Goal: Task Accomplishment & Management: Complete application form

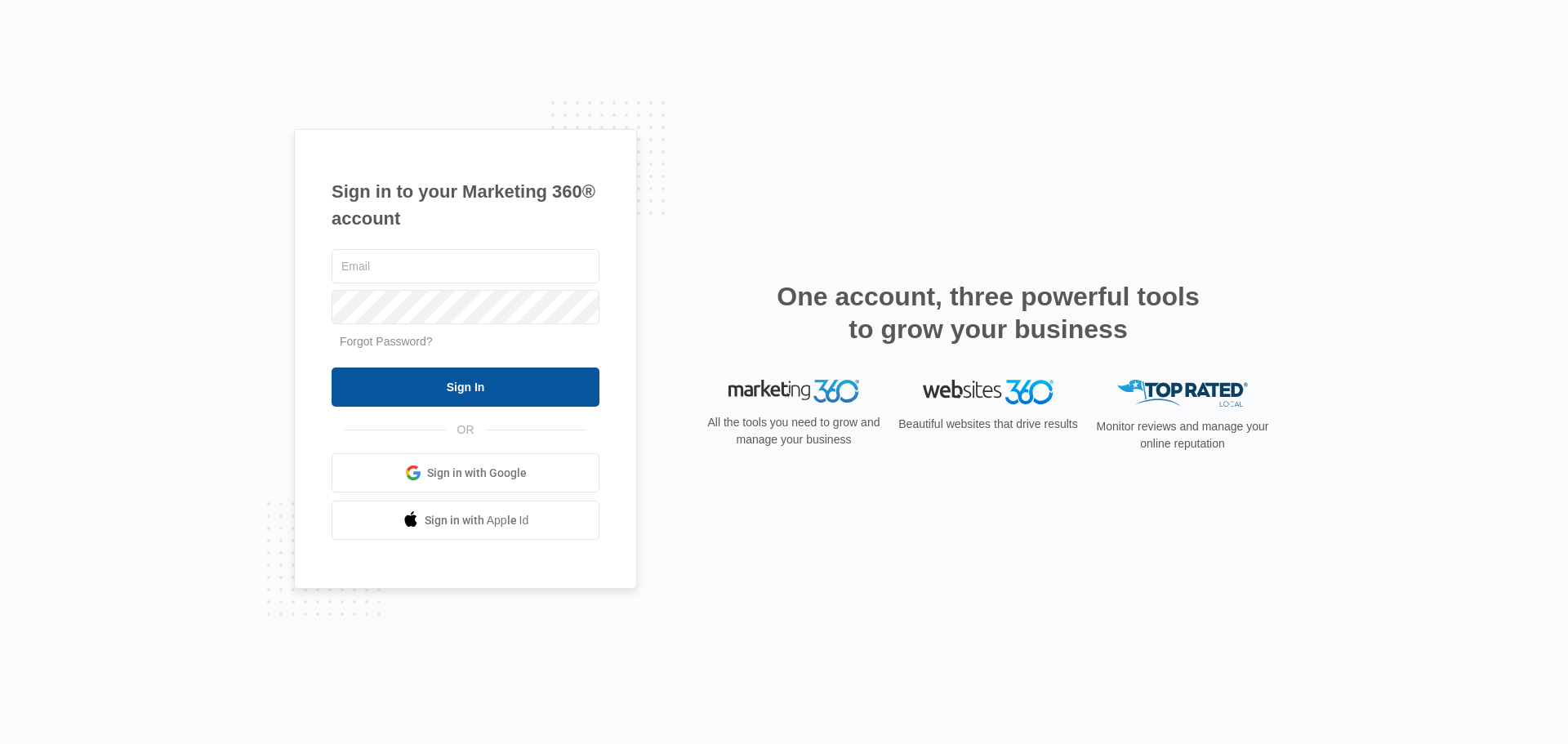
type input "[EMAIL_ADDRESS][DOMAIN_NAME]"
click at [437, 374] on input "Sign In" at bounding box center [465, 387] width 268 height 39
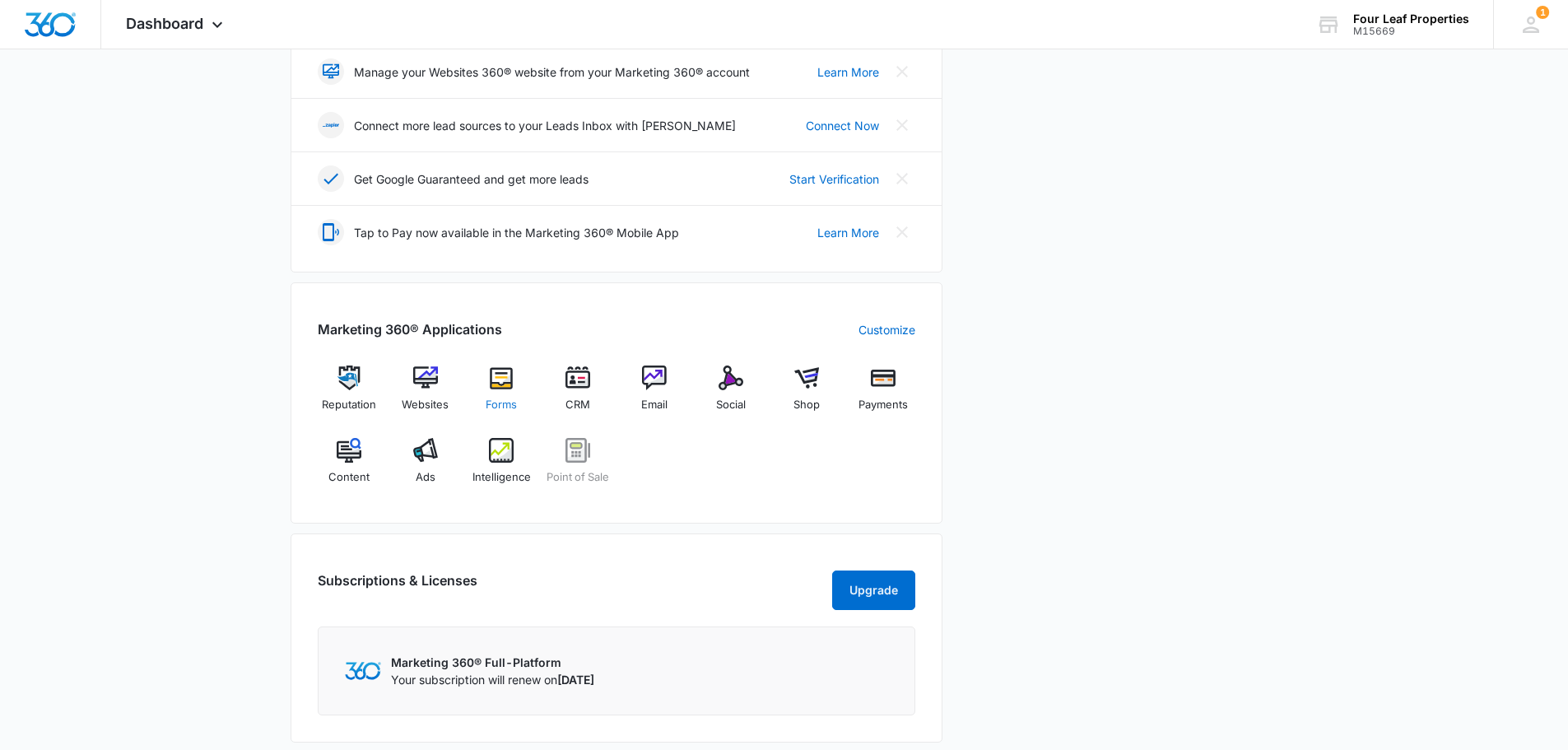
scroll to position [412, 0]
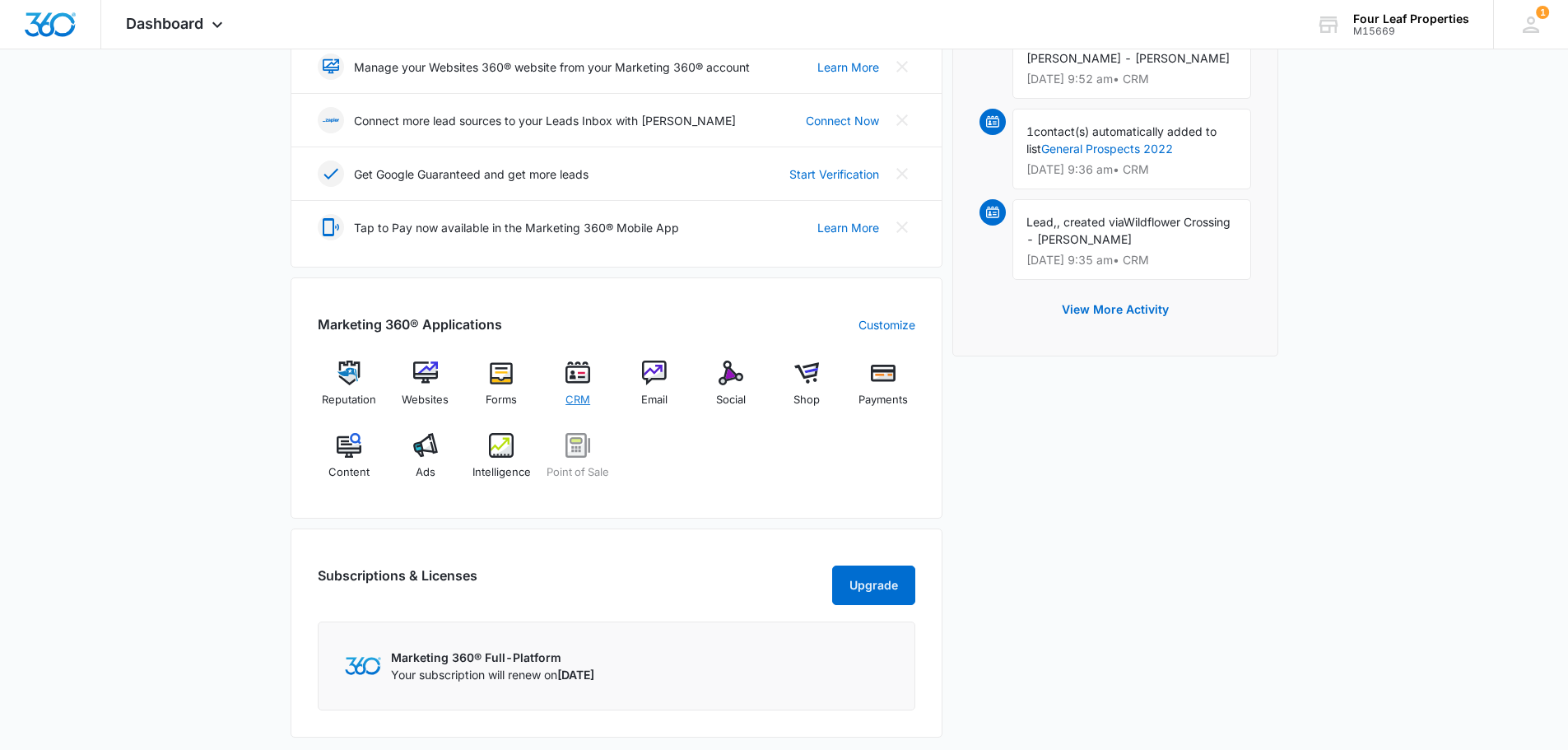
click at [572, 404] on span "CRM" at bounding box center [578, 401] width 24 height 17
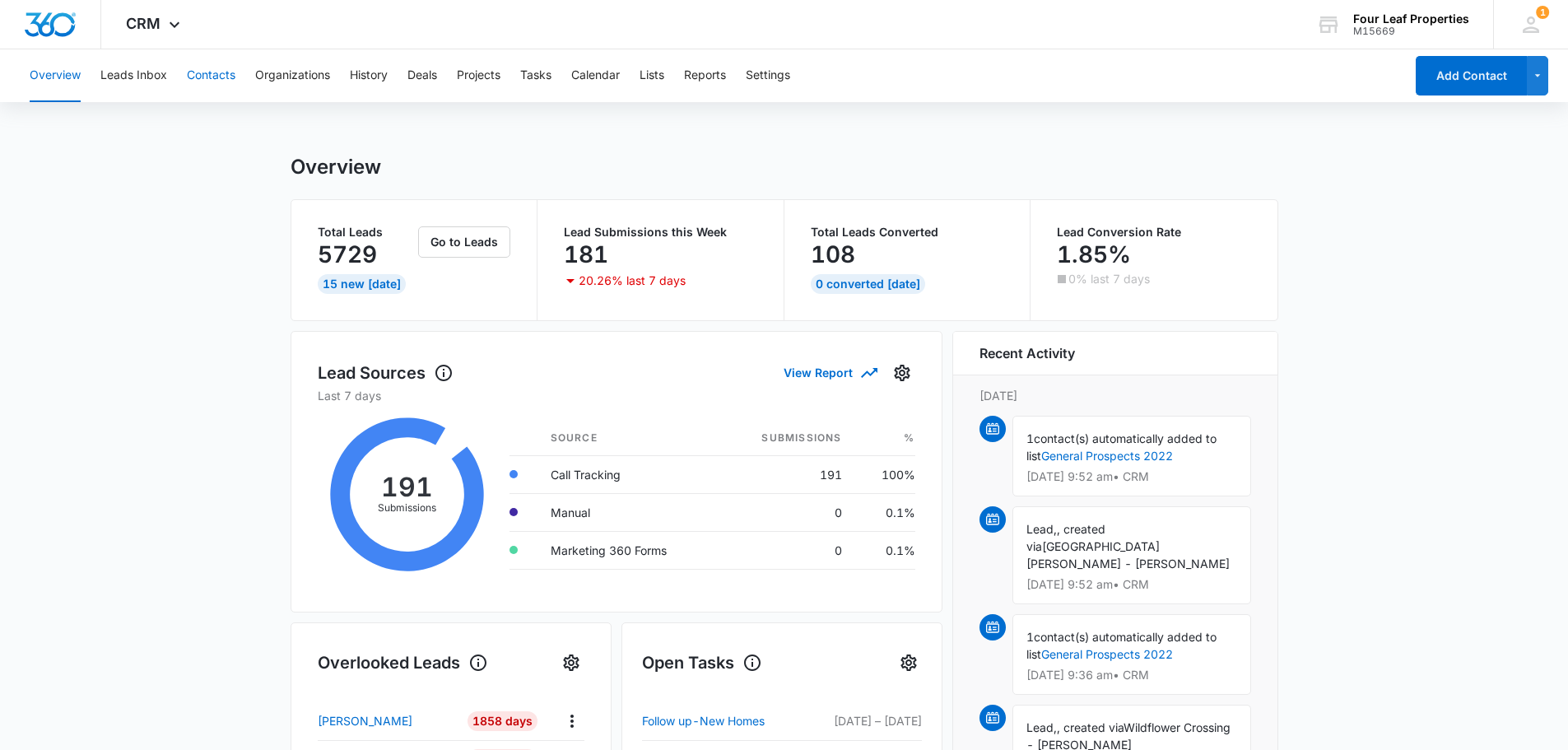
click at [208, 75] on button "Contacts" at bounding box center [211, 76] width 49 height 52
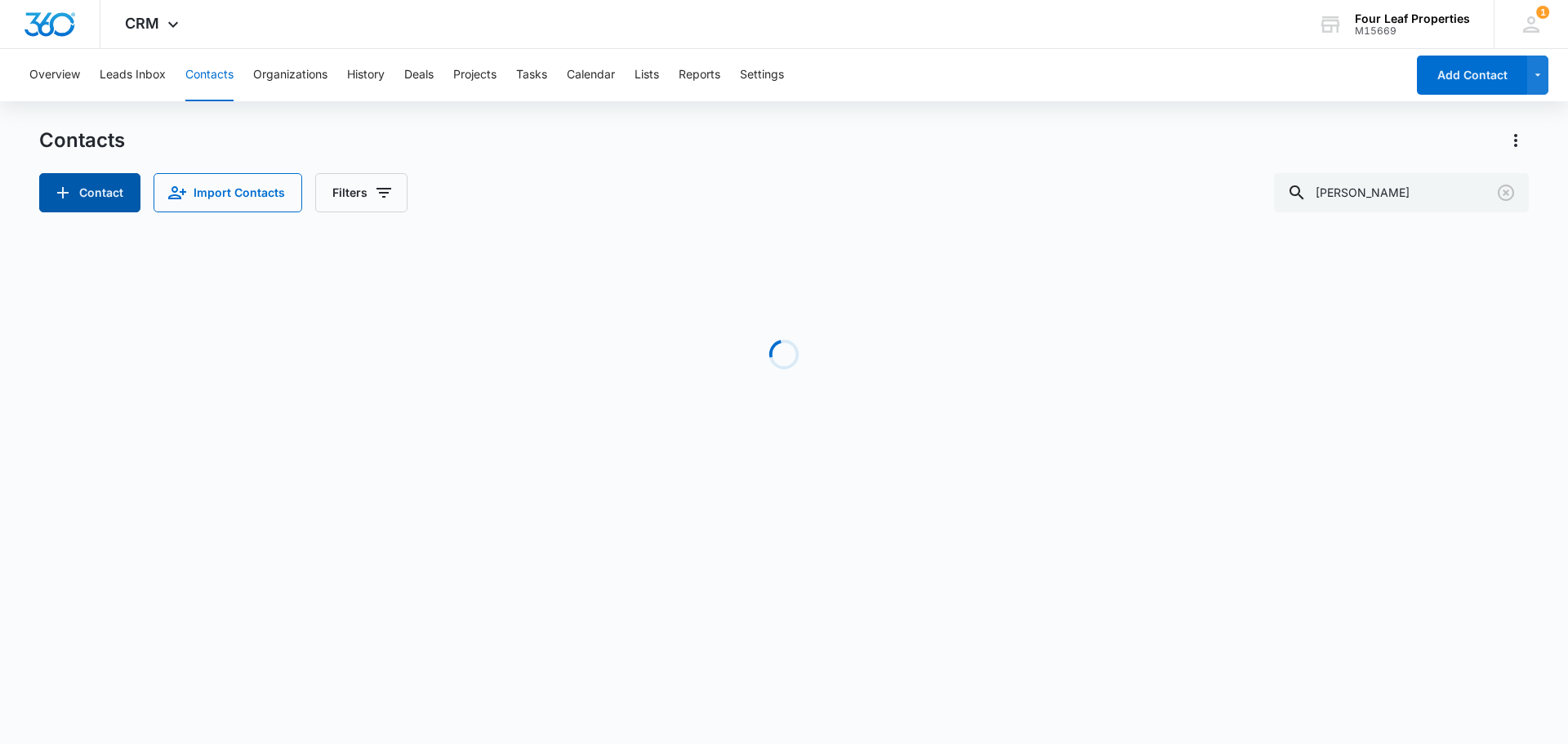
click at [86, 195] on button "Contact" at bounding box center [89, 193] width 101 height 39
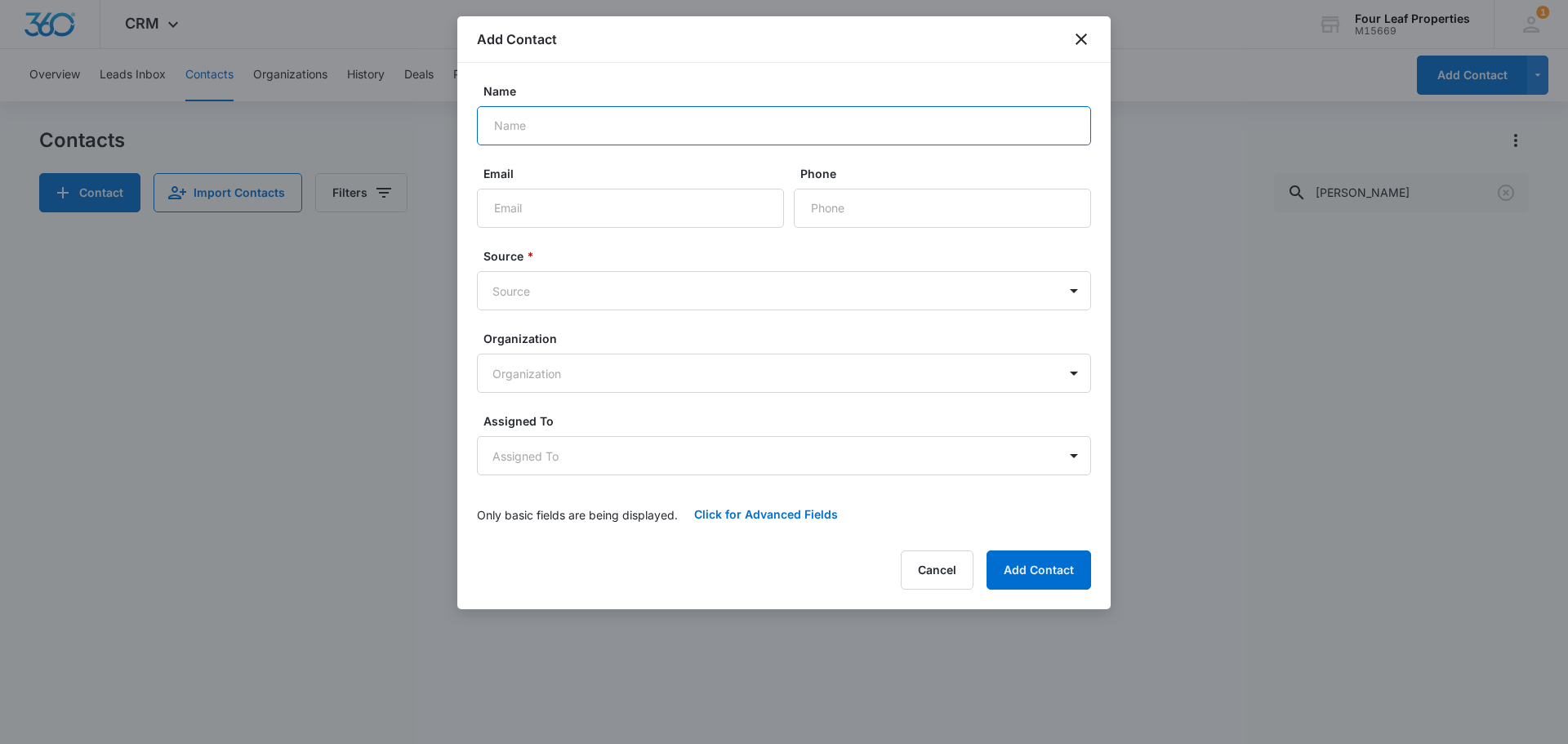
click at [616, 137] on input "Name" at bounding box center [784, 126] width 614 height 39
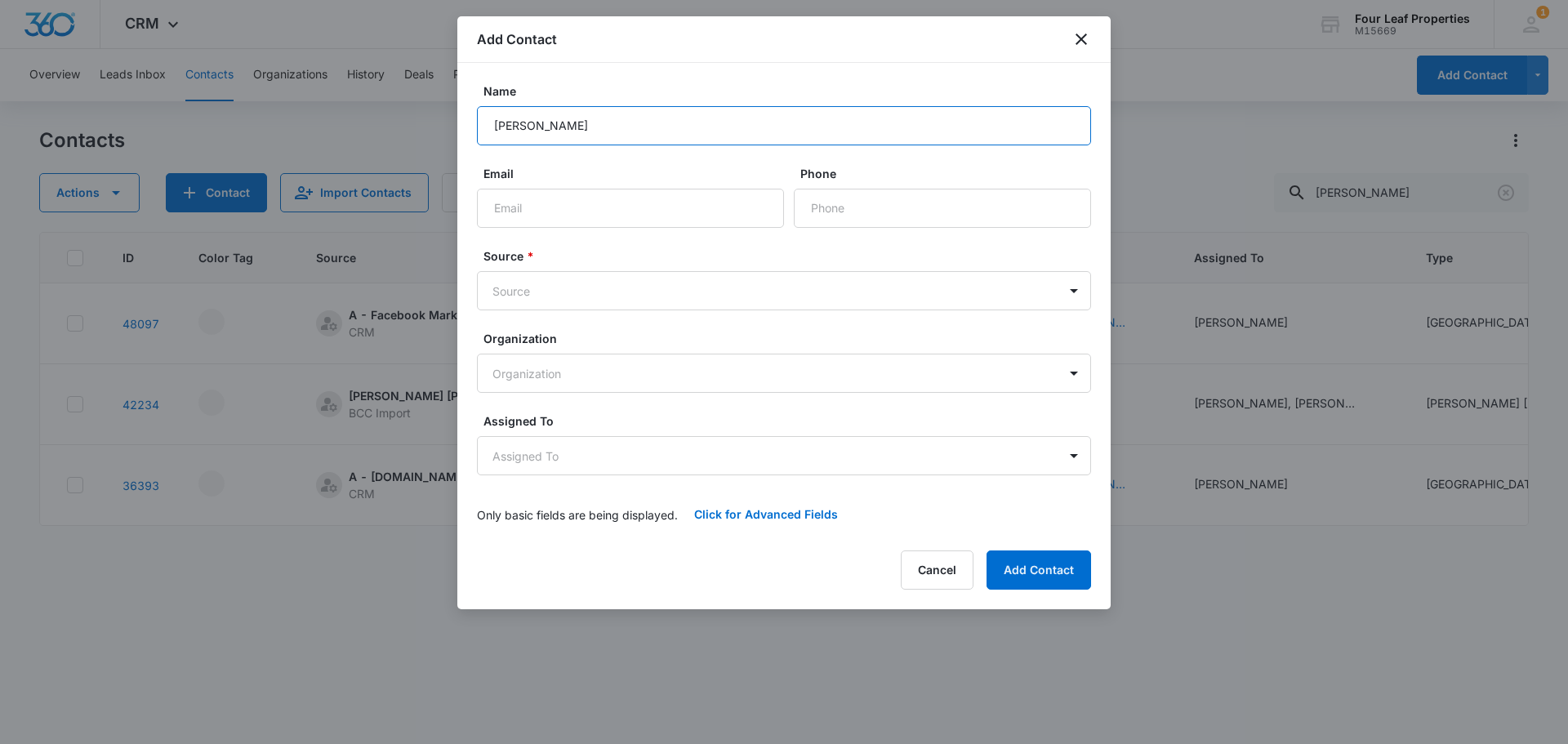
type input "[PERSON_NAME]"
click at [534, 208] on input "Email" at bounding box center [630, 208] width 307 height 39
paste input "[EMAIL_ADDRESS][DOMAIN_NAME]"
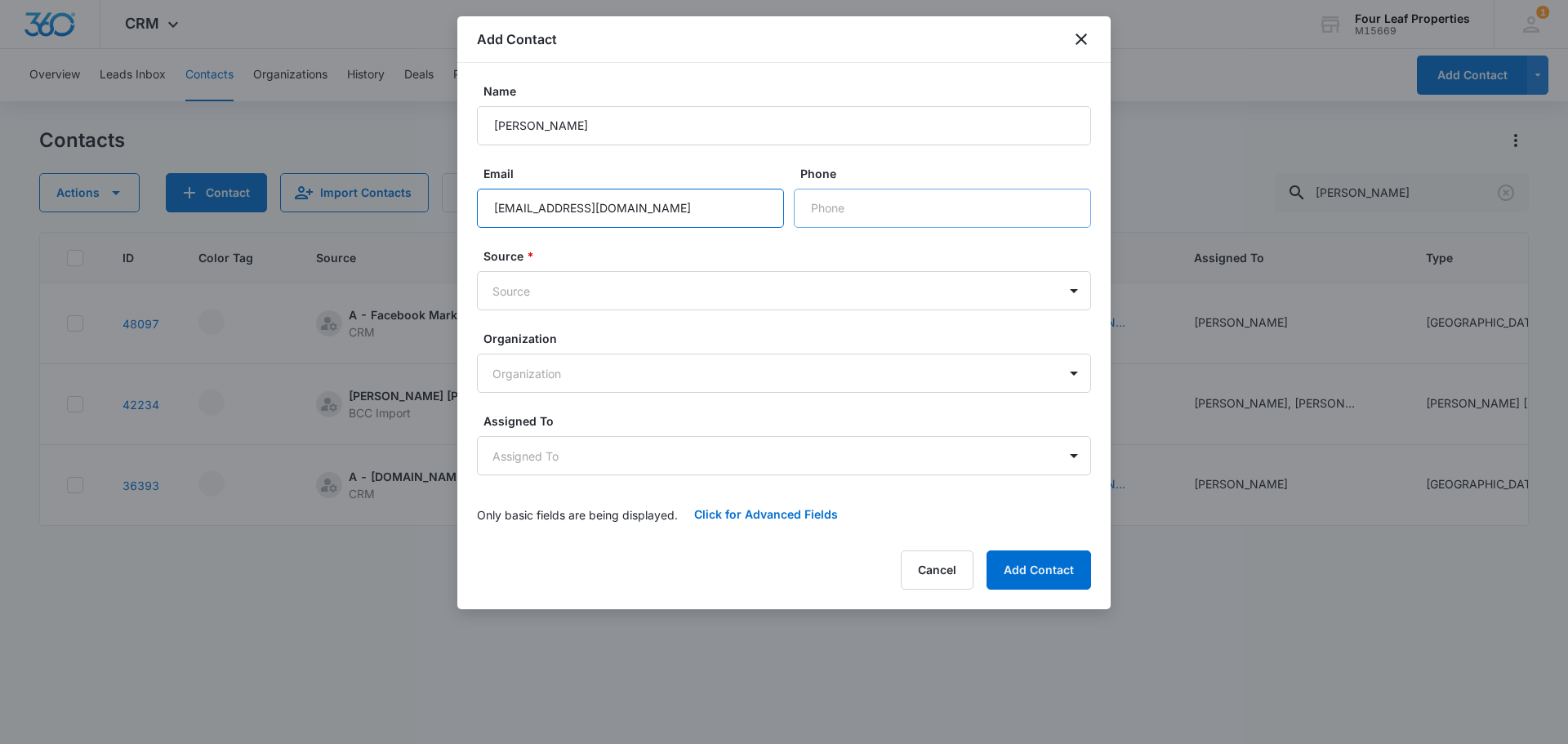
type input "[EMAIL_ADDRESS][DOMAIN_NAME]"
click at [874, 202] on input "Phone" at bounding box center [942, 208] width 297 height 39
type input "[PHONE_NUMBER]"
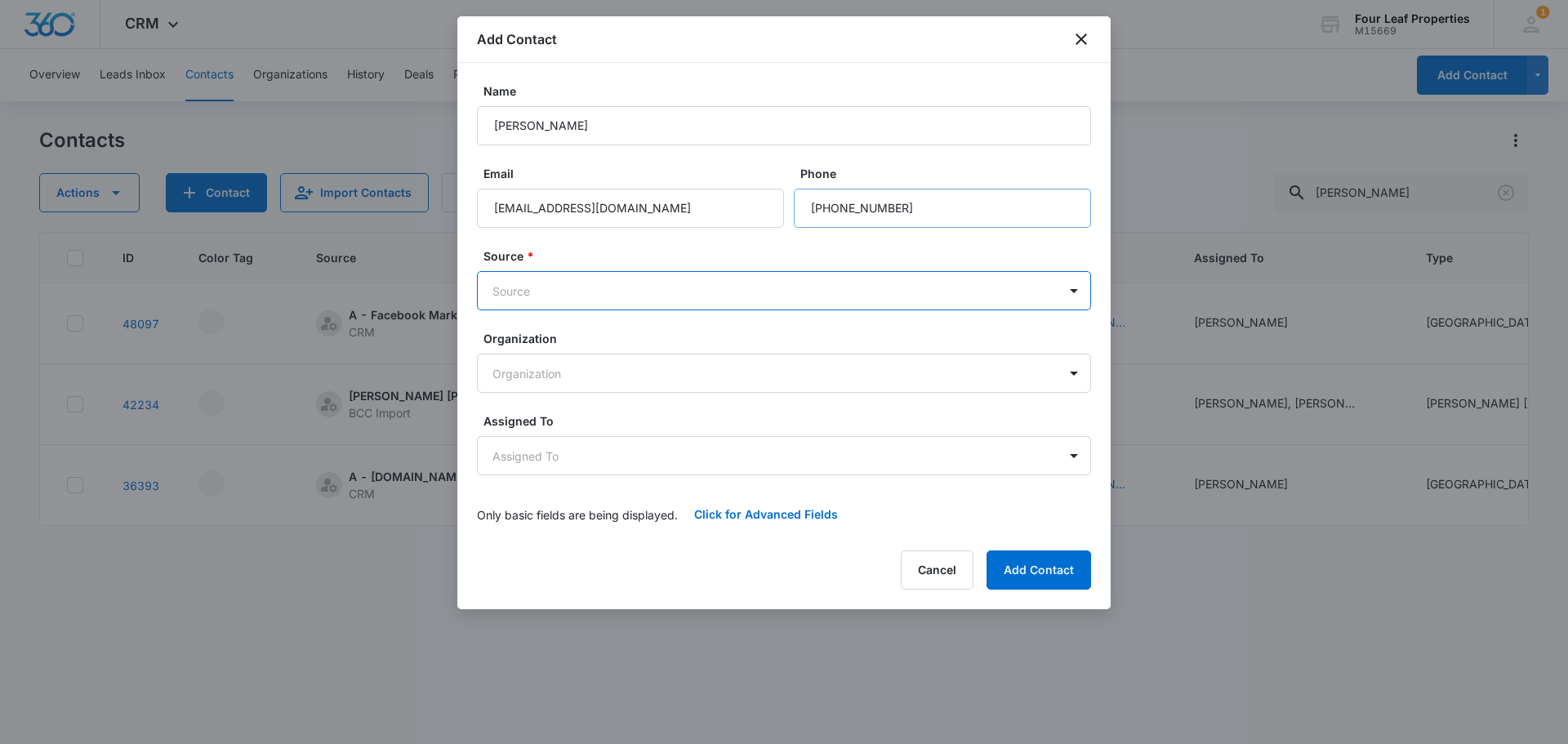
type input "z"
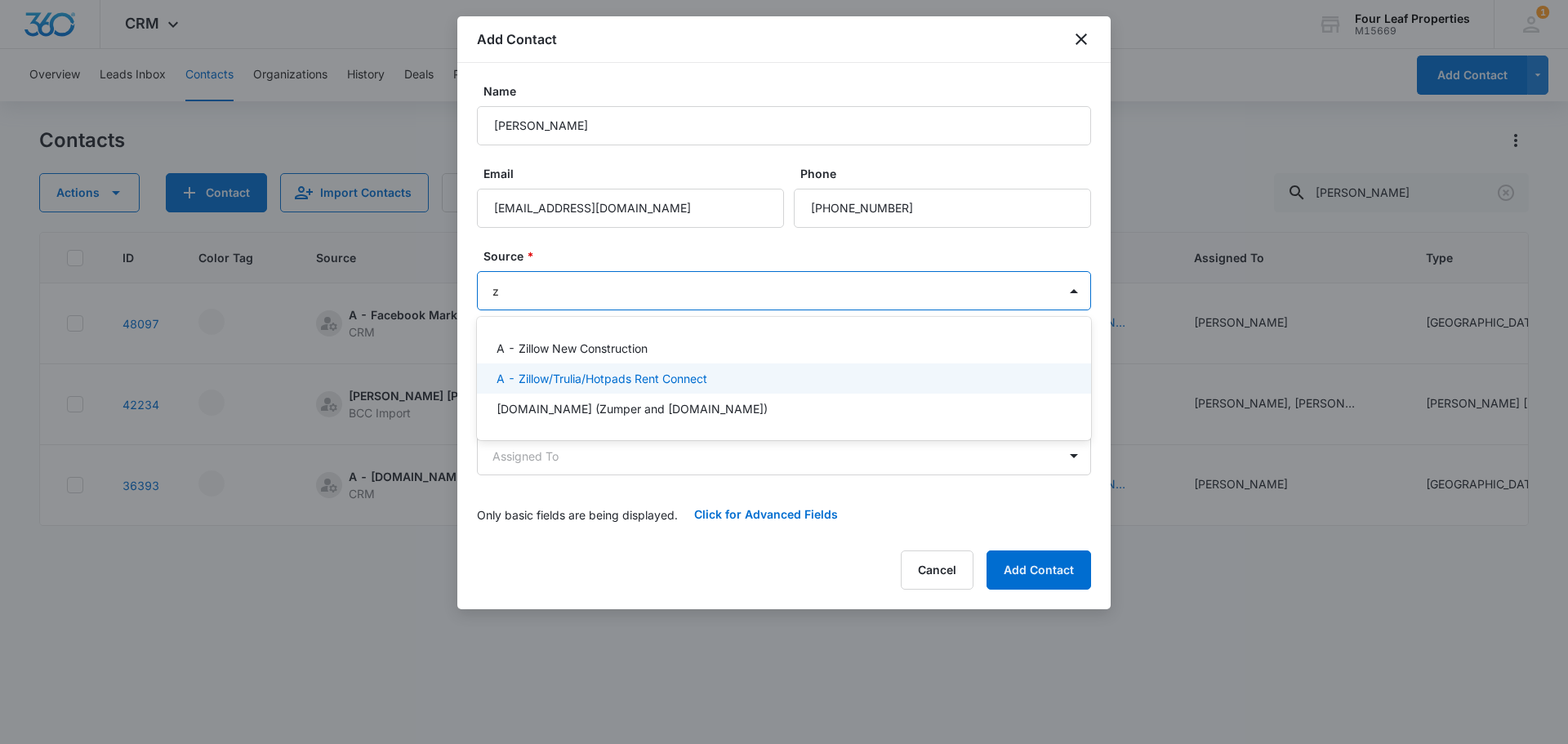
click at [550, 373] on p "A - Zillow/Trulia/Hotpads Rent Connect" at bounding box center [601, 378] width 210 height 18
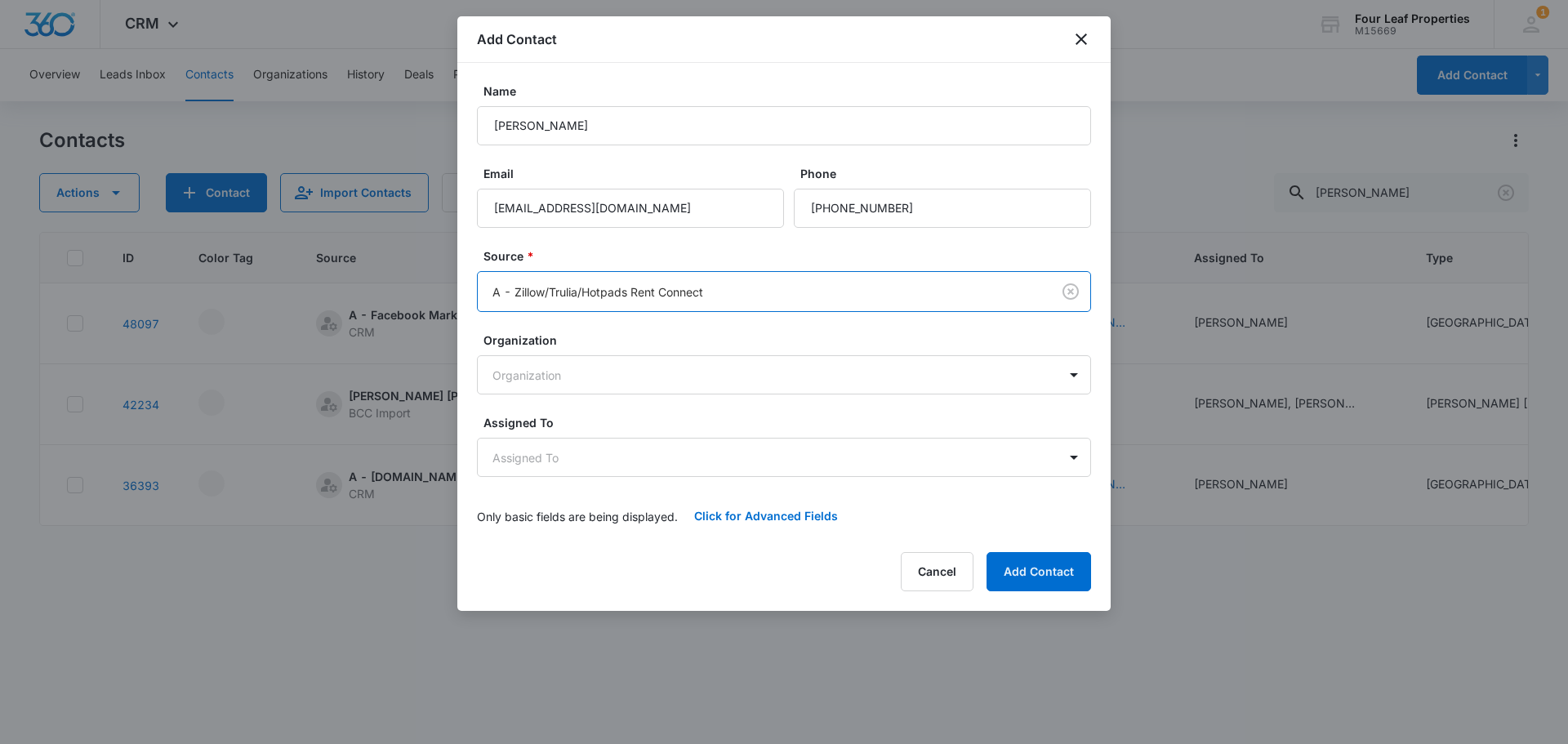
click at [576, 286] on body "CRM Apps Reputation Websites Forms CRM Email Social Shop Payments POS Content A…" at bounding box center [784, 372] width 1568 height 744
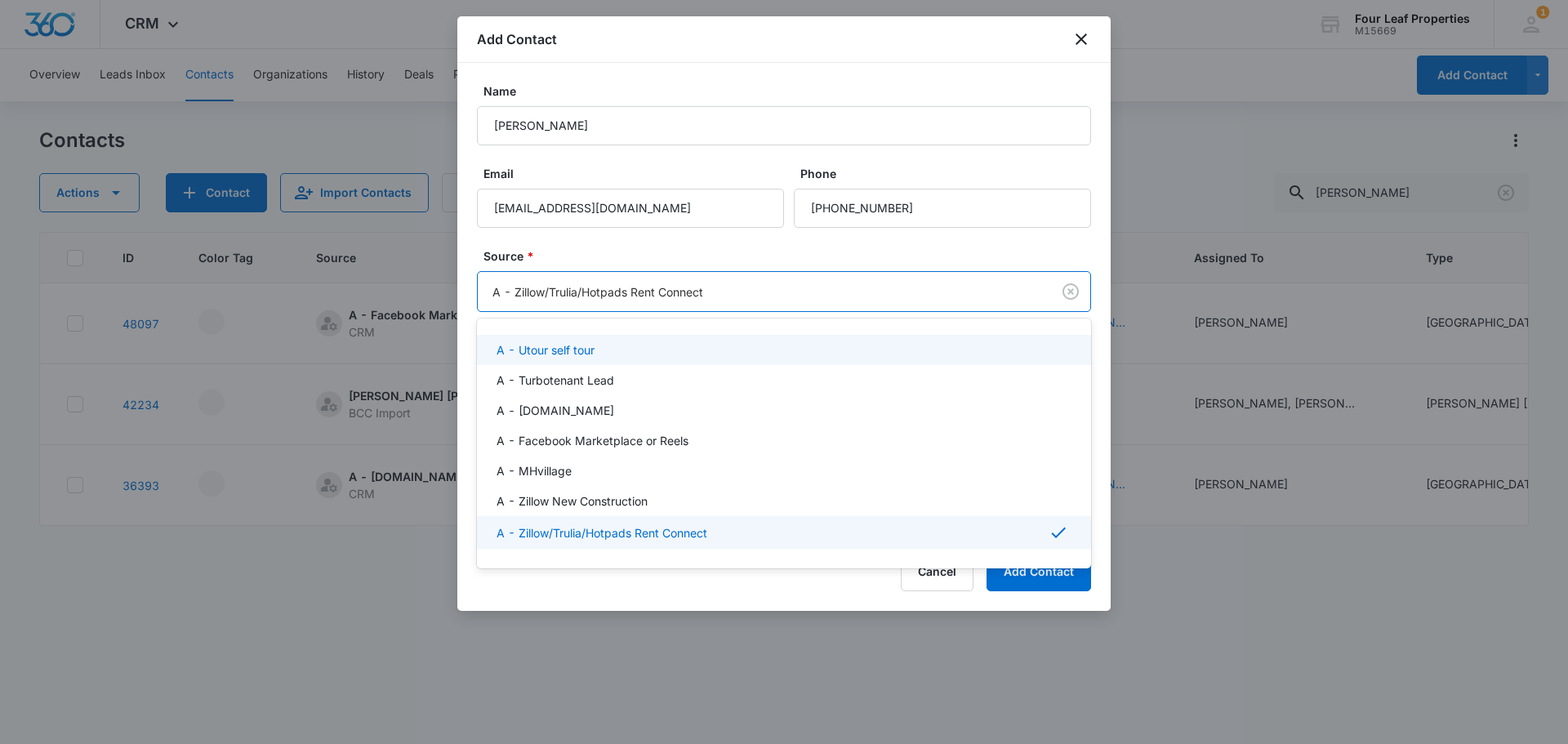
click at [598, 251] on div at bounding box center [784, 372] width 1568 height 744
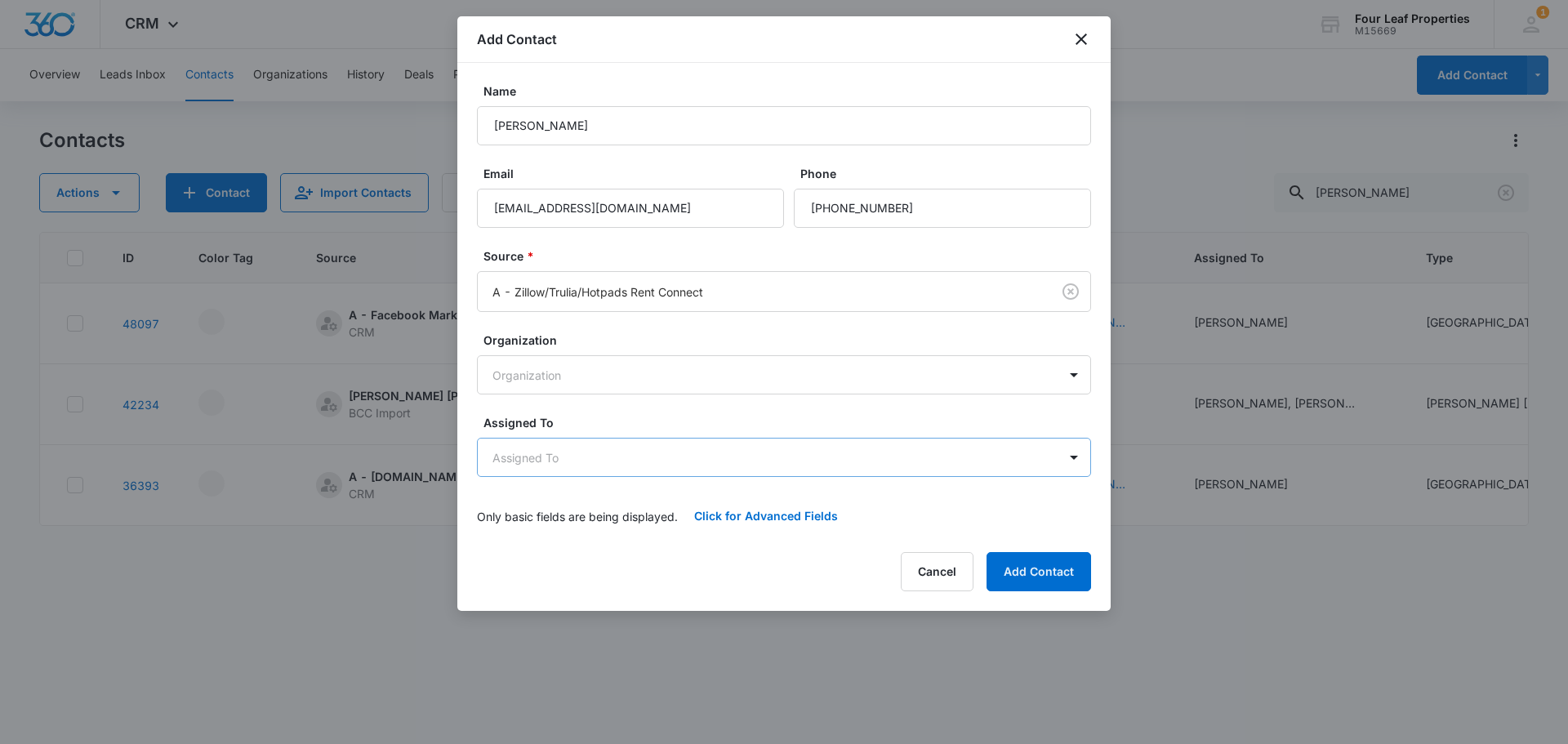
click at [591, 459] on body "CRM Apps Reputation Websites Forms CRM Email Social Shop Payments POS Content A…" at bounding box center [784, 372] width 1568 height 744
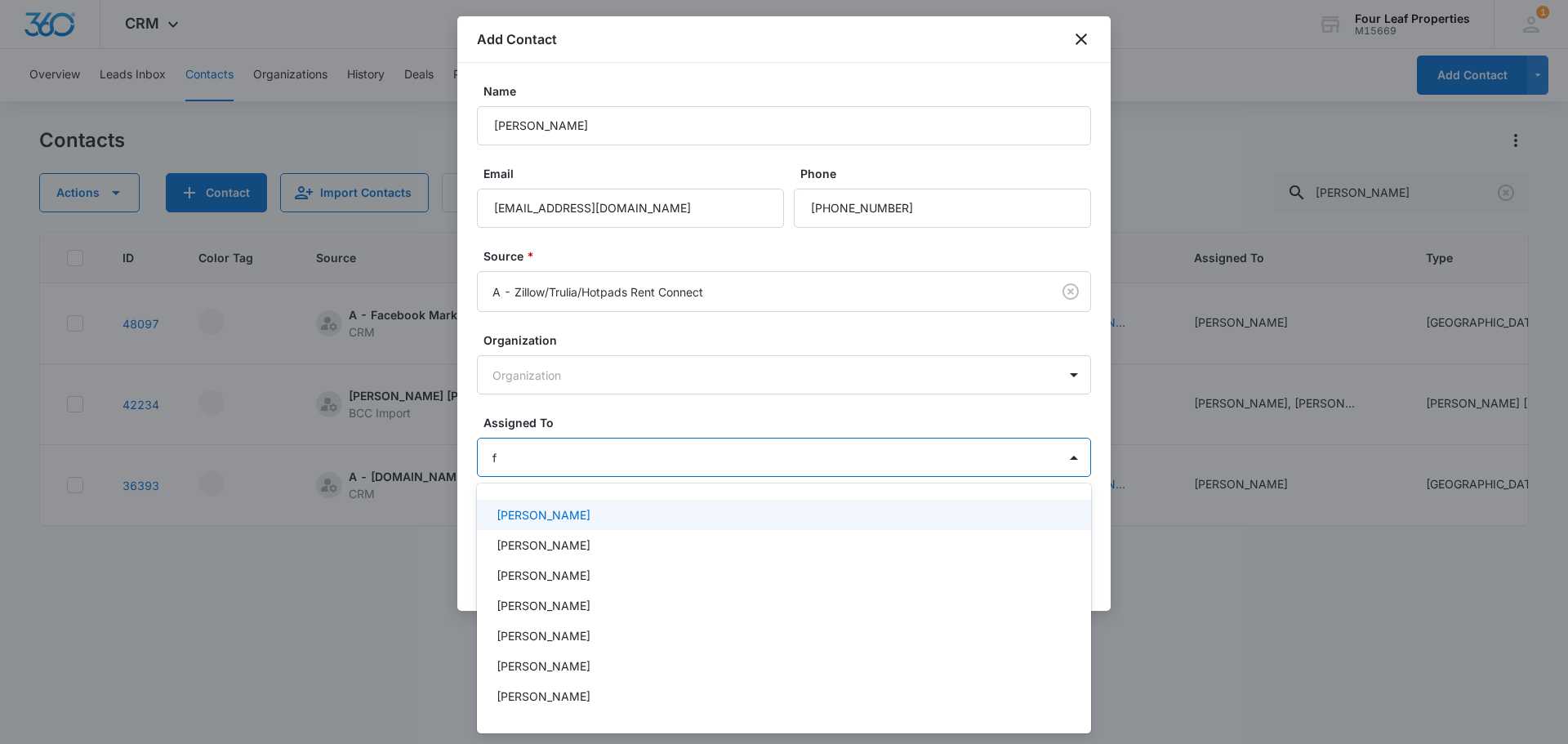
type input "fe"
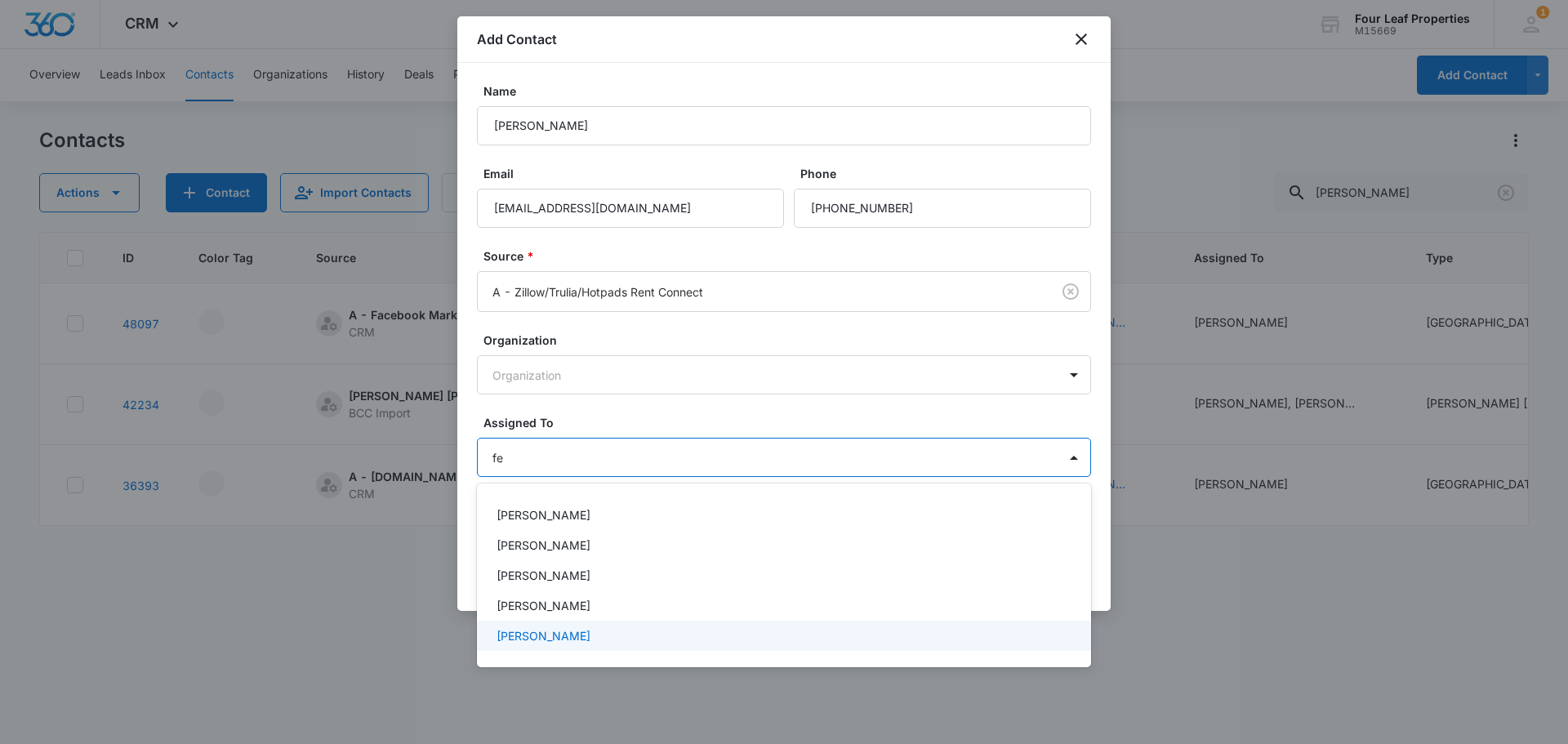
click at [567, 637] on p "[PERSON_NAME]" at bounding box center [543, 636] width 94 height 18
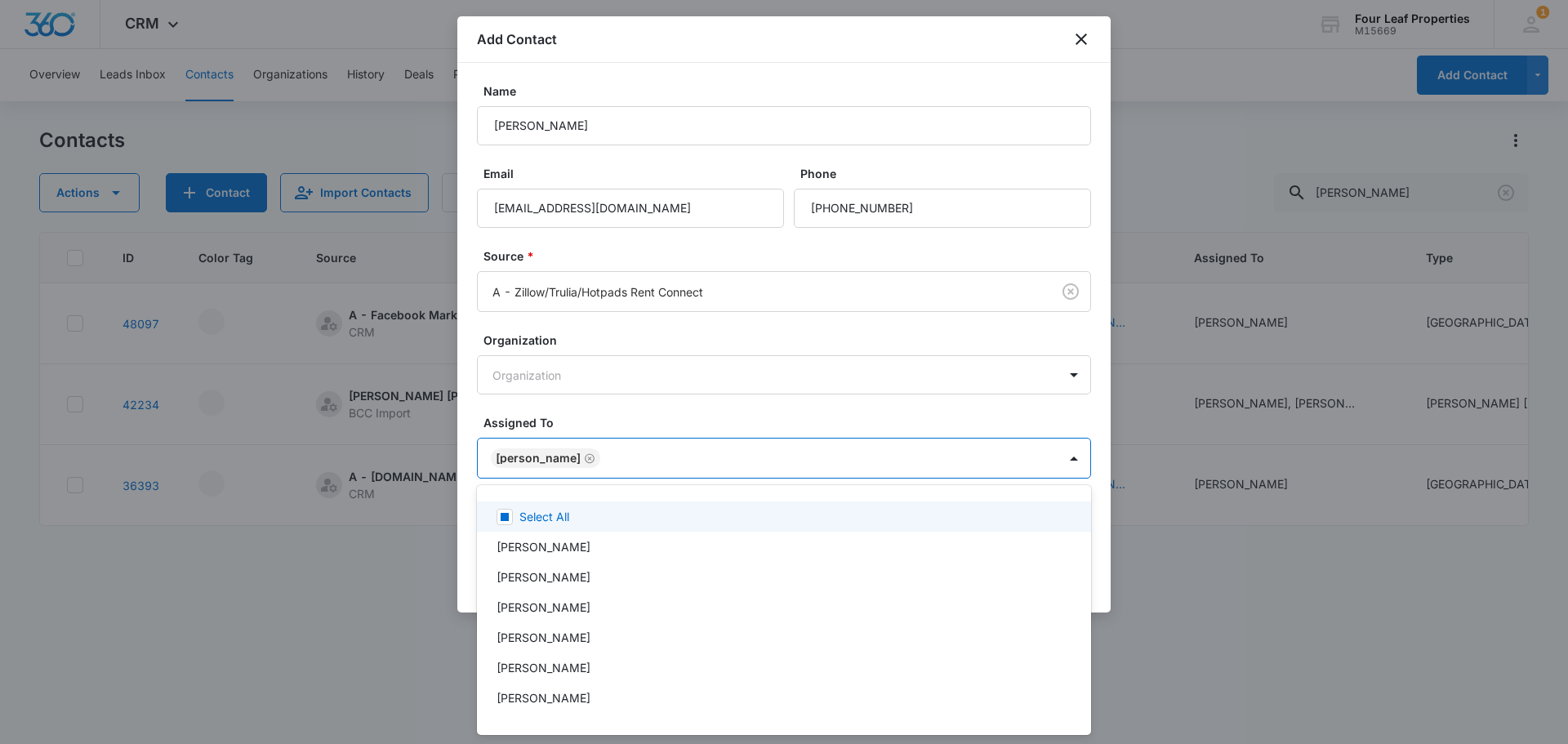
click at [625, 456] on div at bounding box center [784, 372] width 1568 height 744
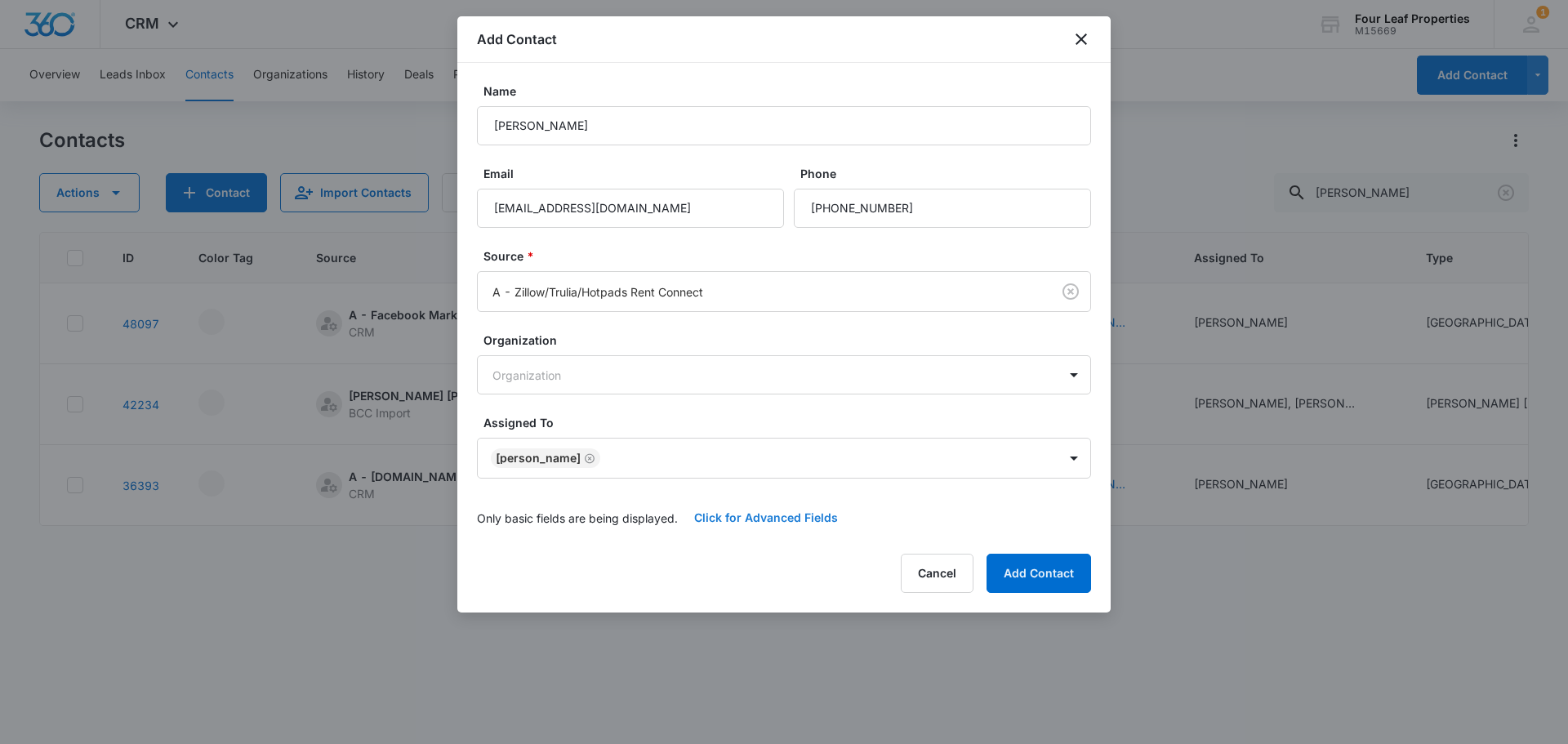
click at [752, 501] on button "Click for Advanced Fields" at bounding box center [766, 518] width 176 height 39
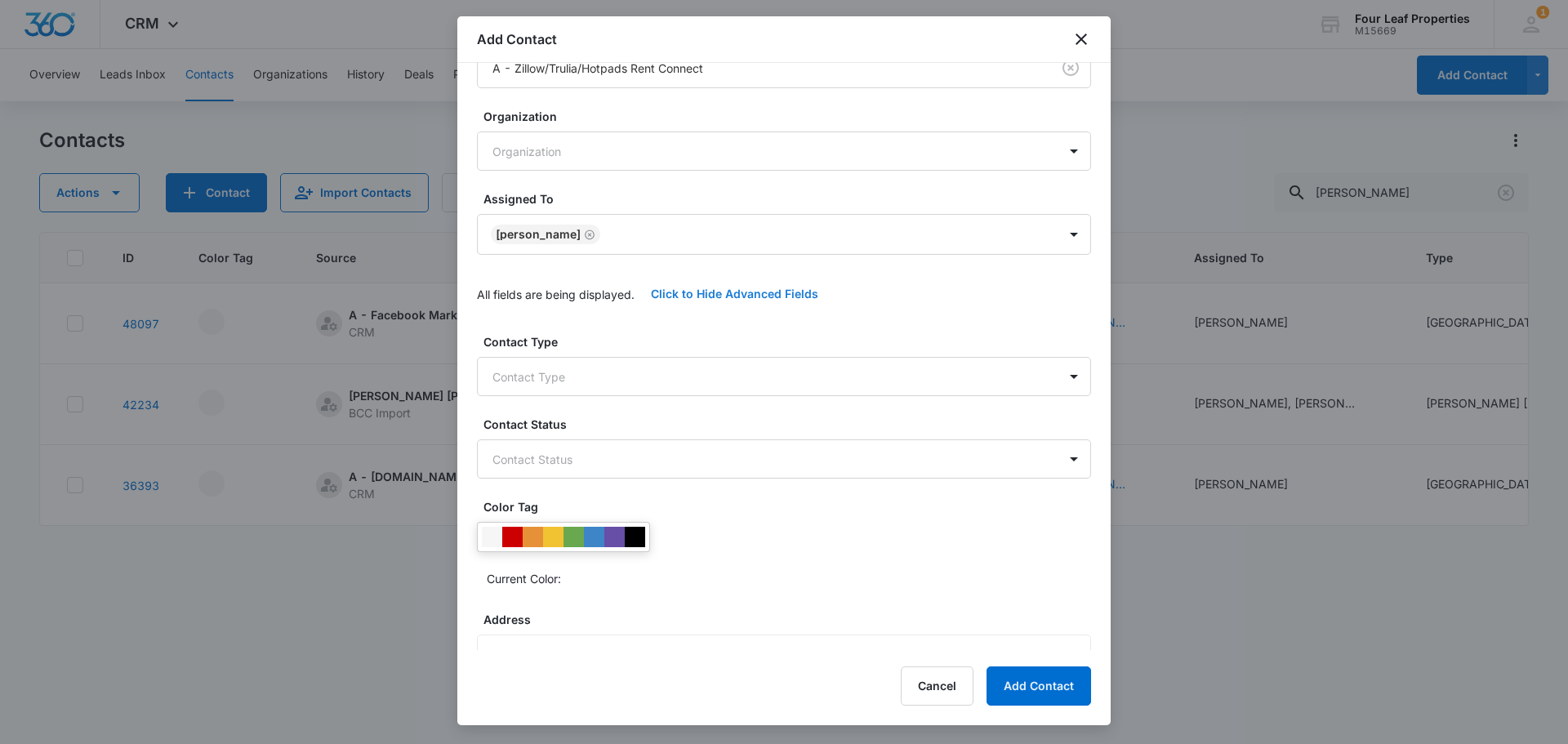
scroll to position [409, 0]
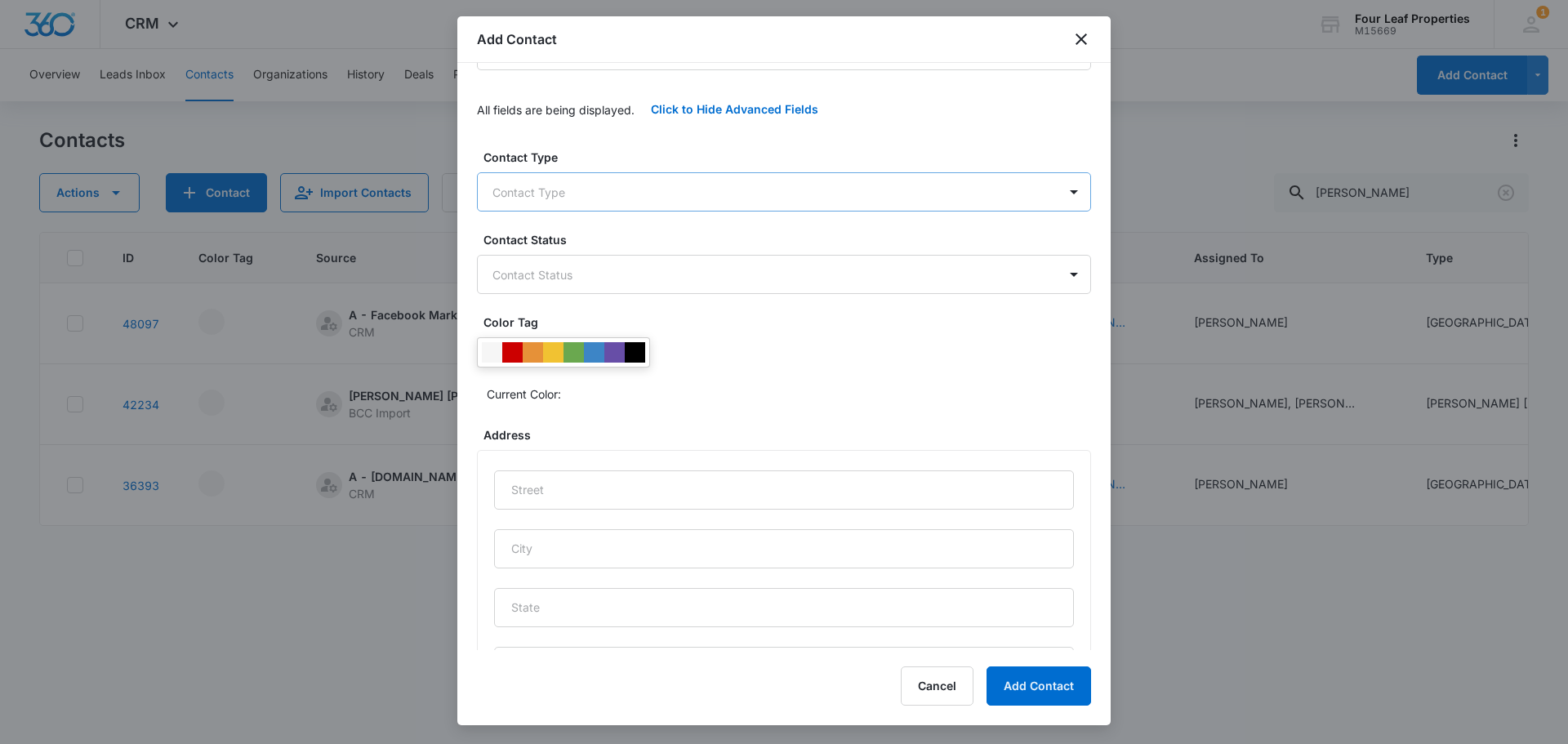
click at [545, 198] on body "CRM Apps Reputation Websites Forms CRM Email Social Shop Payments POS Content A…" at bounding box center [784, 372] width 1568 height 744
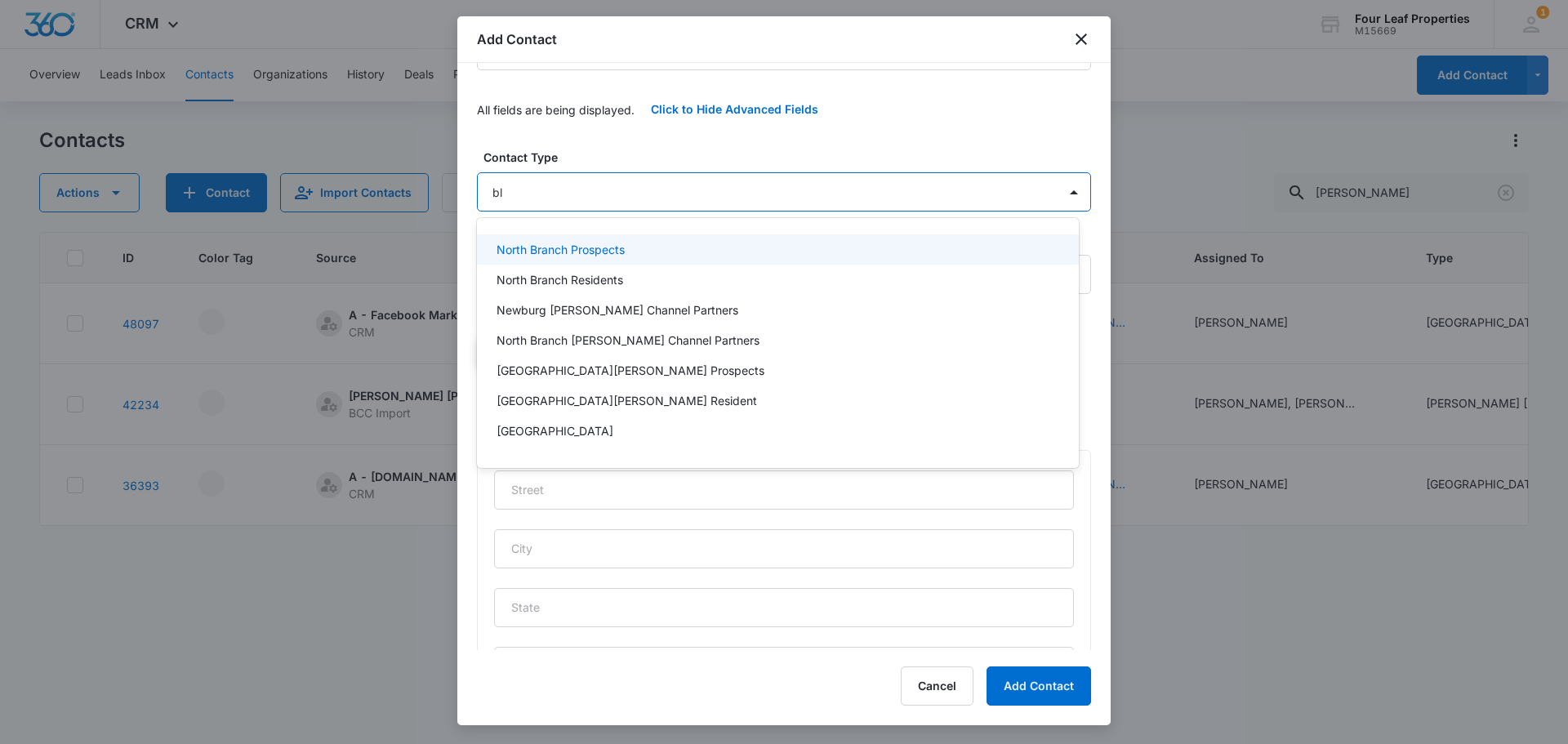
type input "blu"
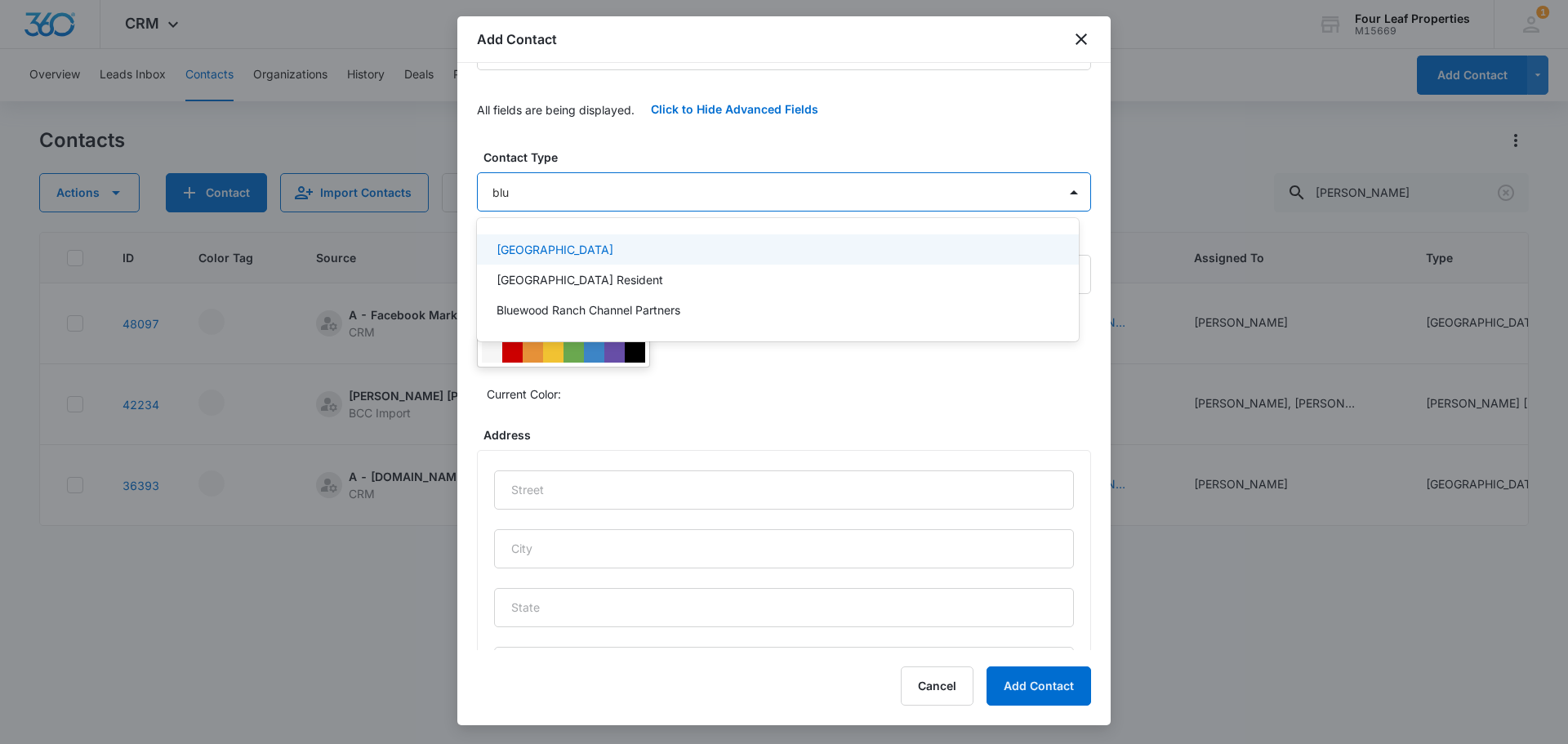
click at [575, 250] on p "[GEOGRAPHIC_DATA]" at bounding box center [555, 249] width 117 height 18
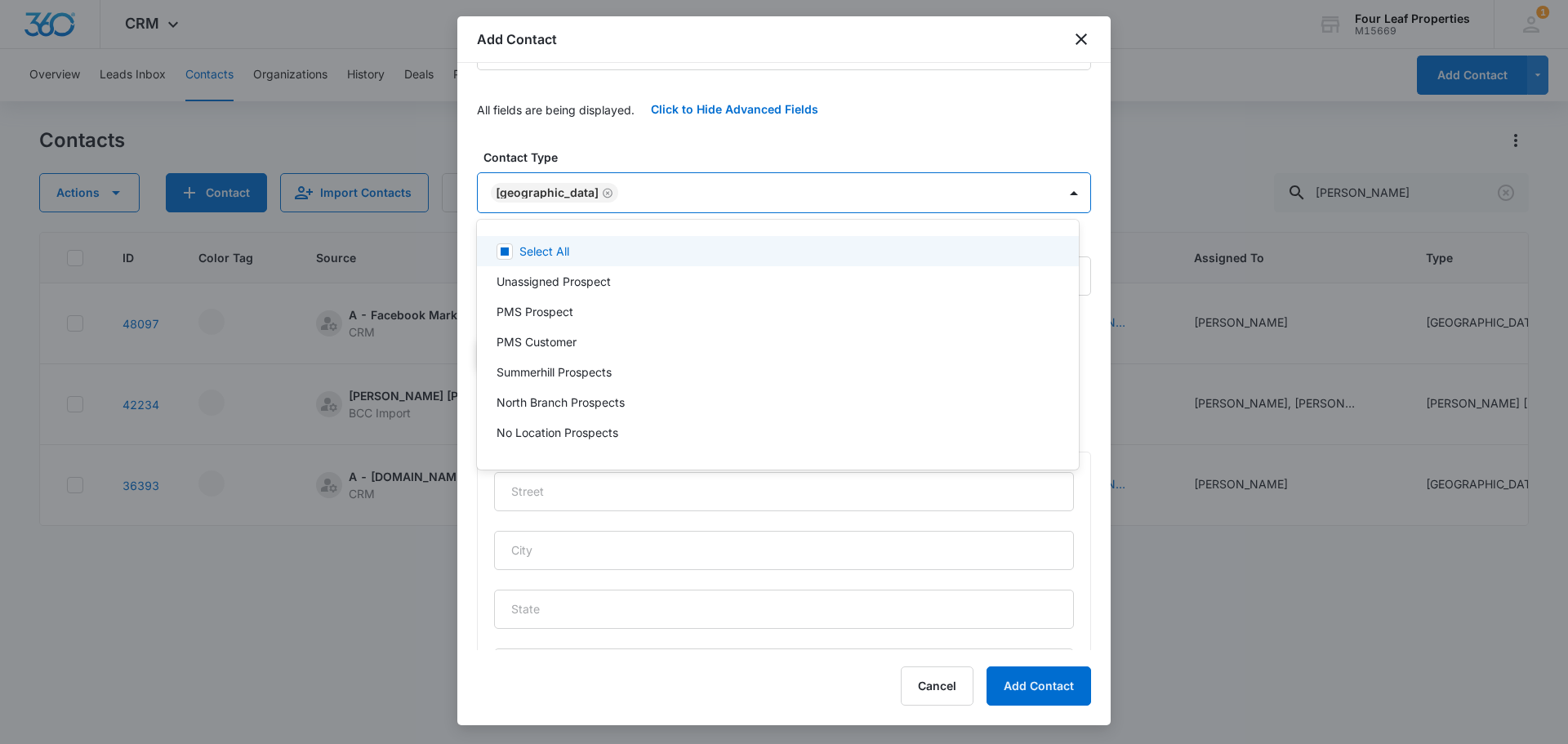
click at [575, 152] on div at bounding box center [784, 372] width 1568 height 744
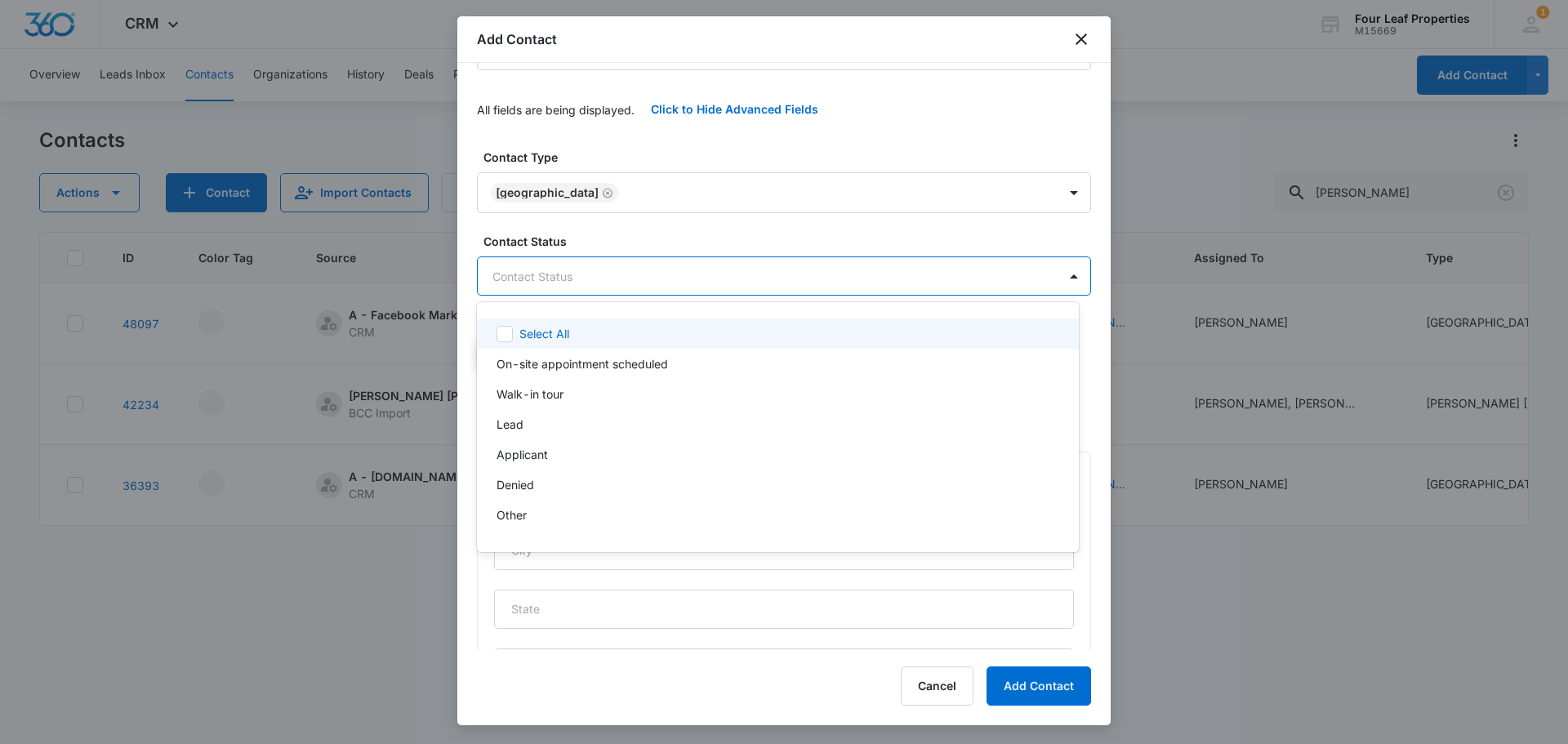
click at [531, 280] on body "CRM Apps Reputation Websites Forms CRM Email Social Shop Payments POS Content A…" at bounding box center [784, 372] width 1568 height 744
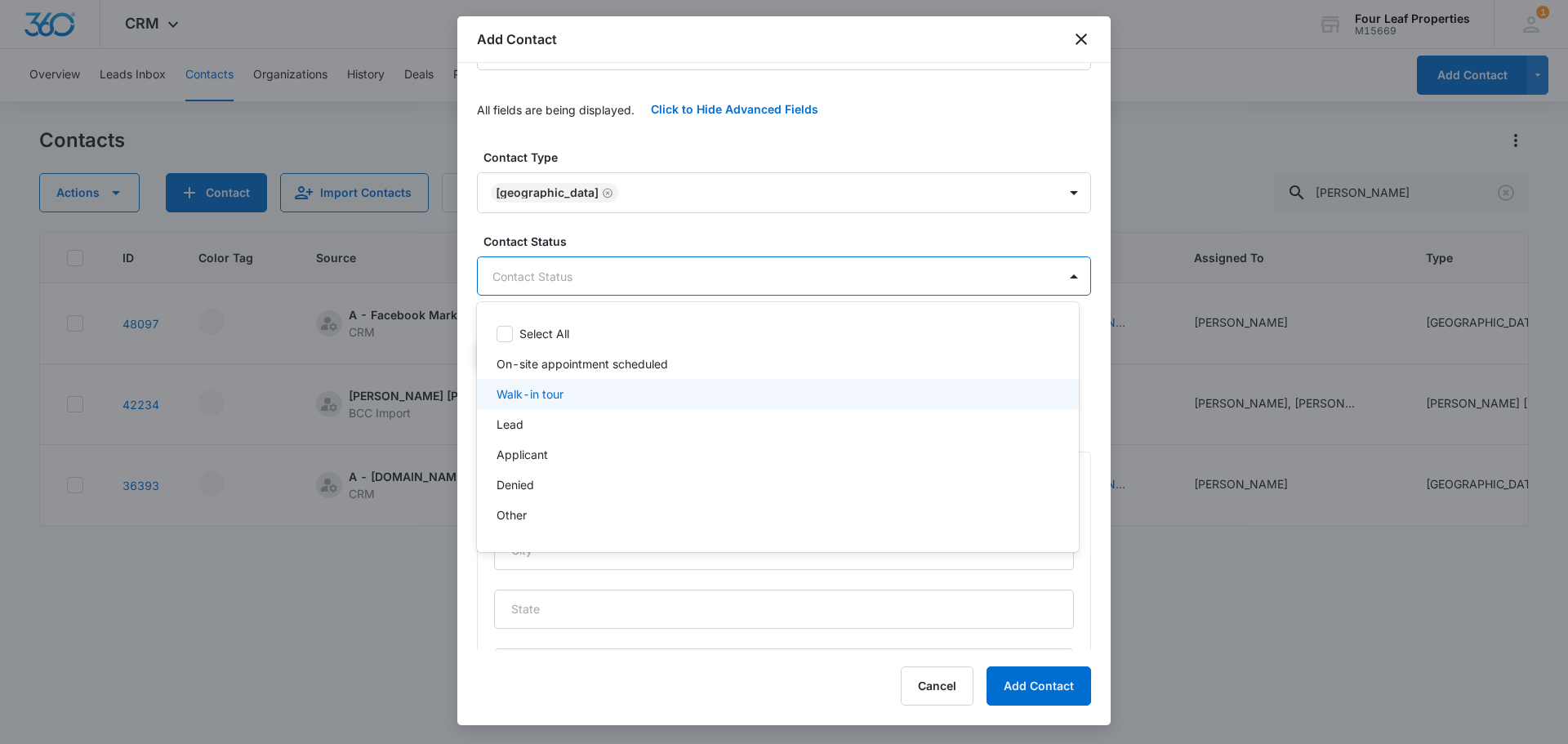
click at [543, 408] on div "Walk-in tour" at bounding box center [778, 394] width 602 height 31
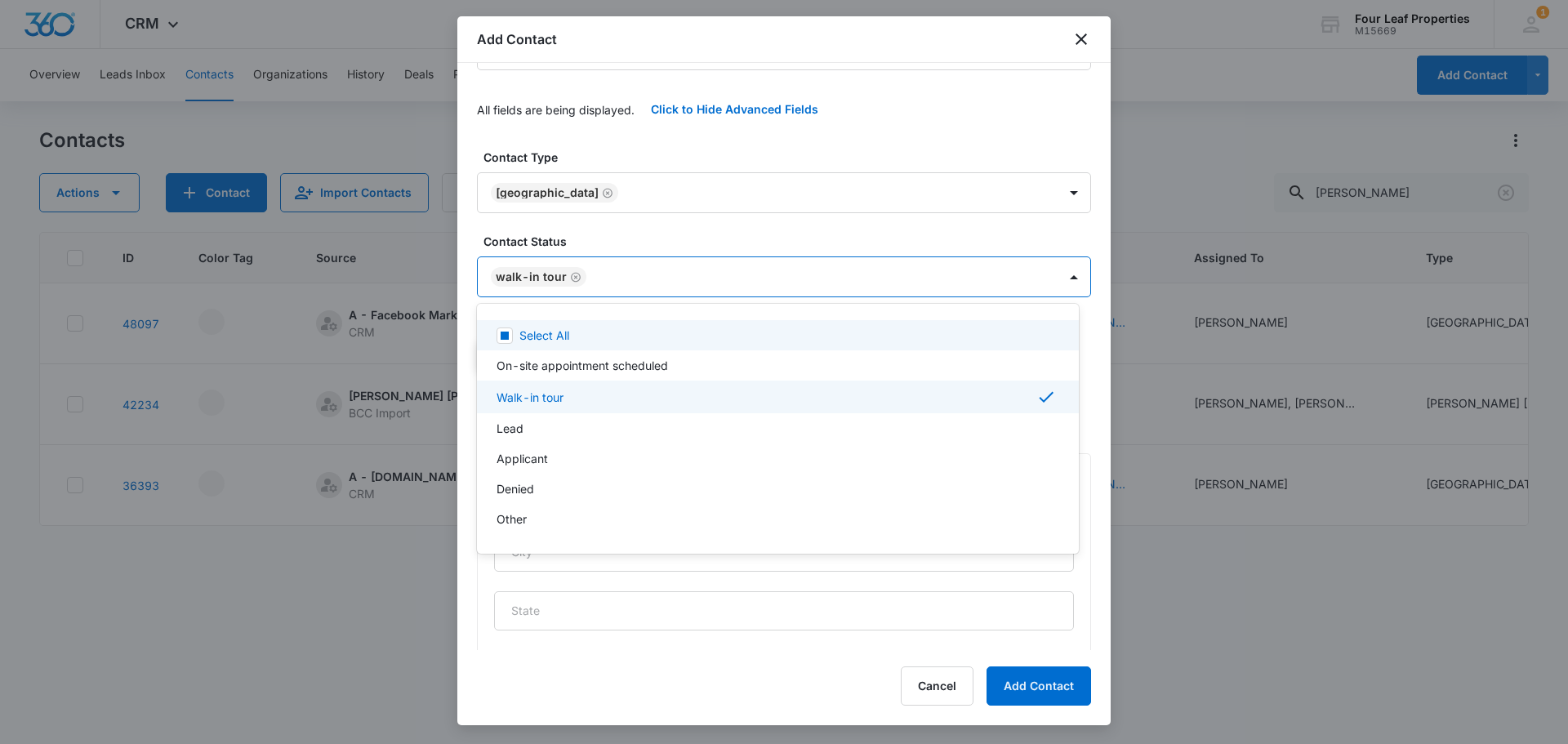
click at [575, 274] on div at bounding box center [784, 372] width 1568 height 744
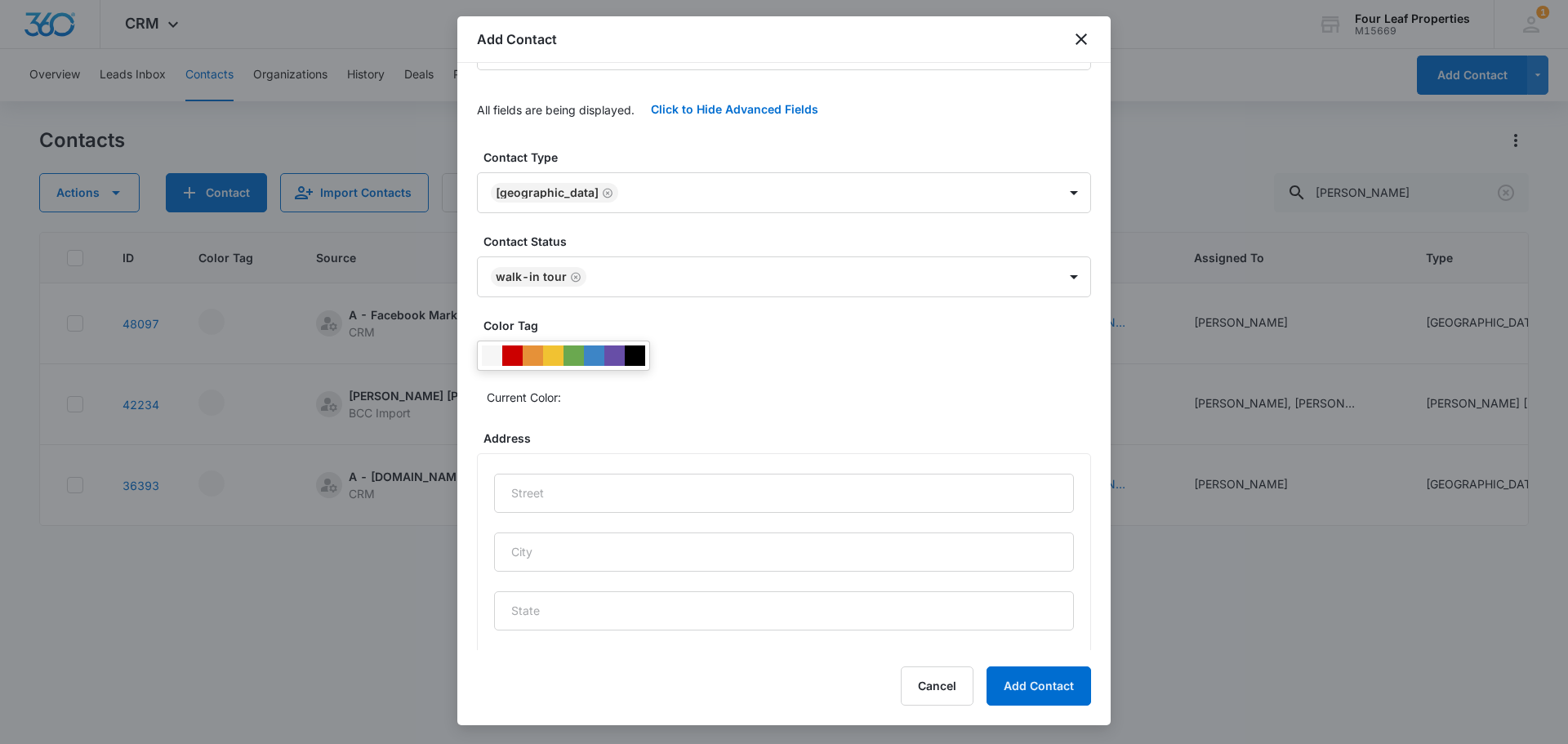
click at [575, 274] on icon "Remove Walk-in tour" at bounding box center [575, 277] width 11 height 12
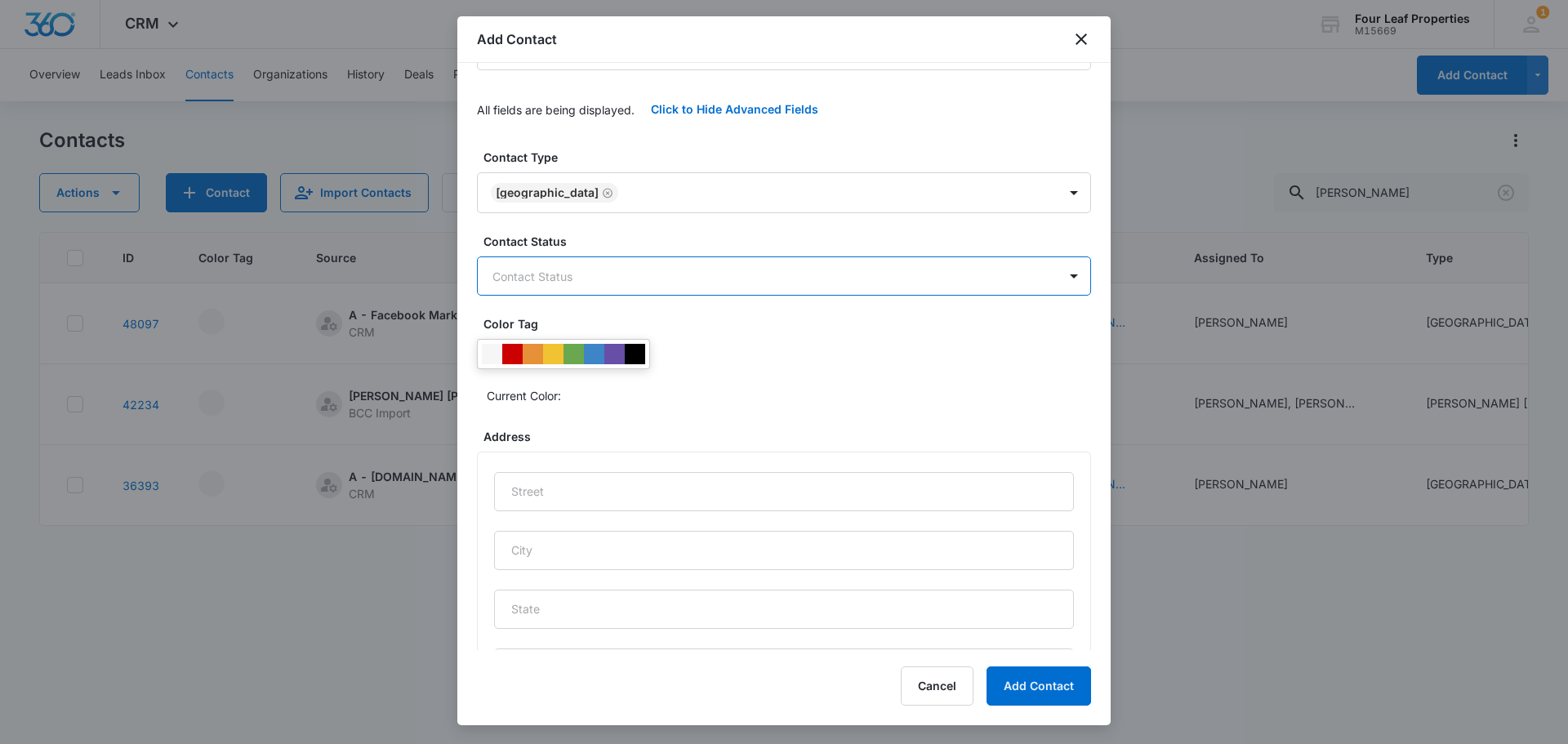
click at [575, 274] on body "CRM Apps Reputation Websites Forms CRM Email Social Shop Payments POS Content A…" at bounding box center [784, 372] width 1568 height 744
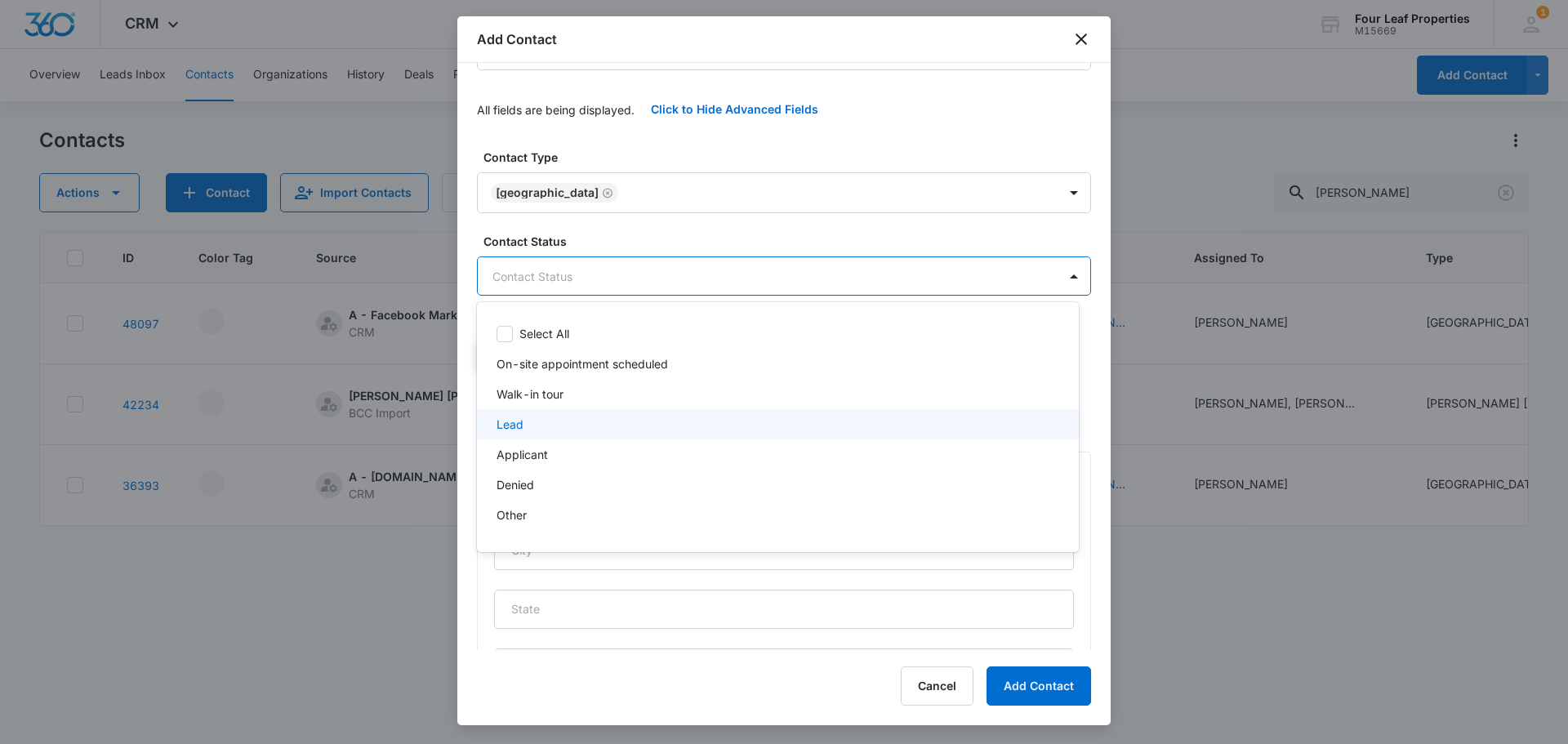
click at [522, 430] on p "Lead" at bounding box center [510, 424] width 27 height 18
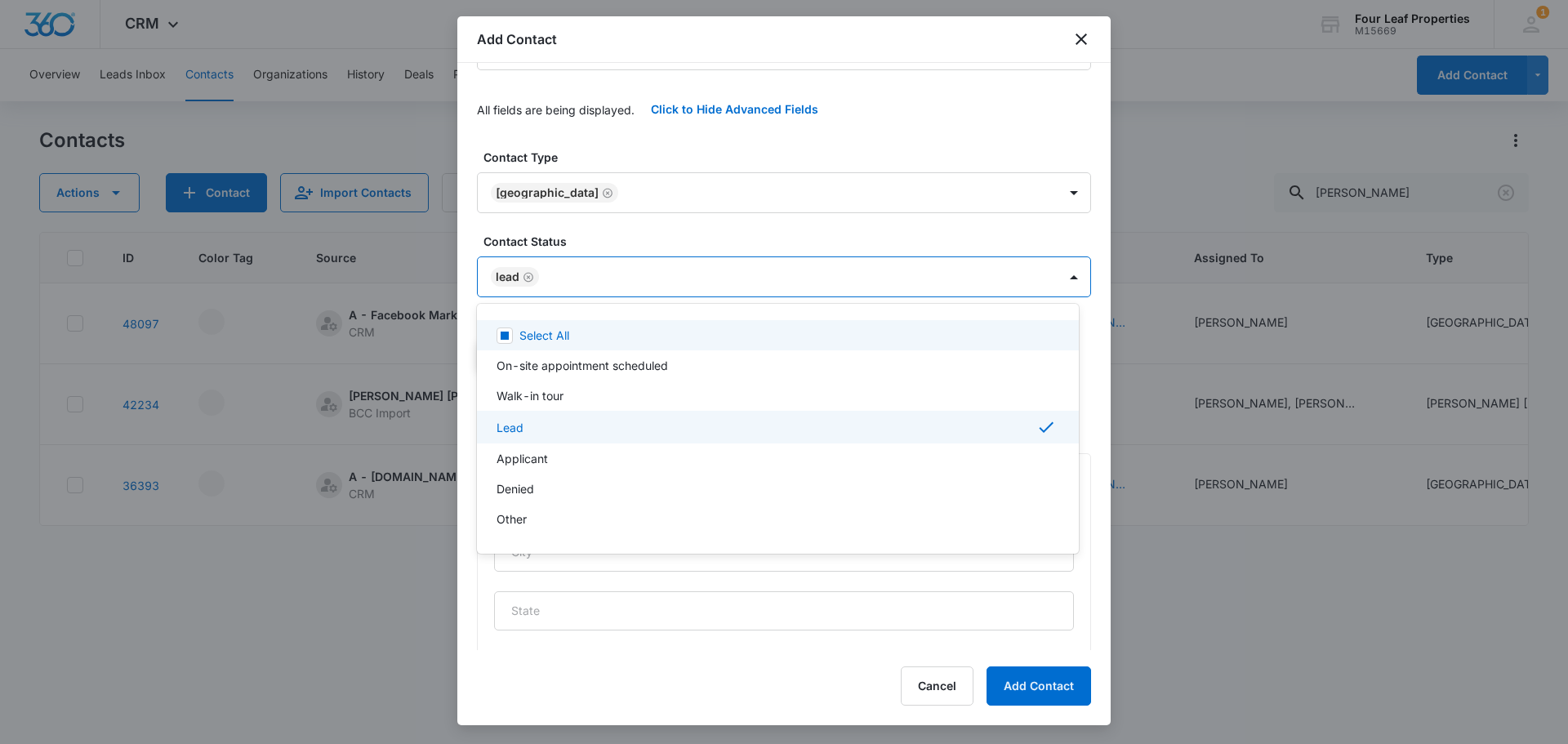
click at [632, 186] on div at bounding box center [784, 372] width 1568 height 744
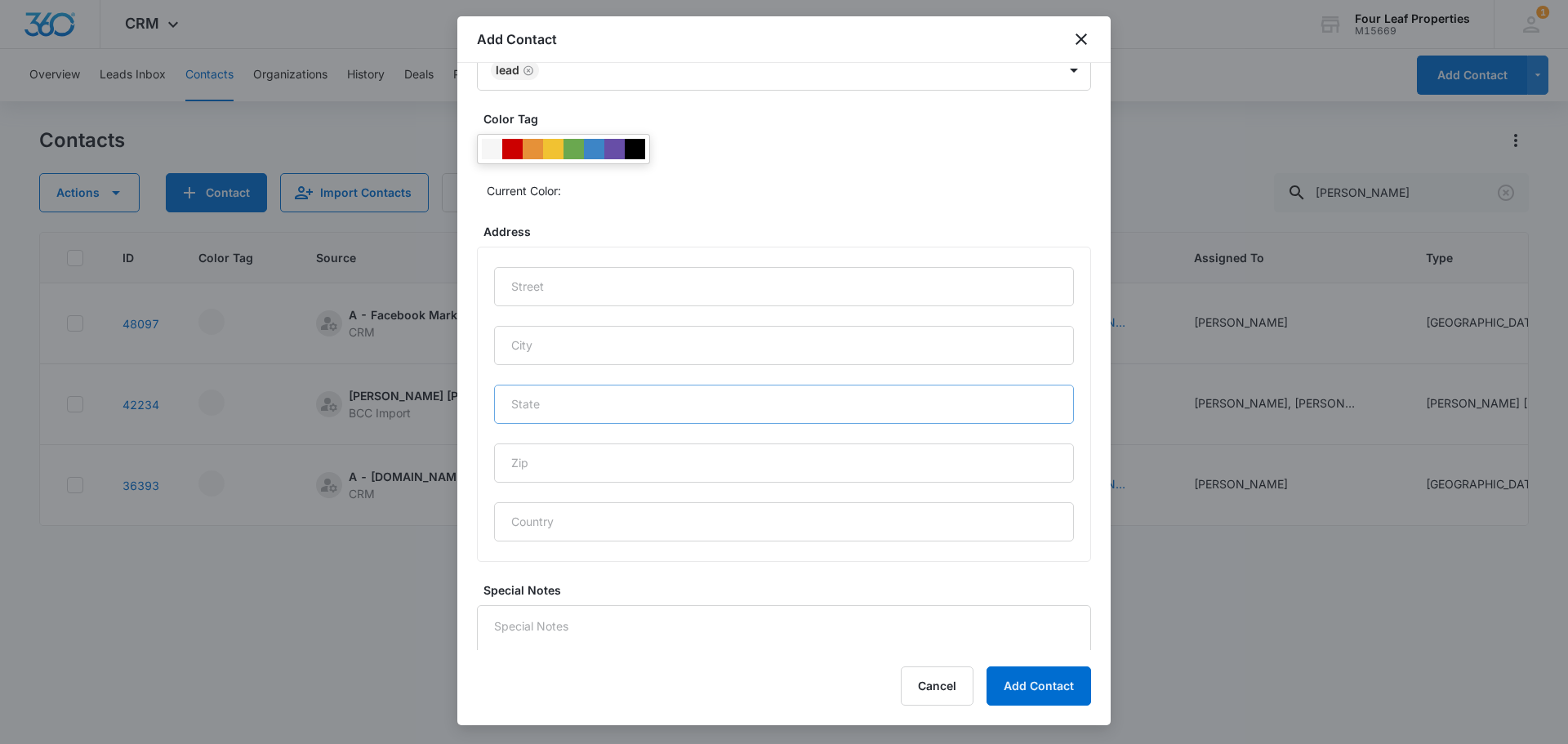
scroll to position [683, 0]
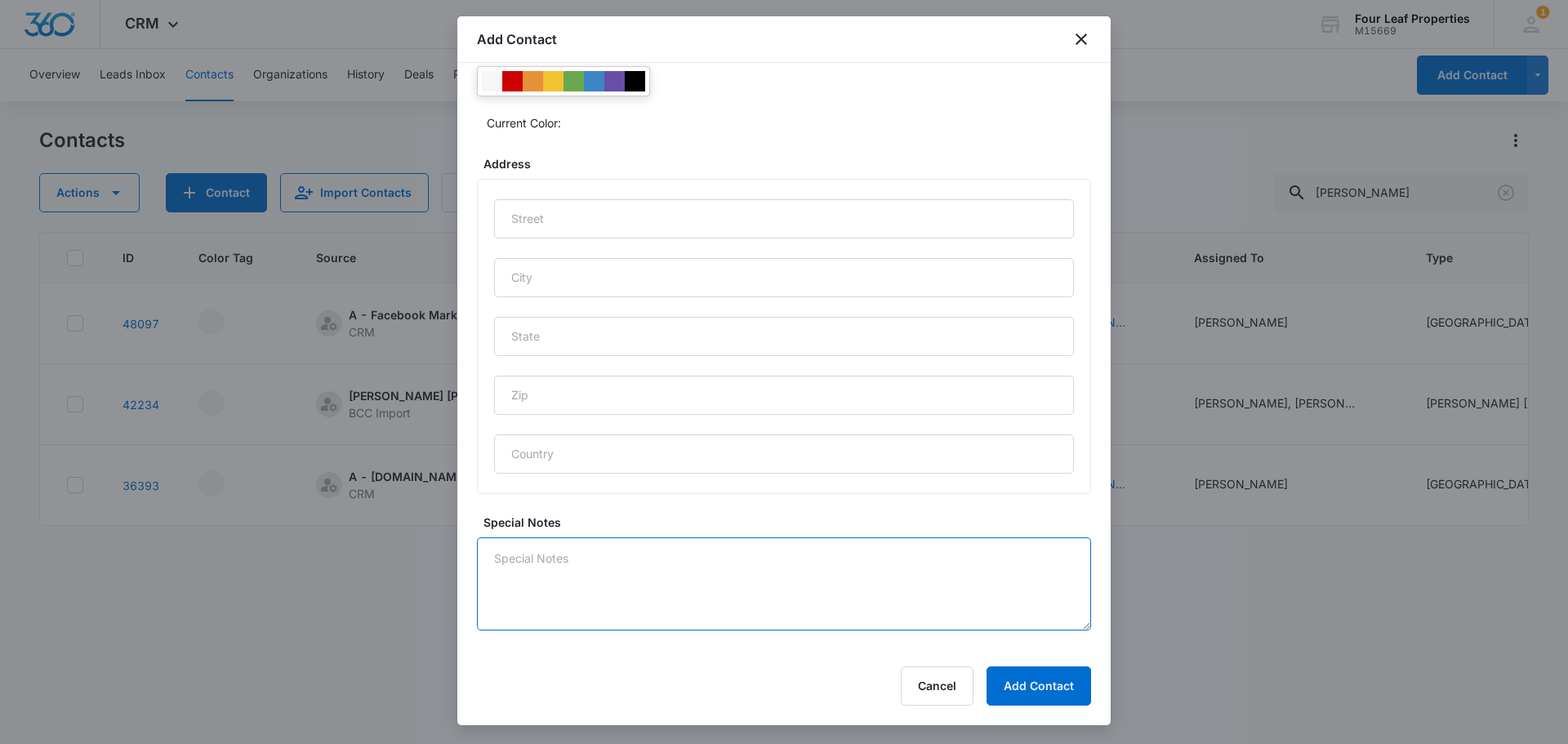
click at [602, 592] on textarea "Special Notes" at bounding box center [784, 584] width 614 height 93
type textarea "Called text emailed"
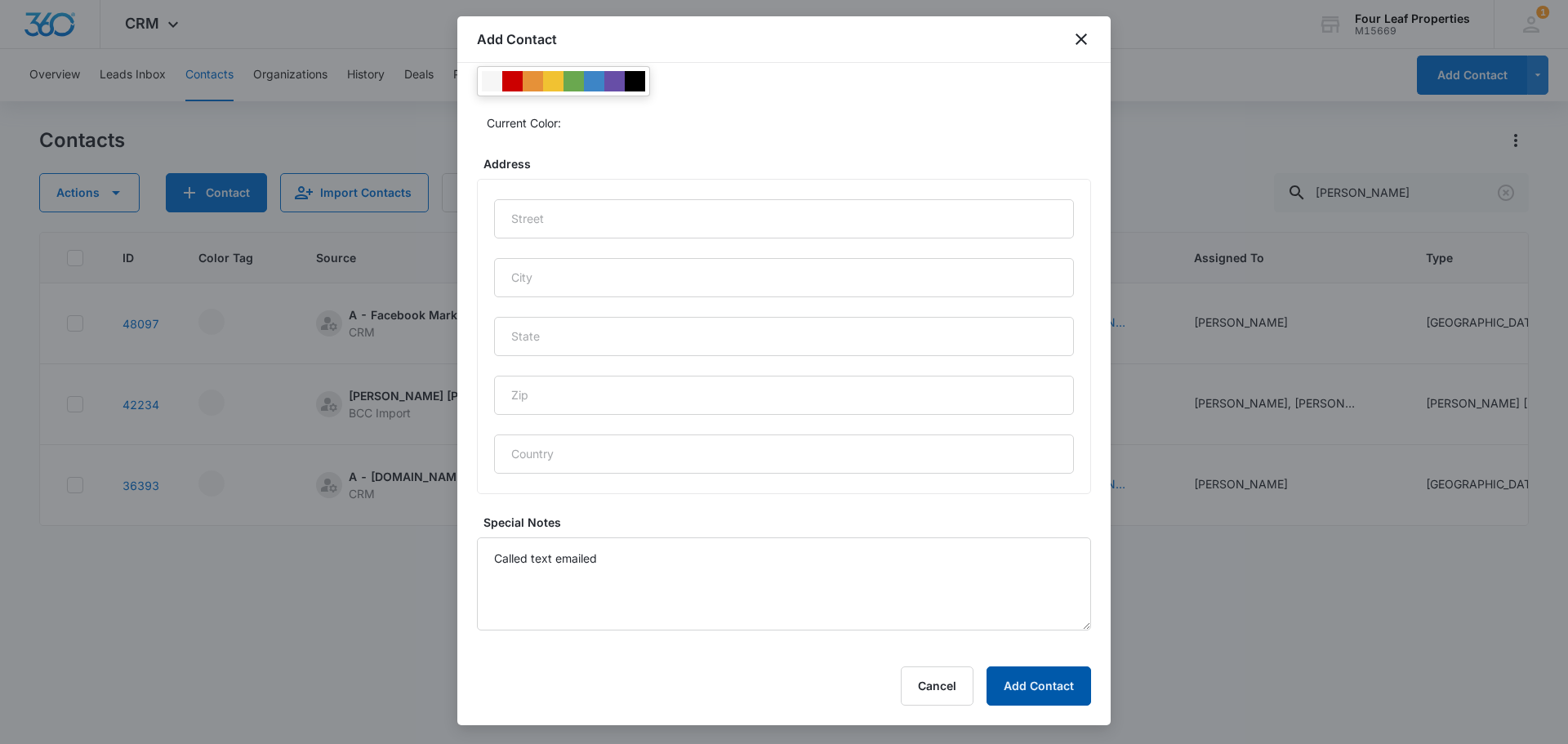
click at [1065, 687] on button "Add Contact" at bounding box center [1039, 686] width 105 height 39
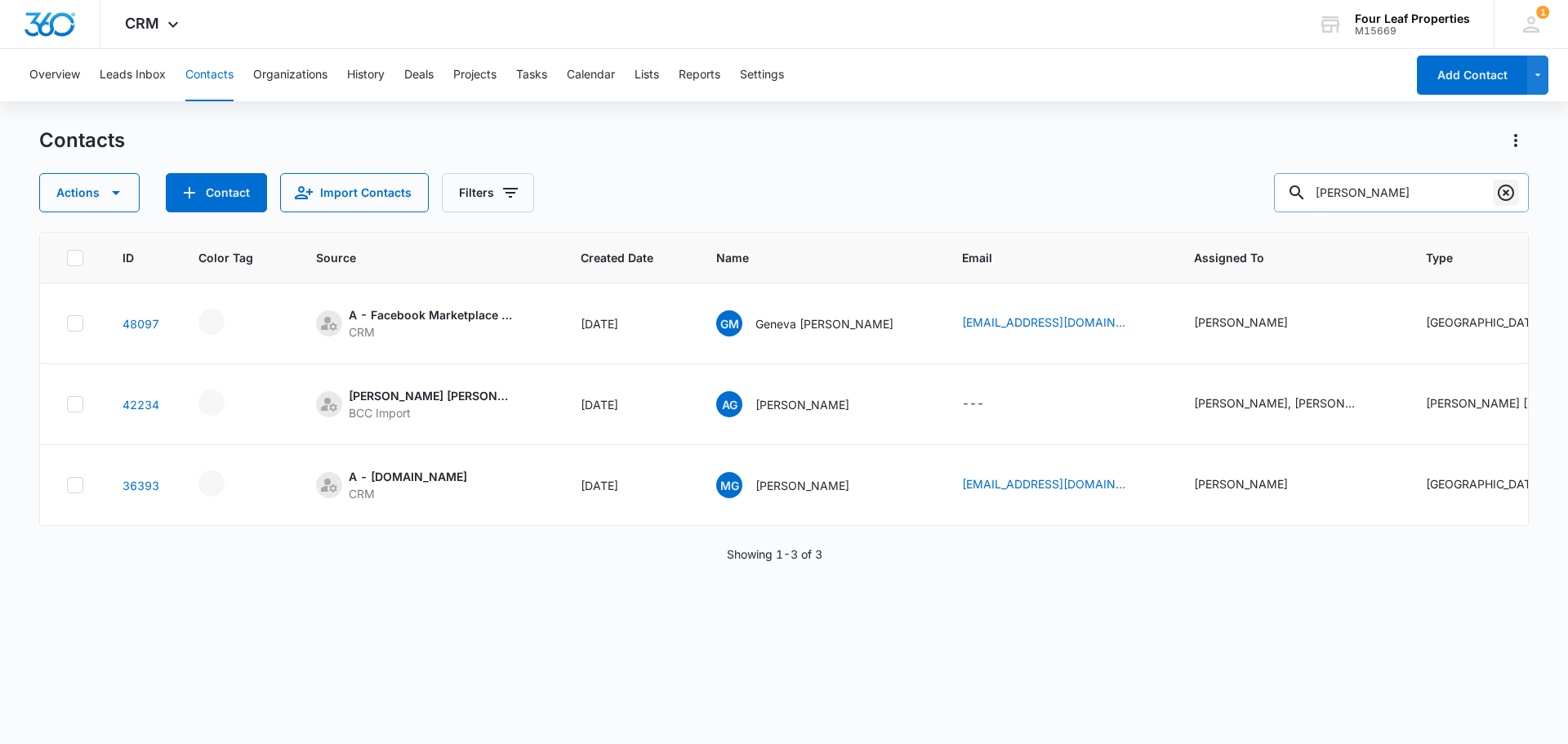
click at [1501, 196] on icon "Clear" at bounding box center [1506, 192] width 19 height 19
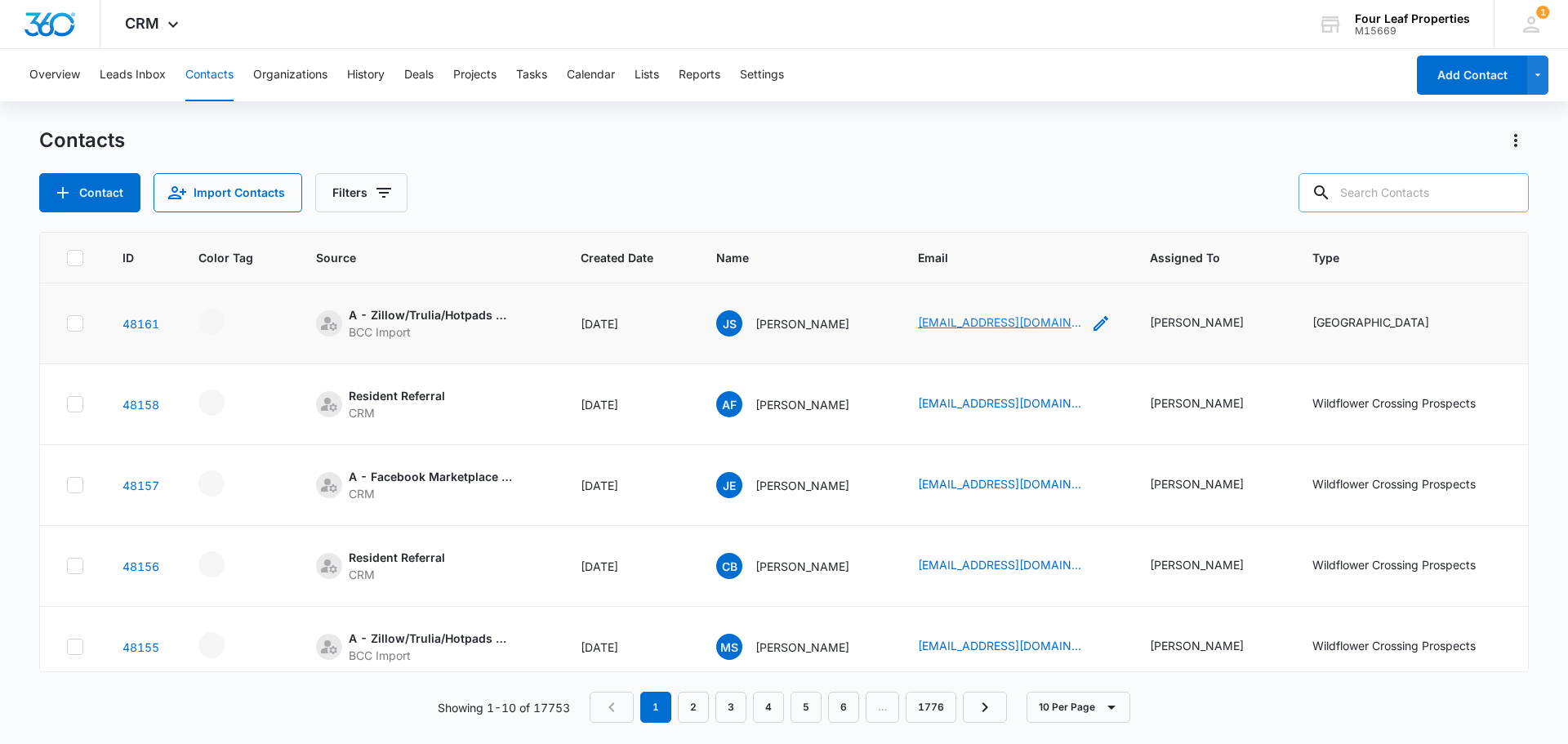
click at [984, 323] on link "[EMAIL_ADDRESS][DOMAIN_NAME]" at bounding box center [1000, 322] width 163 height 18
click at [69, 204] on button "Contact" at bounding box center [89, 193] width 101 height 39
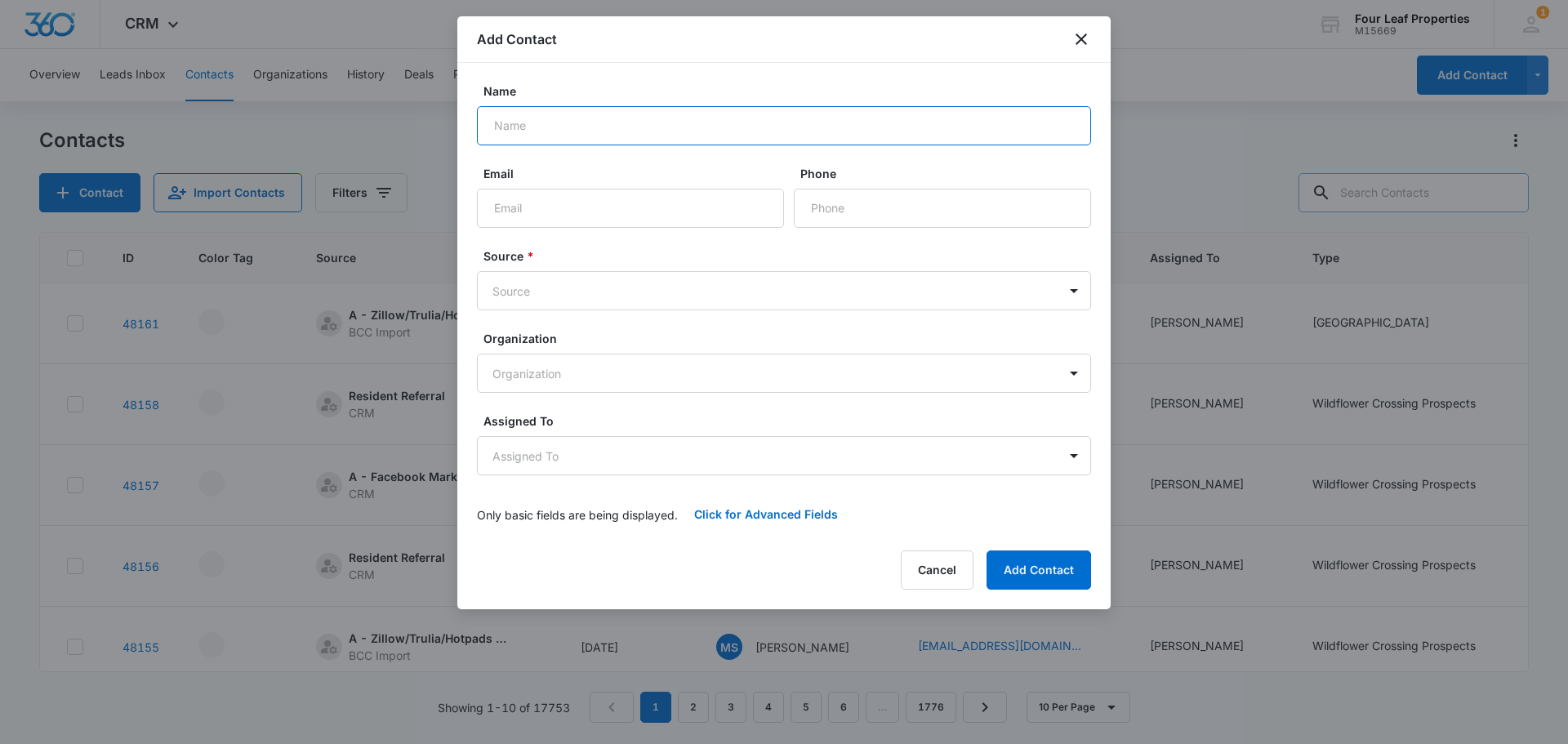
click at [707, 128] on input "Name" at bounding box center [784, 126] width 614 height 39
type input "August Ybabez"
type input "[EMAIL_ADDRESS][DOMAIN_NAME]"
type input "[PHONE_NUMBER]"
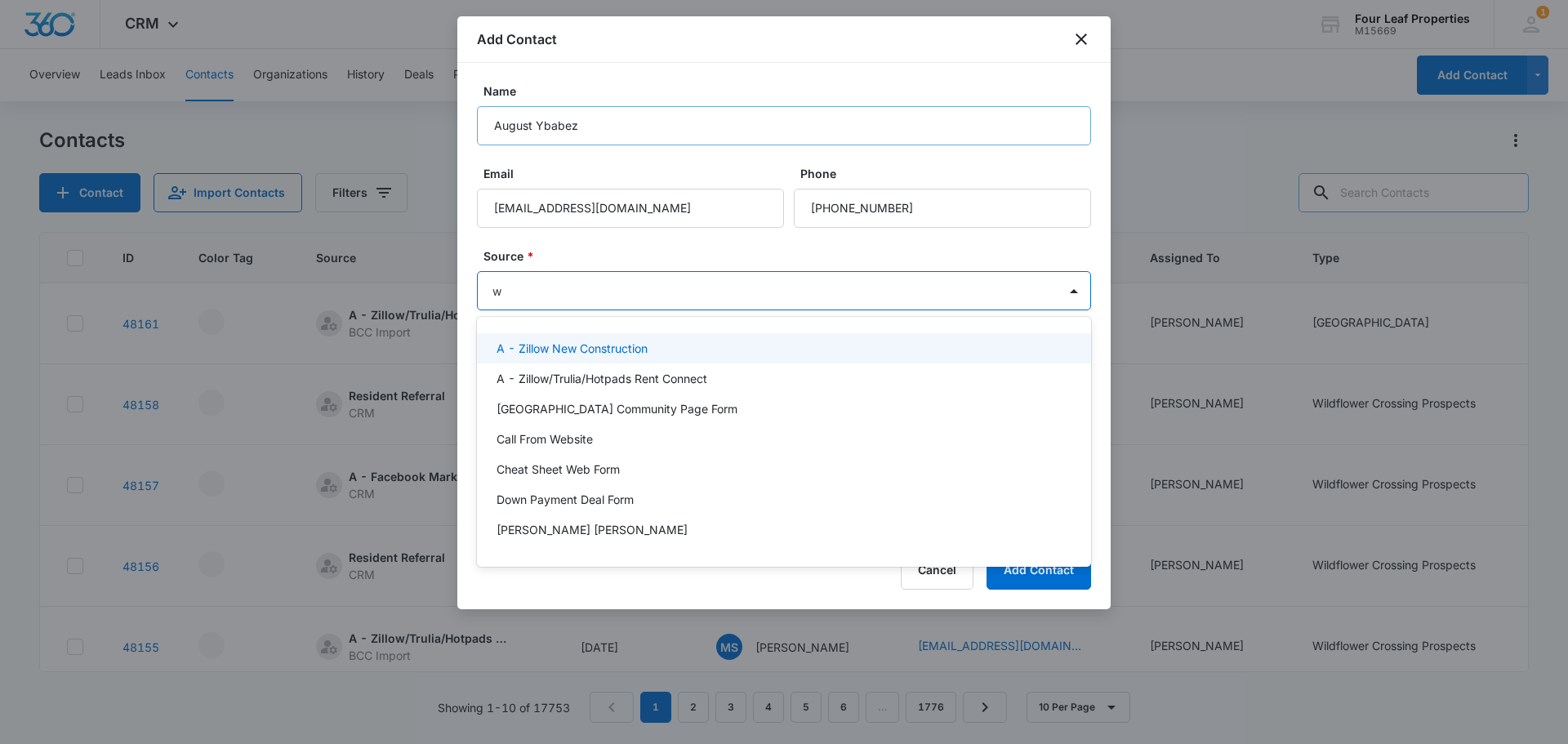
type input "wa"
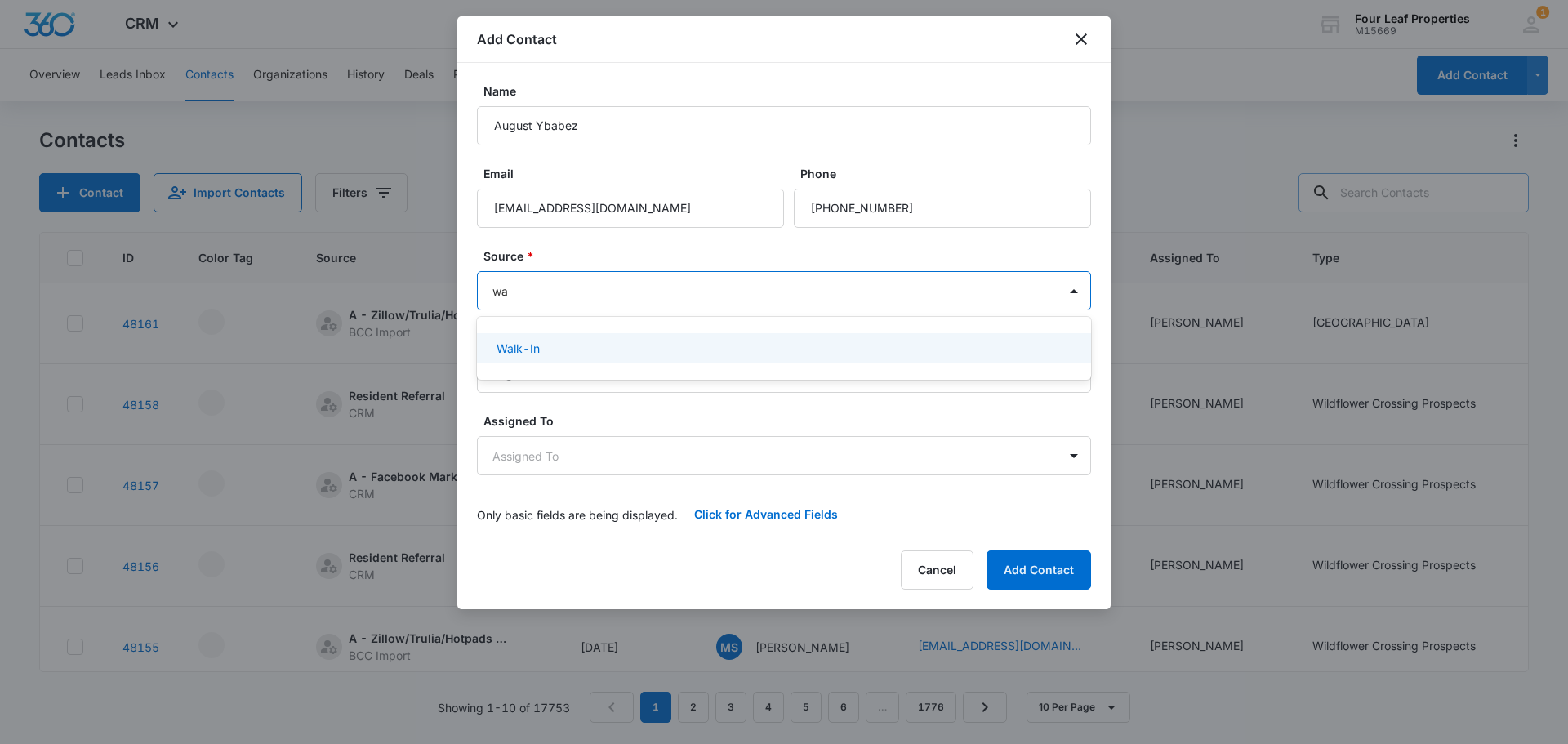
click at [568, 347] on div "Walk-In" at bounding box center [782, 348] width 572 height 18
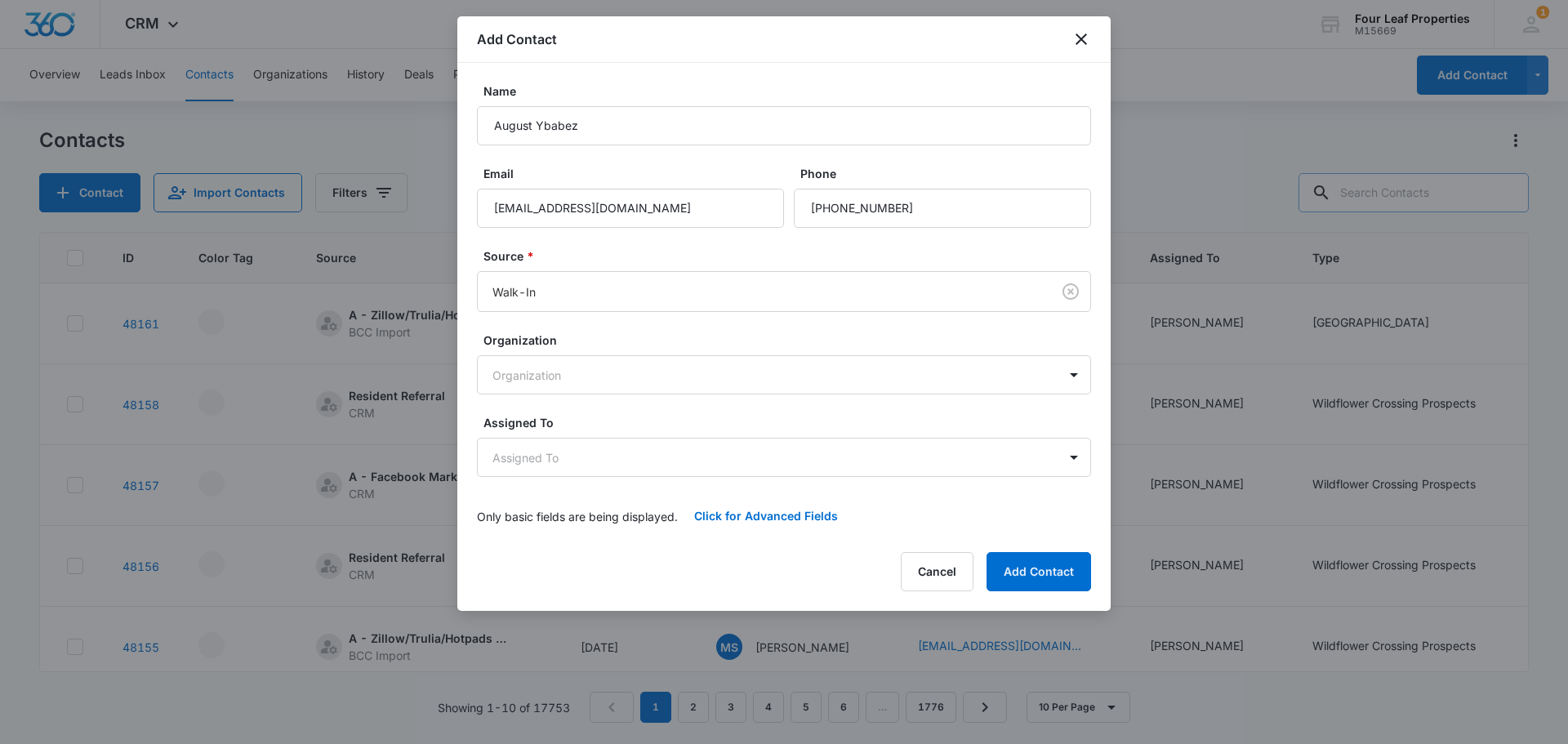
click at [566, 236] on form "Name August Ybabez Email [EMAIL_ADDRESS][DOMAIN_NAME] Phone Source * Walk-In Or…" at bounding box center [784, 309] width 614 height 453
click at [534, 453] on body "CRM Apps Reputation Websites Forms CRM Email Social Shop Payments POS Content A…" at bounding box center [784, 372] width 1568 height 744
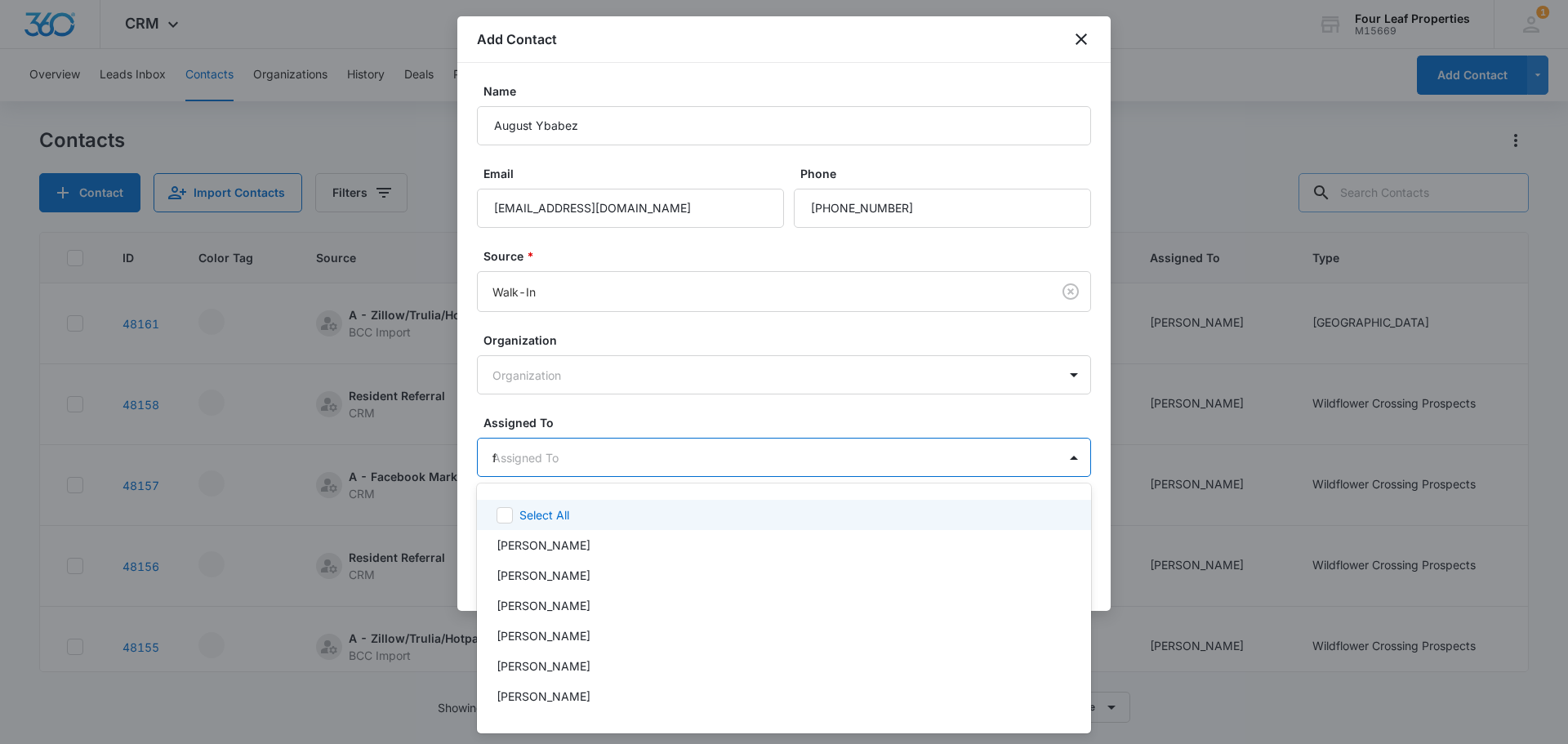
type input "fe"
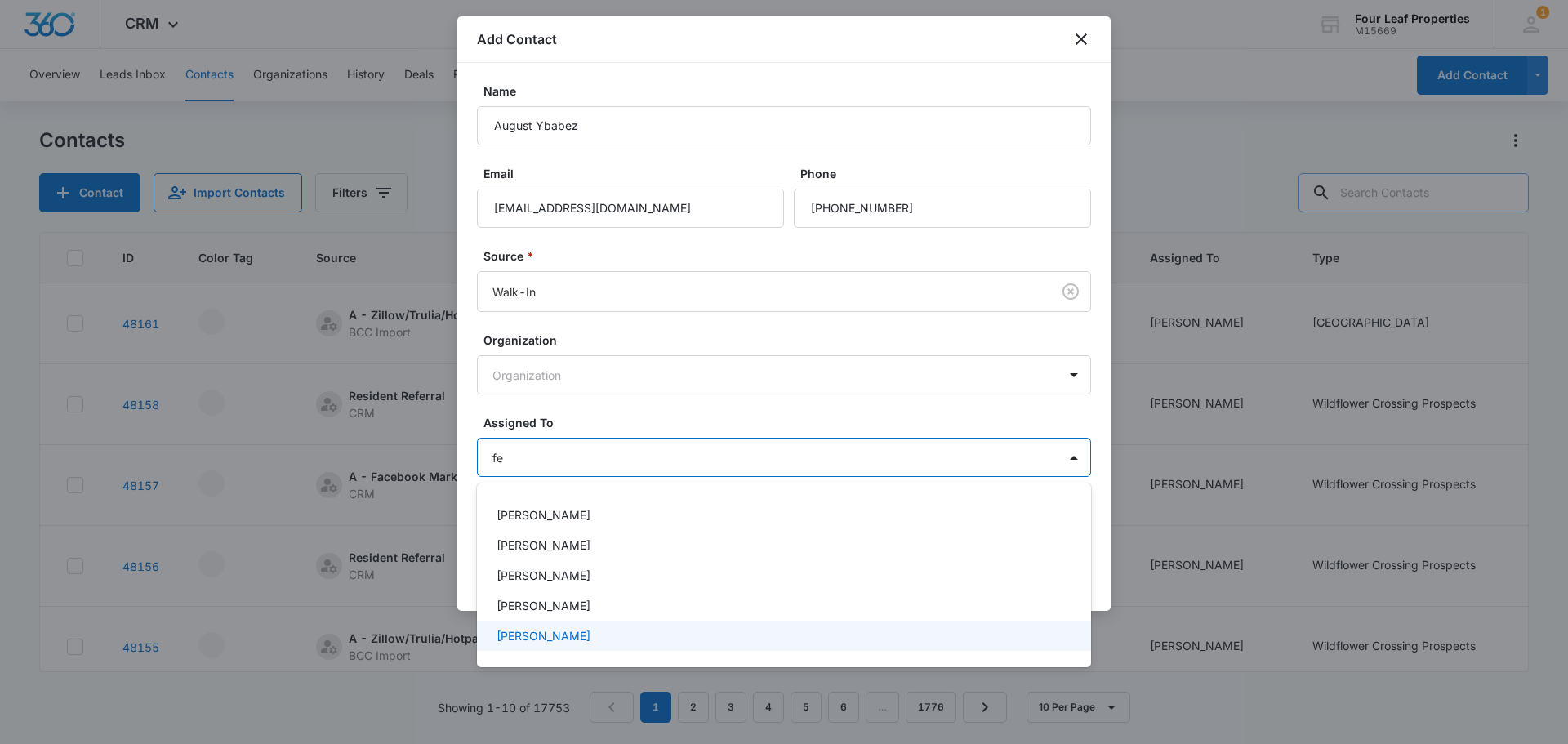
click at [564, 644] on p "[PERSON_NAME]" at bounding box center [543, 636] width 94 height 18
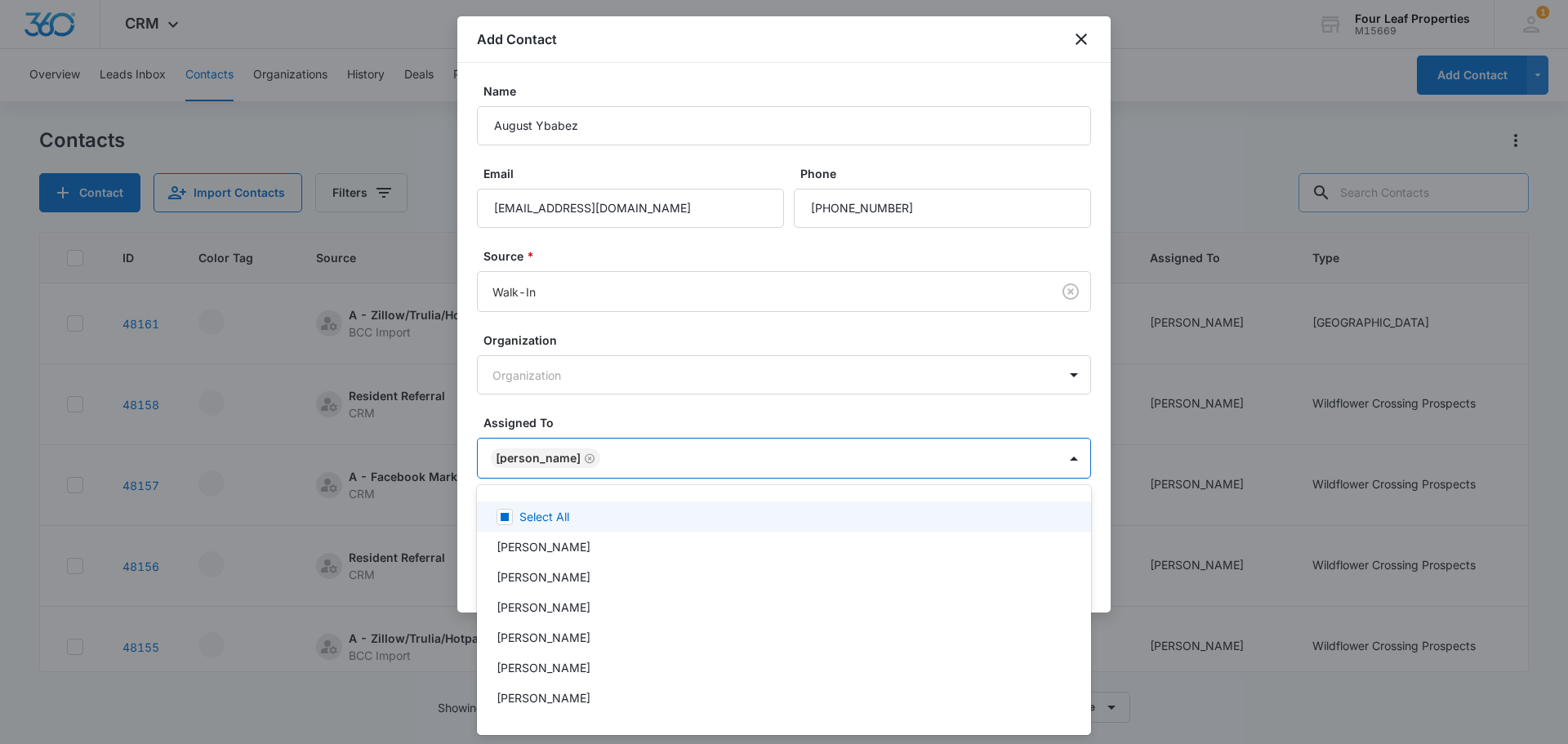
click at [632, 446] on div at bounding box center [784, 372] width 1568 height 744
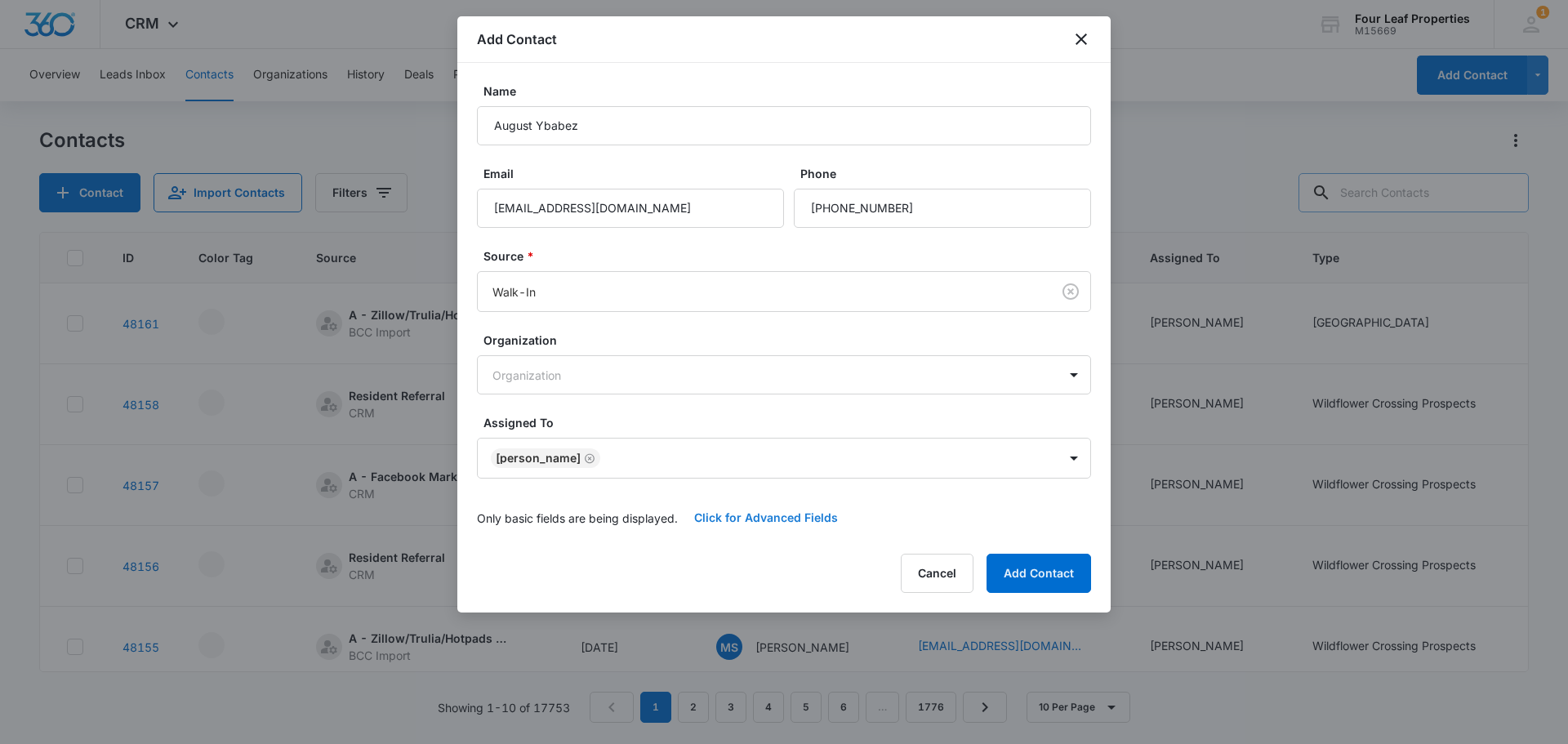
click at [752, 513] on button "Click for Advanced Fields" at bounding box center [766, 518] width 176 height 39
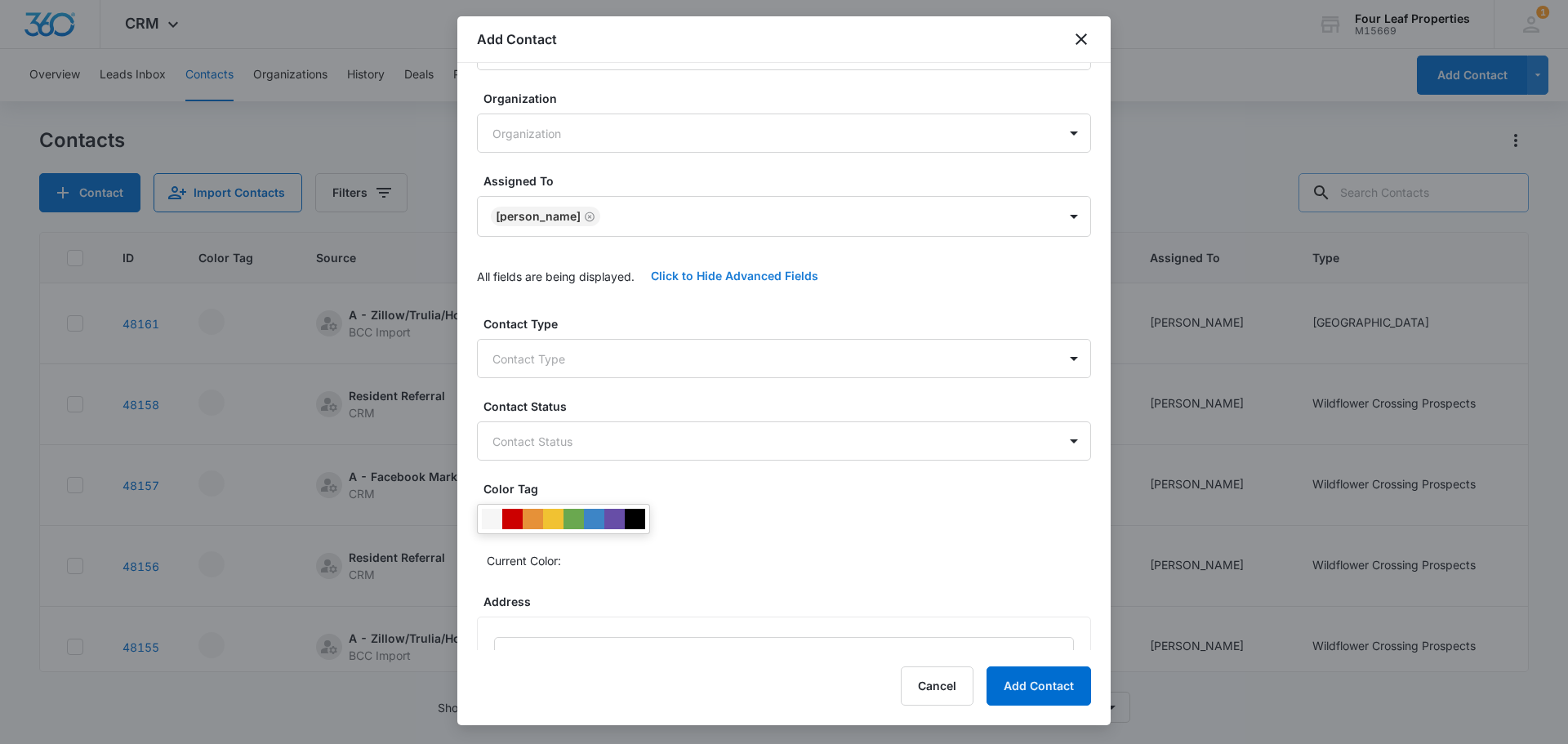
scroll to position [245, 0]
click at [582, 361] on body "CRM Apps Reputation Websites Forms CRM Email Social Shop Payments POS Content A…" at bounding box center [784, 372] width 1568 height 744
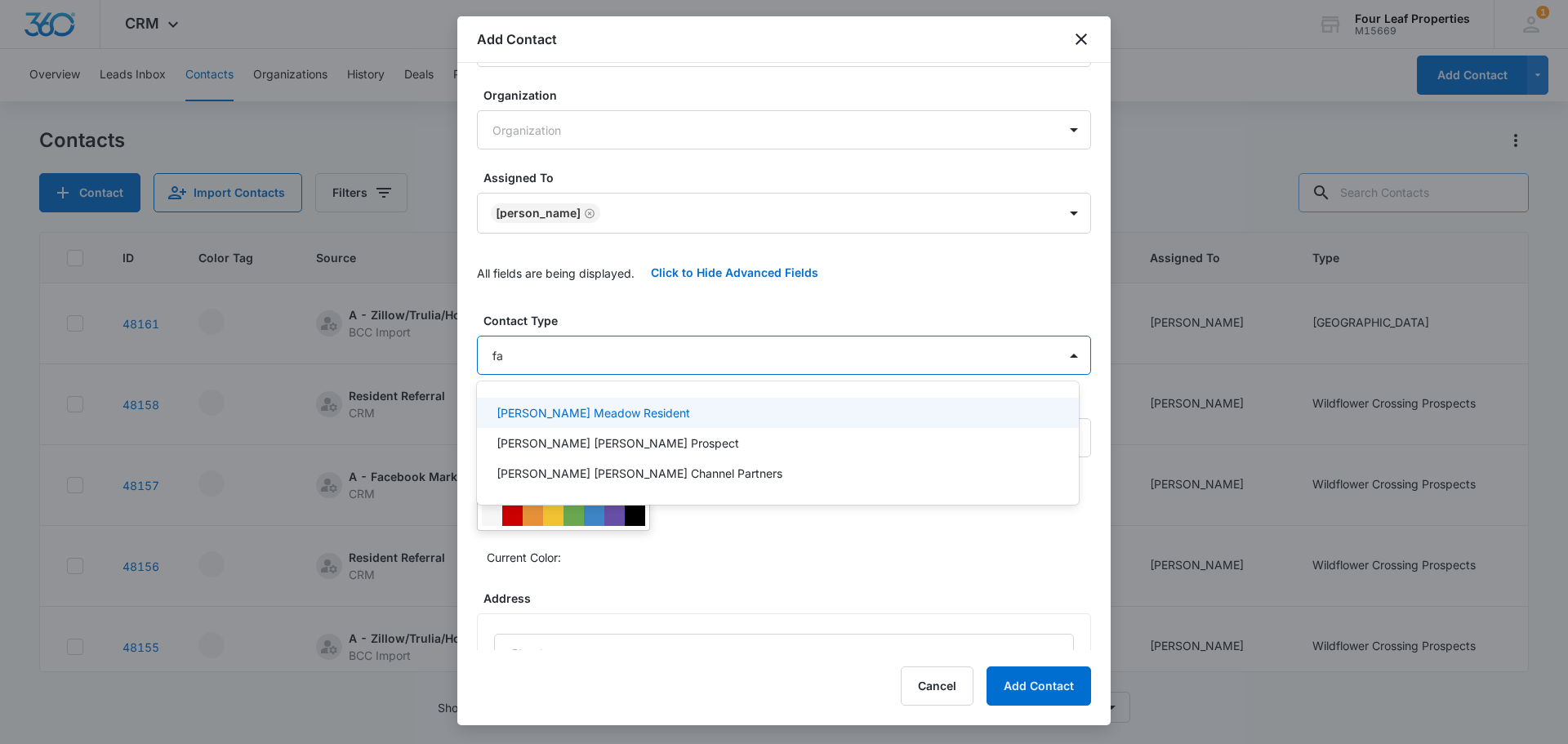
type input "f"
type input "blu"
click at [568, 422] on div "[GEOGRAPHIC_DATA]" at bounding box center [778, 412] width 602 height 31
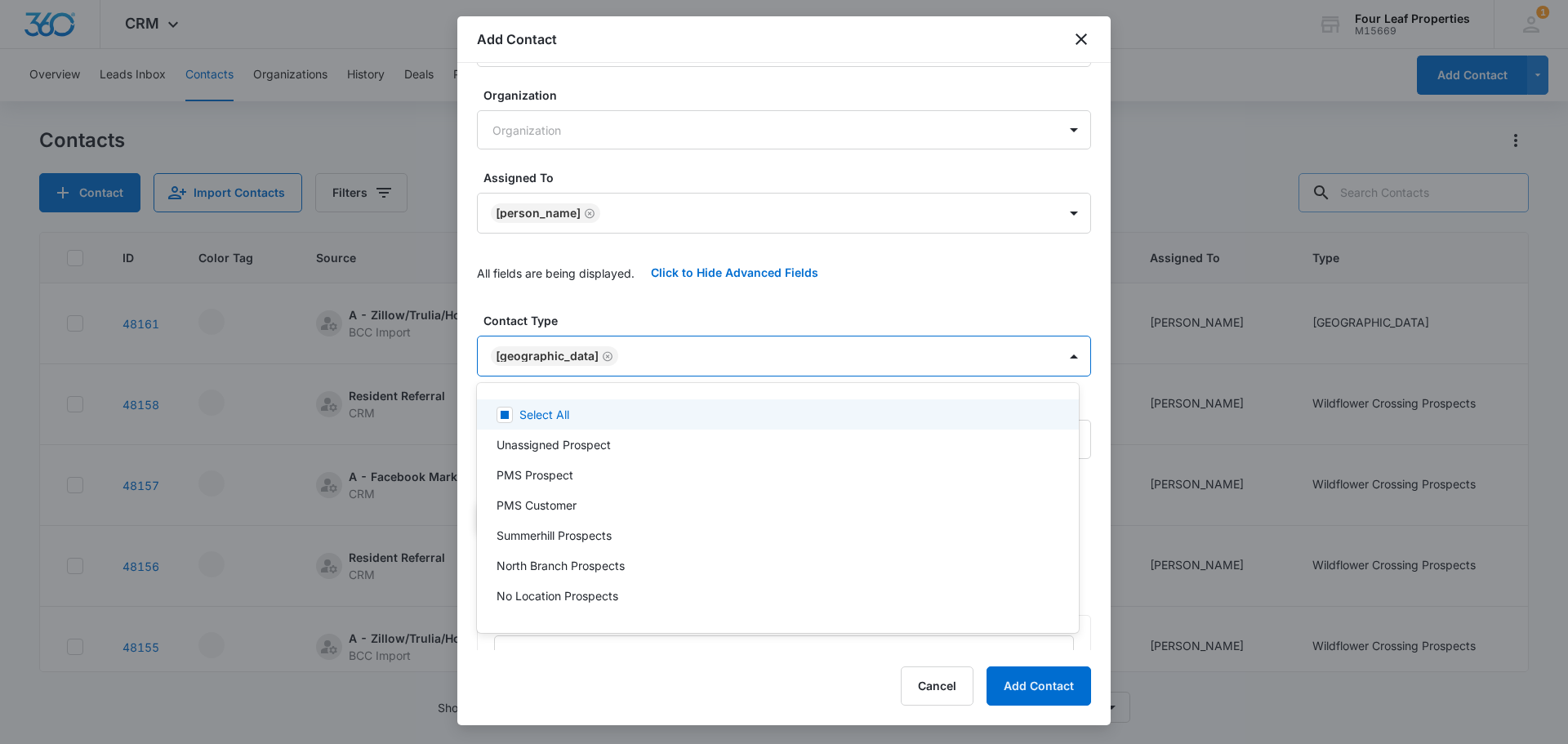
click at [580, 286] on div at bounding box center [784, 372] width 1568 height 744
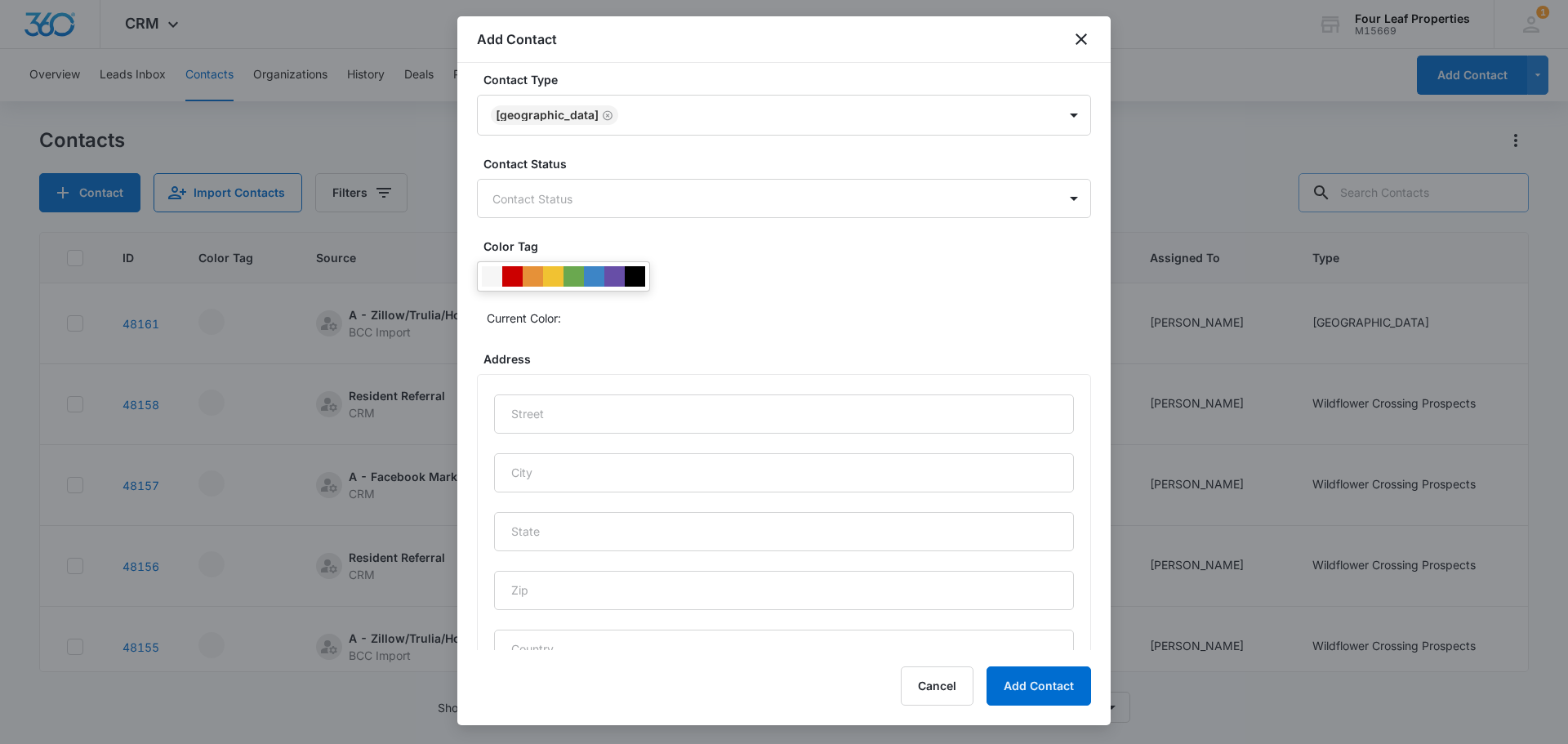
scroll to position [490, 0]
click at [575, 192] on body "CRM Apps Reputation Websites Forms CRM Email Social Shop Payments POS Content A…" at bounding box center [784, 372] width 1568 height 744
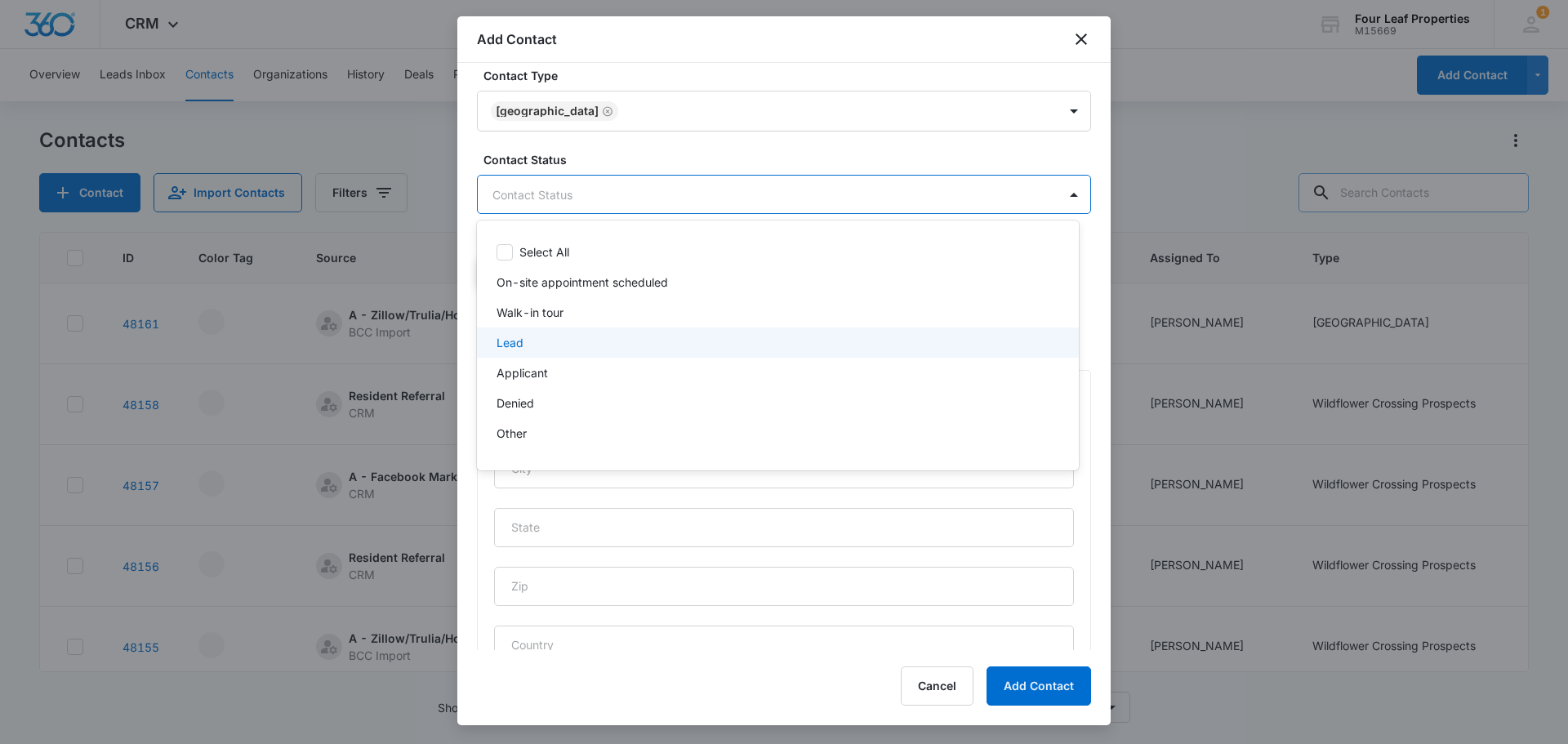
click at [534, 351] on div "Lead" at bounding box center [778, 342] width 602 height 31
click at [537, 321] on p "Walk-in tour" at bounding box center [530, 314] width 67 height 18
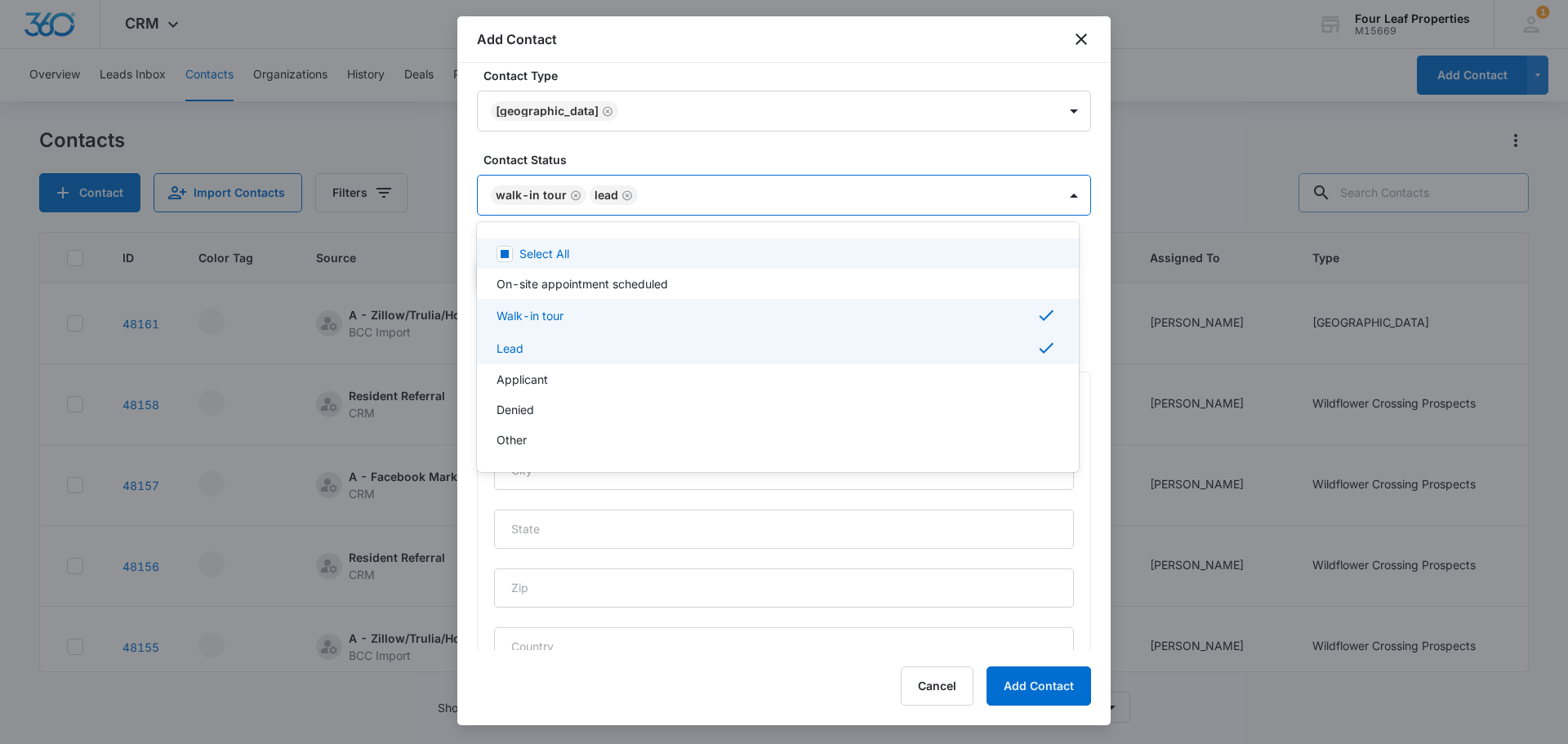
click at [621, 149] on div at bounding box center [784, 372] width 1568 height 744
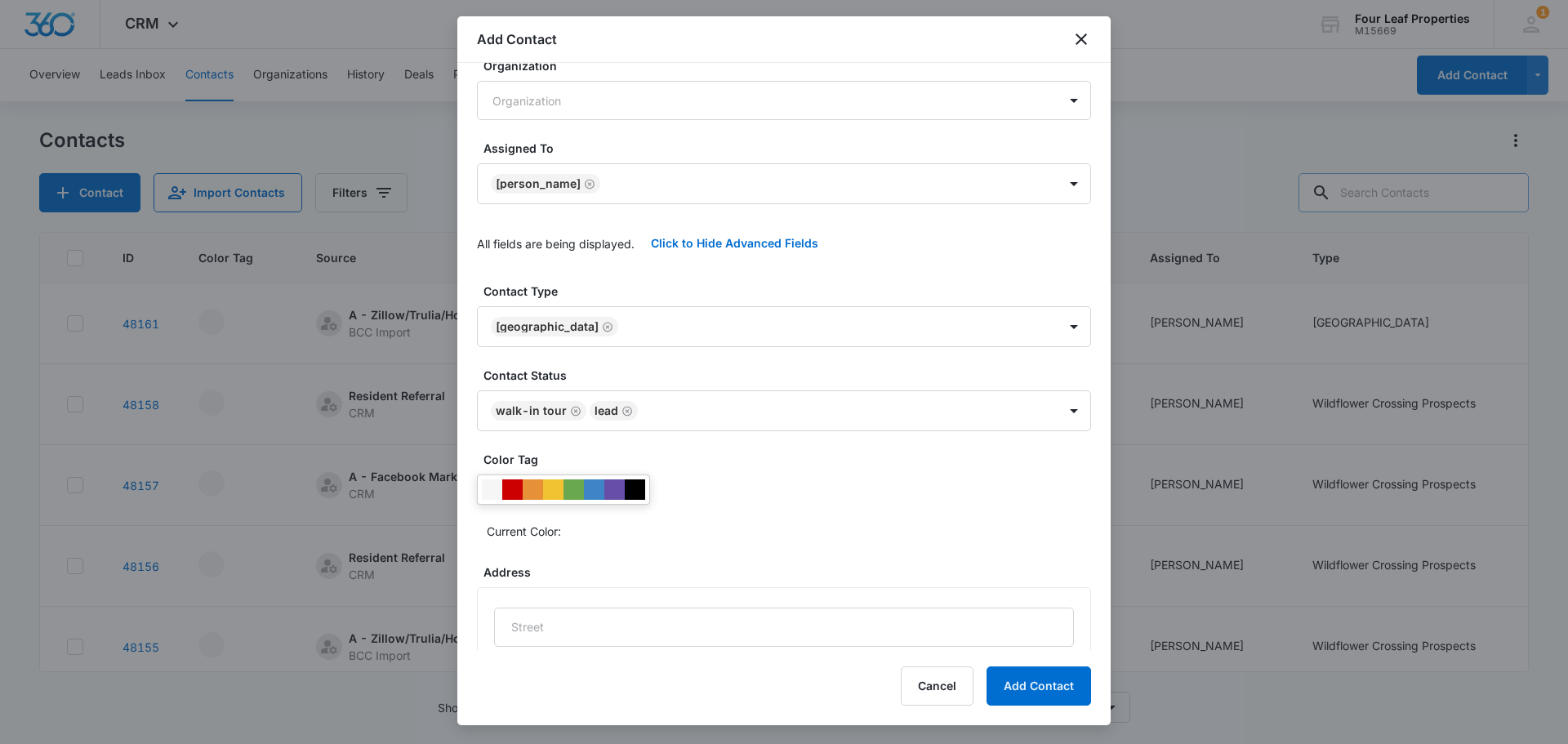
scroll to position [30, 0]
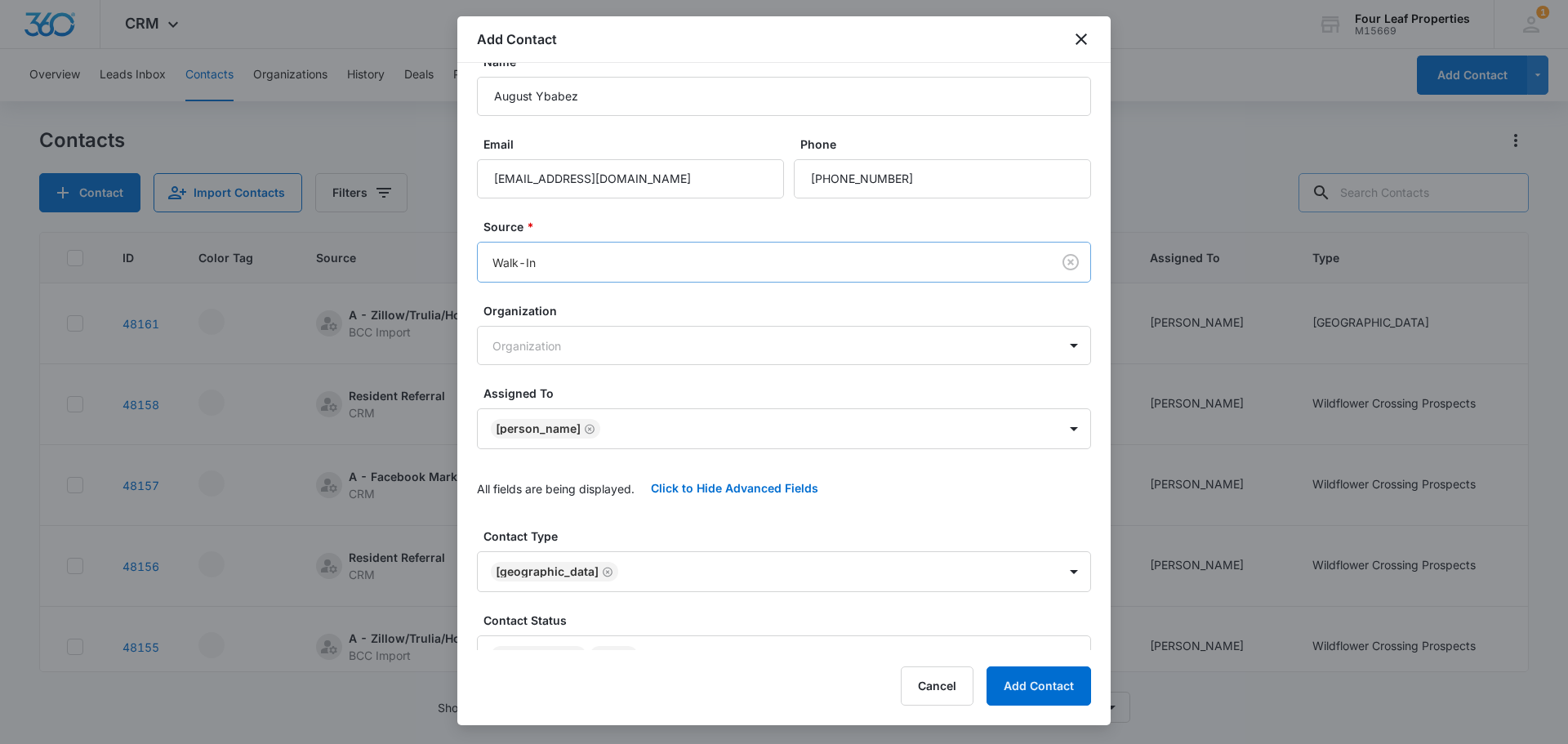
click at [970, 270] on body "CRM Apps Reputation Websites Forms CRM Email Social Shop Payments POS Content A…" at bounding box center [784, 372] width 1568 height 744
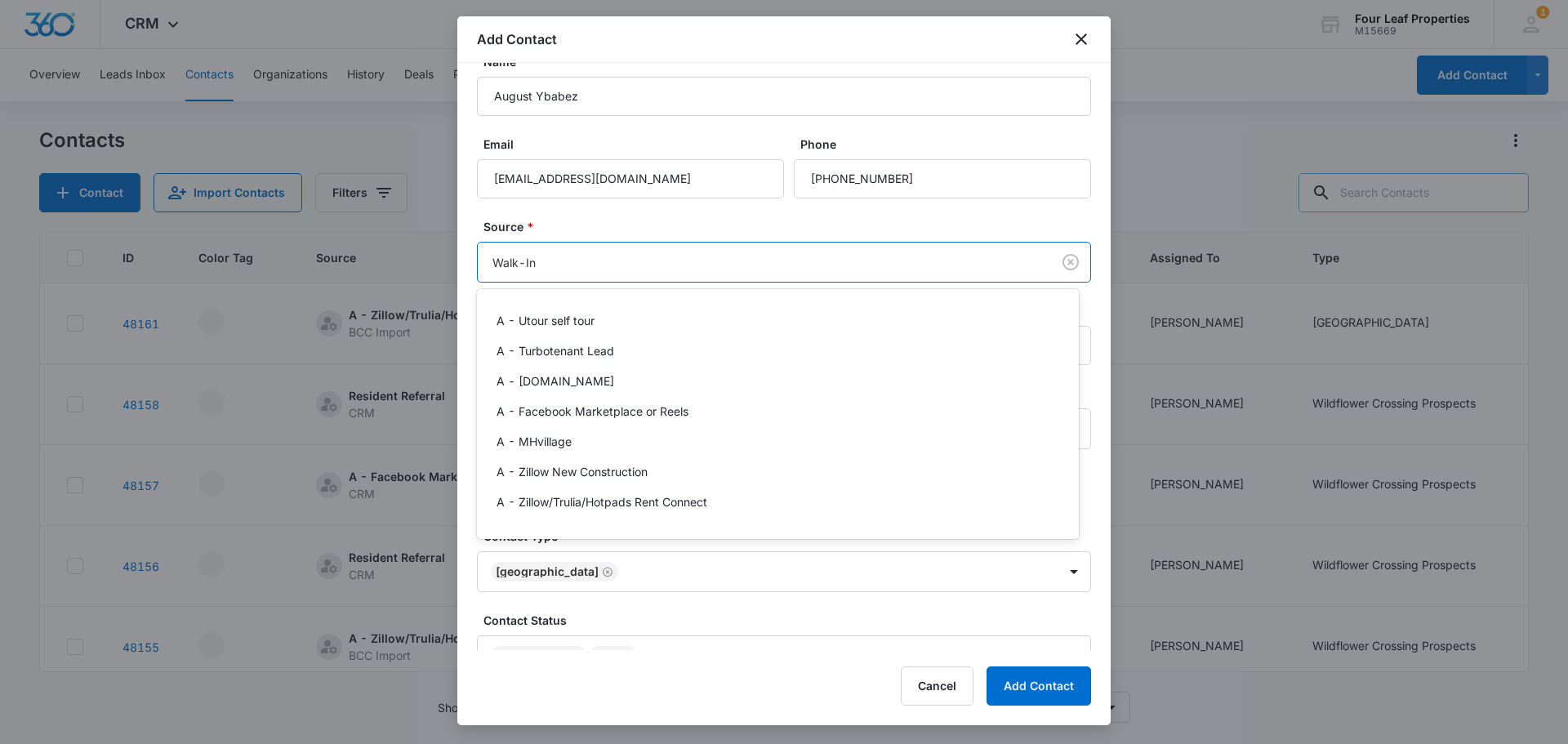
drag, startPoint x: 862, startPoint y: 277, endPoint x: 506, endPoint y: 265, distance: 356.2
click at [506, 265] on div at bounding box center [784, 372] width 1568 height 744
drag, startPoint x: 558, startPoint y: 258, endPoint x: 489, endPoint y: 259, distance: 69.0
click at [491, 259] on body "CRM Apps Reputation Websites Forms CRM Email Social Shop Payments POS Content A…" at bounding box center [784, 372] width 1568 height 744
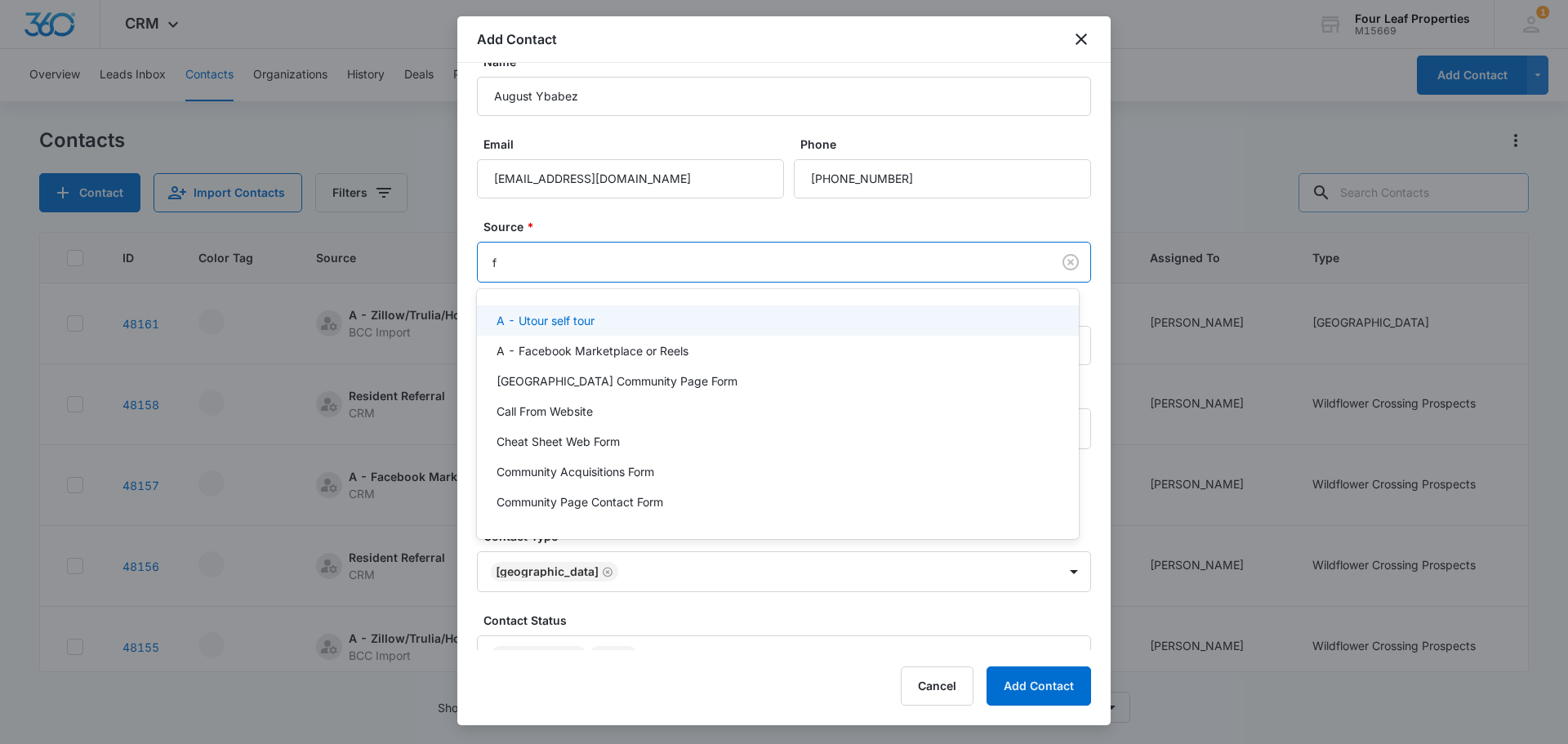
type input "fa"
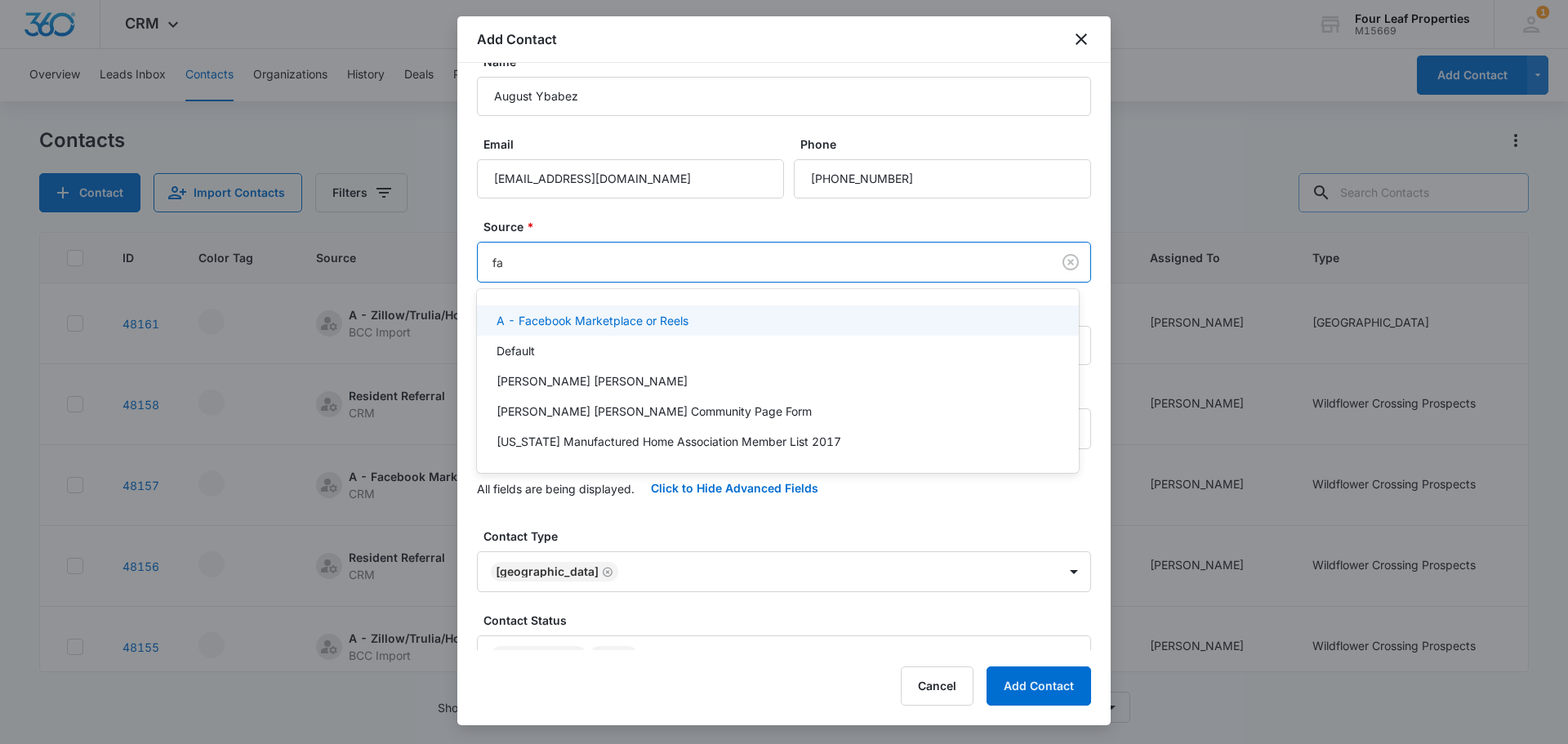
click at [575, 311] on div "A - Facebook Marketplace or Reels" at bounding box center [778, 321] width 602 height 31
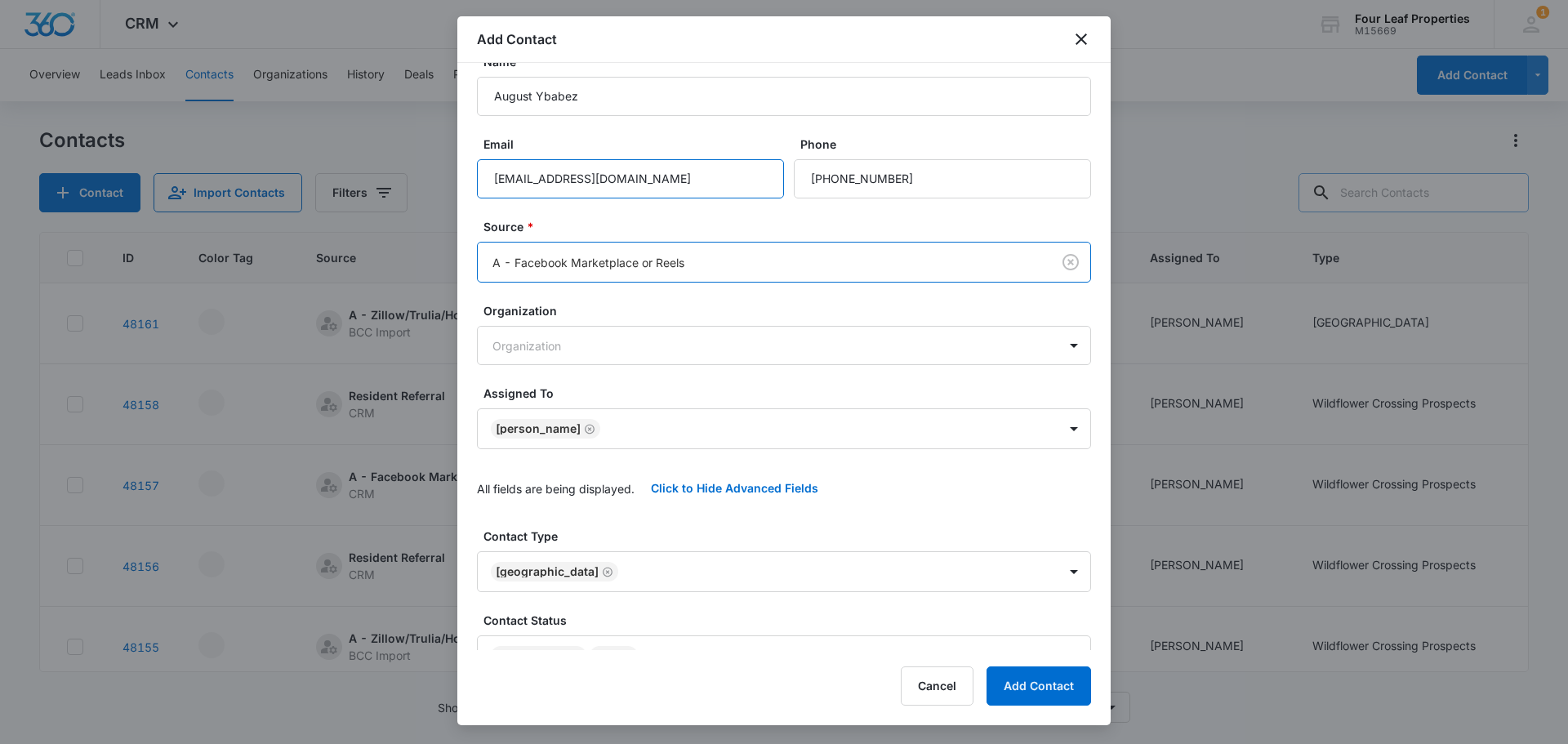
click at [603, 195] on input "[EMAIL_ADDRESS][DOMAIN_NAME]" at bounding box center [630, 179] width 307 height 39
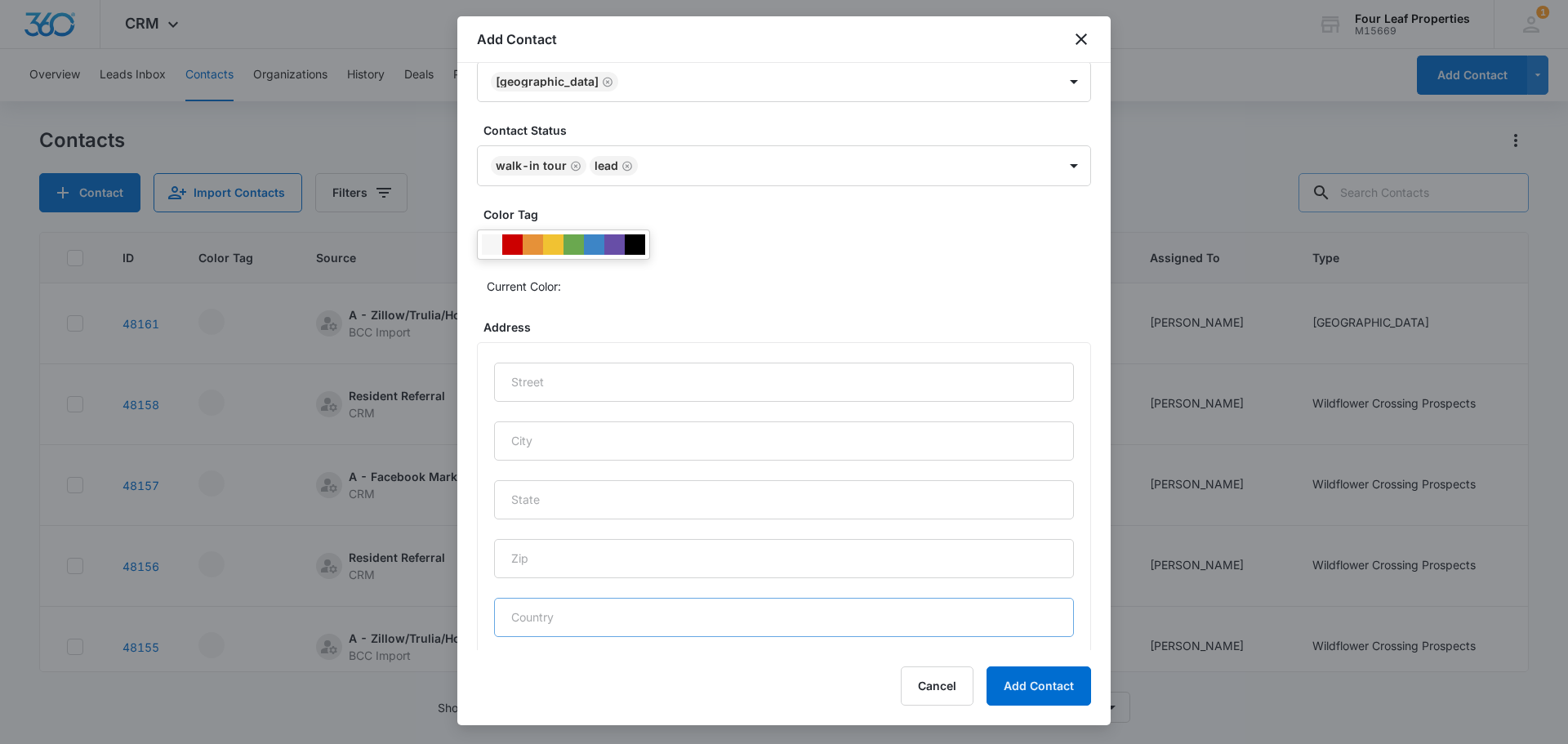
scroll to position [683, 0]
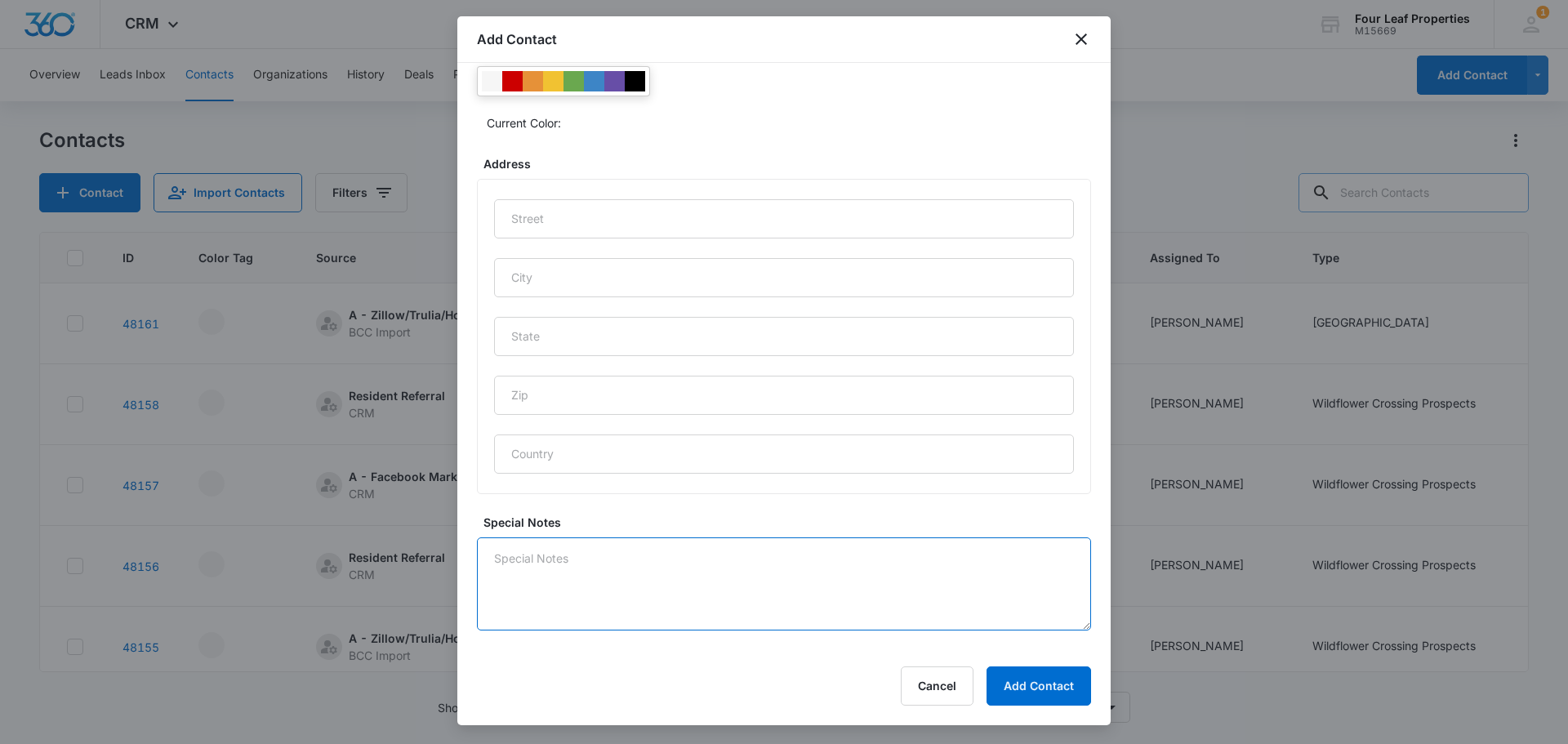
click at [608, 579] on textarea "Special Notes" at bounding box center [784, 584] width 614 height 93
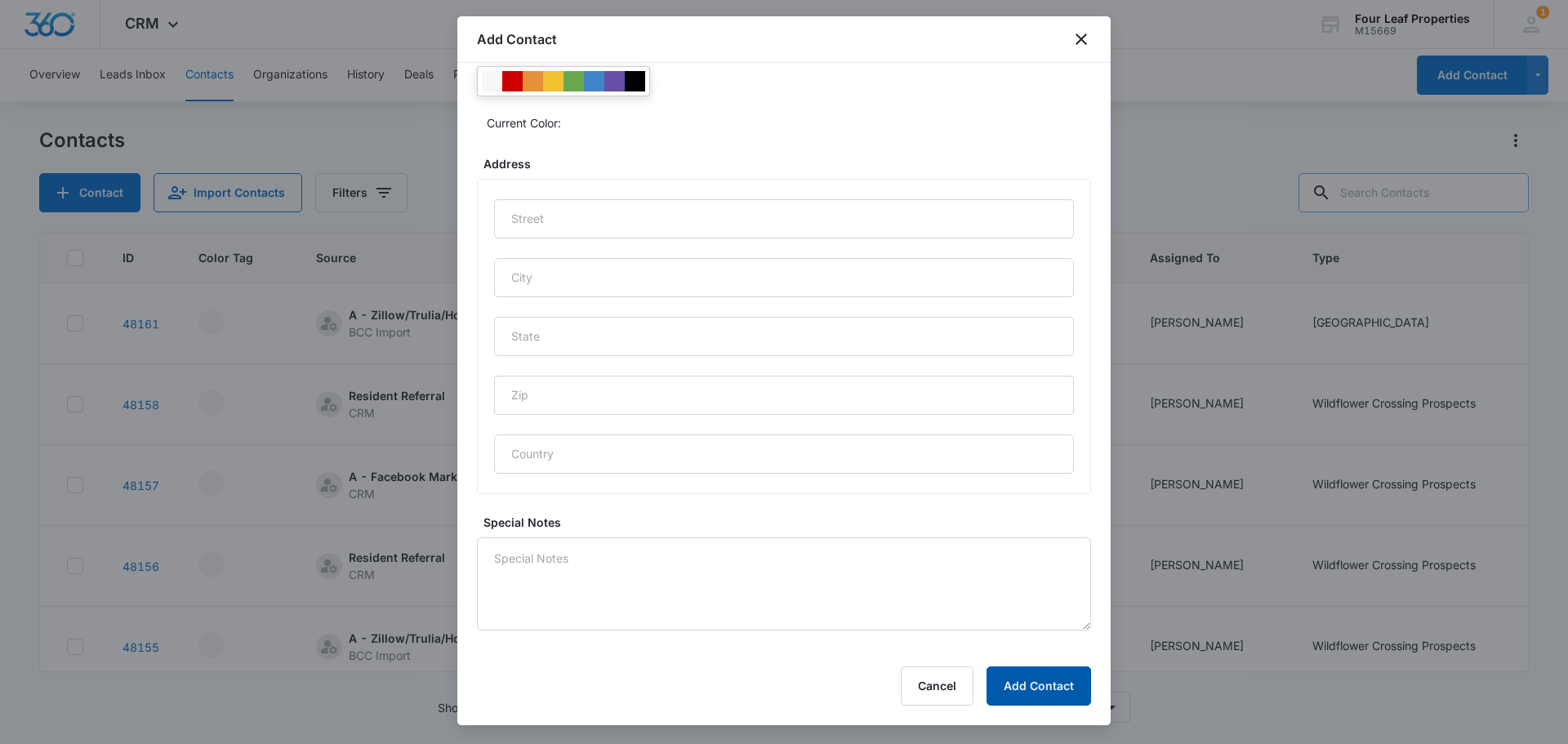
click at [1071, 698] on button "Add Contact" at bounding box center [1039, 686] width 105 height 39
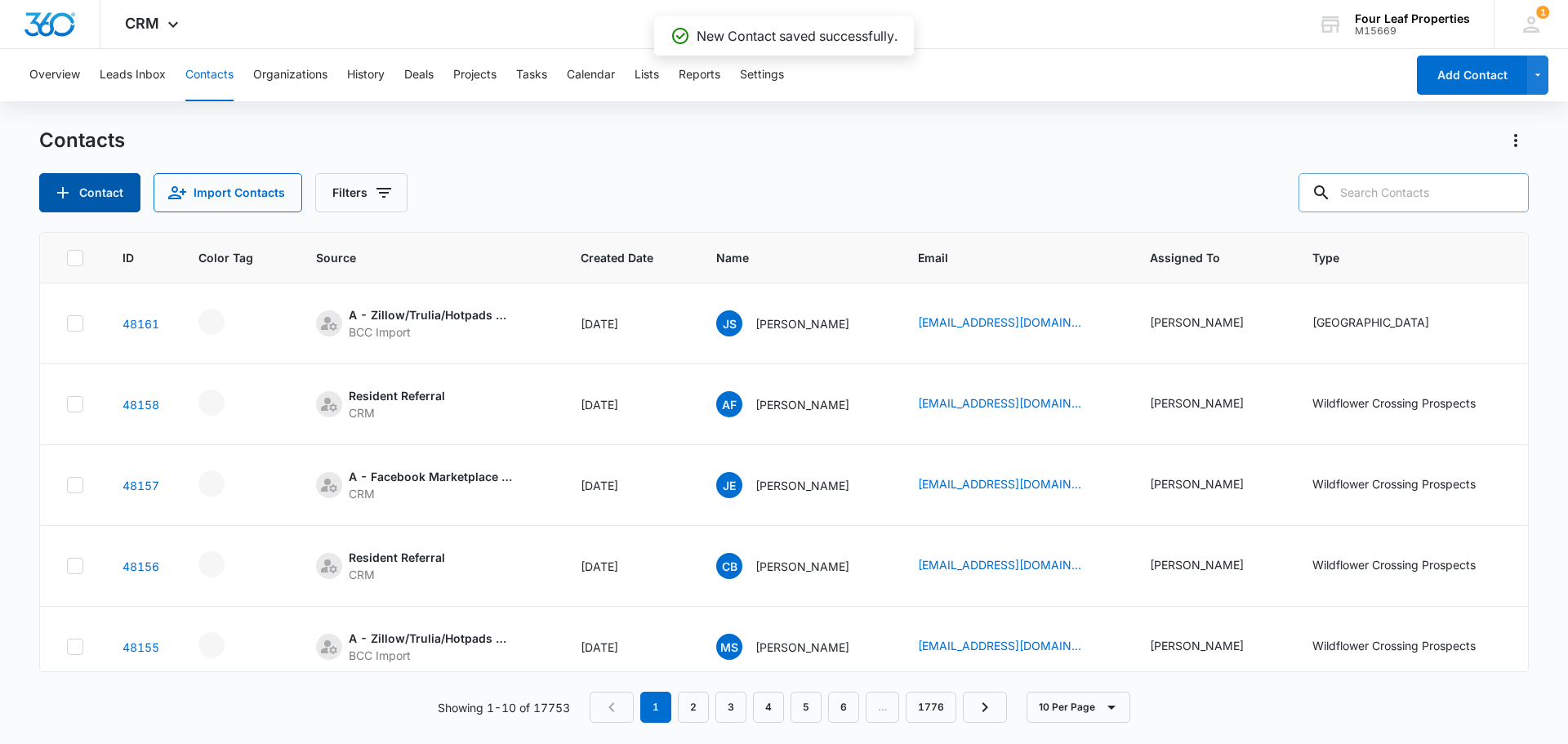
click at [134, 187] on button "Contact" at bounding box center [89, 193] width 101 height 39
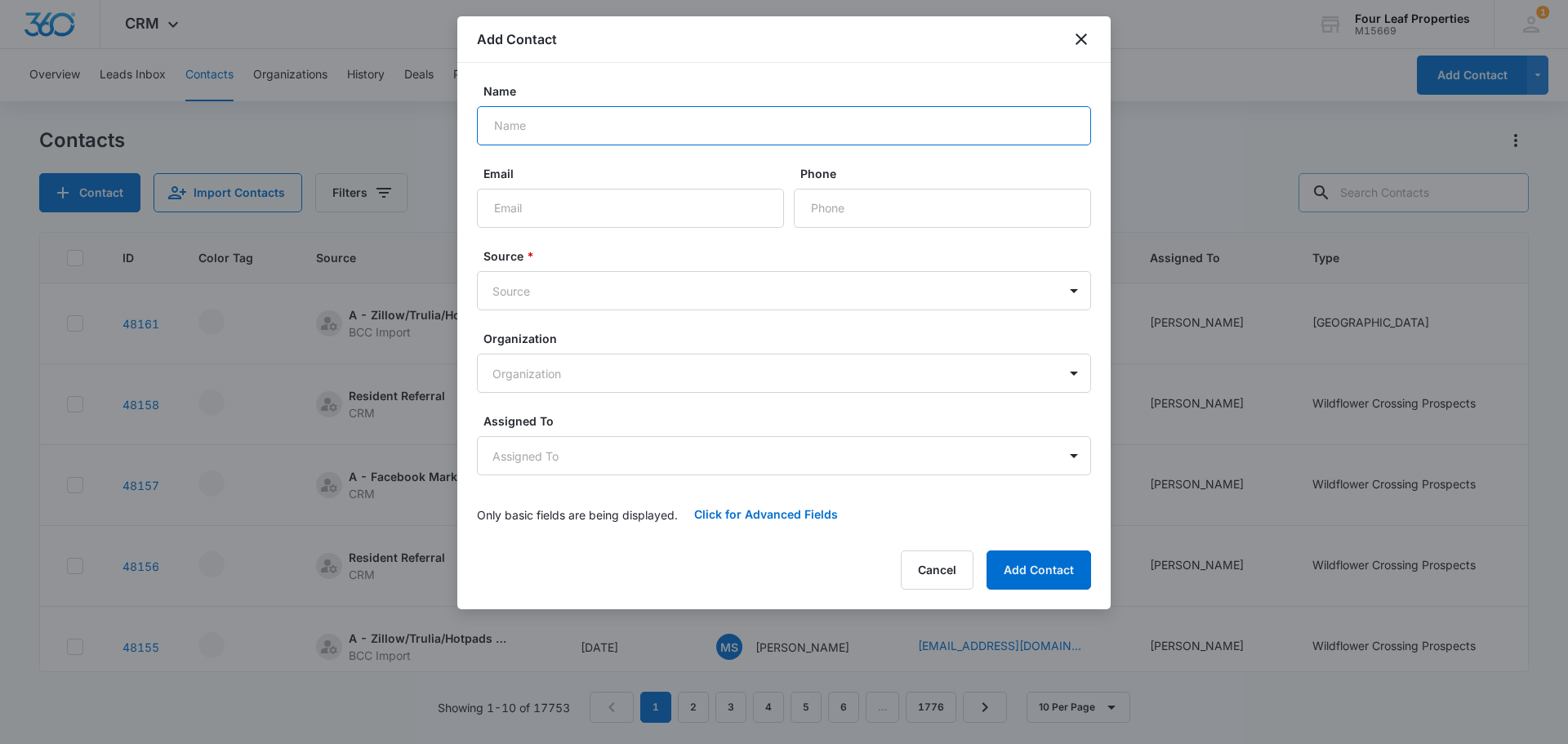
click at [603, 114] on input "Name" at bounding box center [784, 126] width 614 height 39
type input "[PERSON_NAME]"
type input "[EMAIL_ADDRESS][DOMAIN_NAME]"
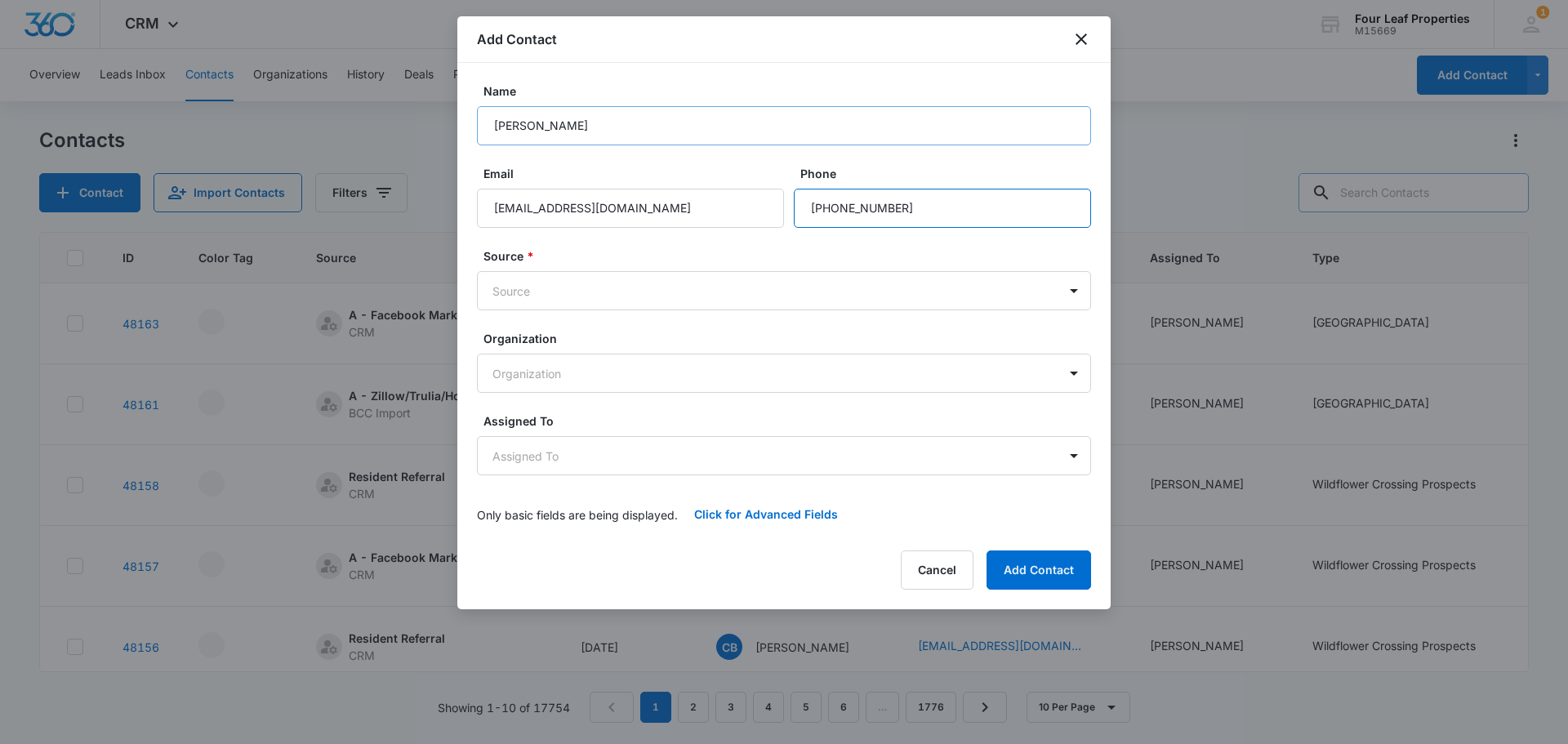
type input "[PHONE_NUMBER]"
type input "wa"
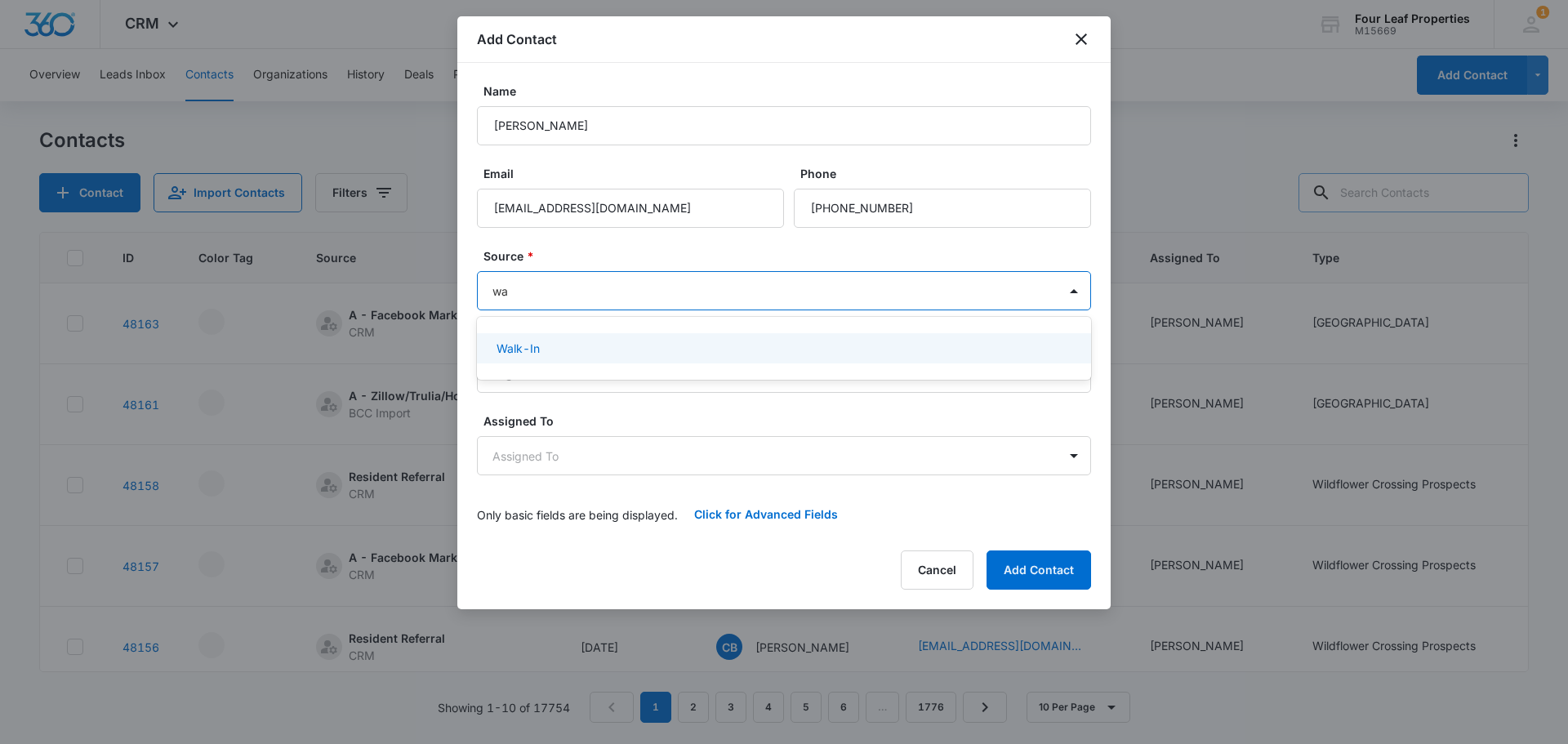
click at [540, 343] on p "Walk-In" at bounding box center [518, 348] width 44 height 18
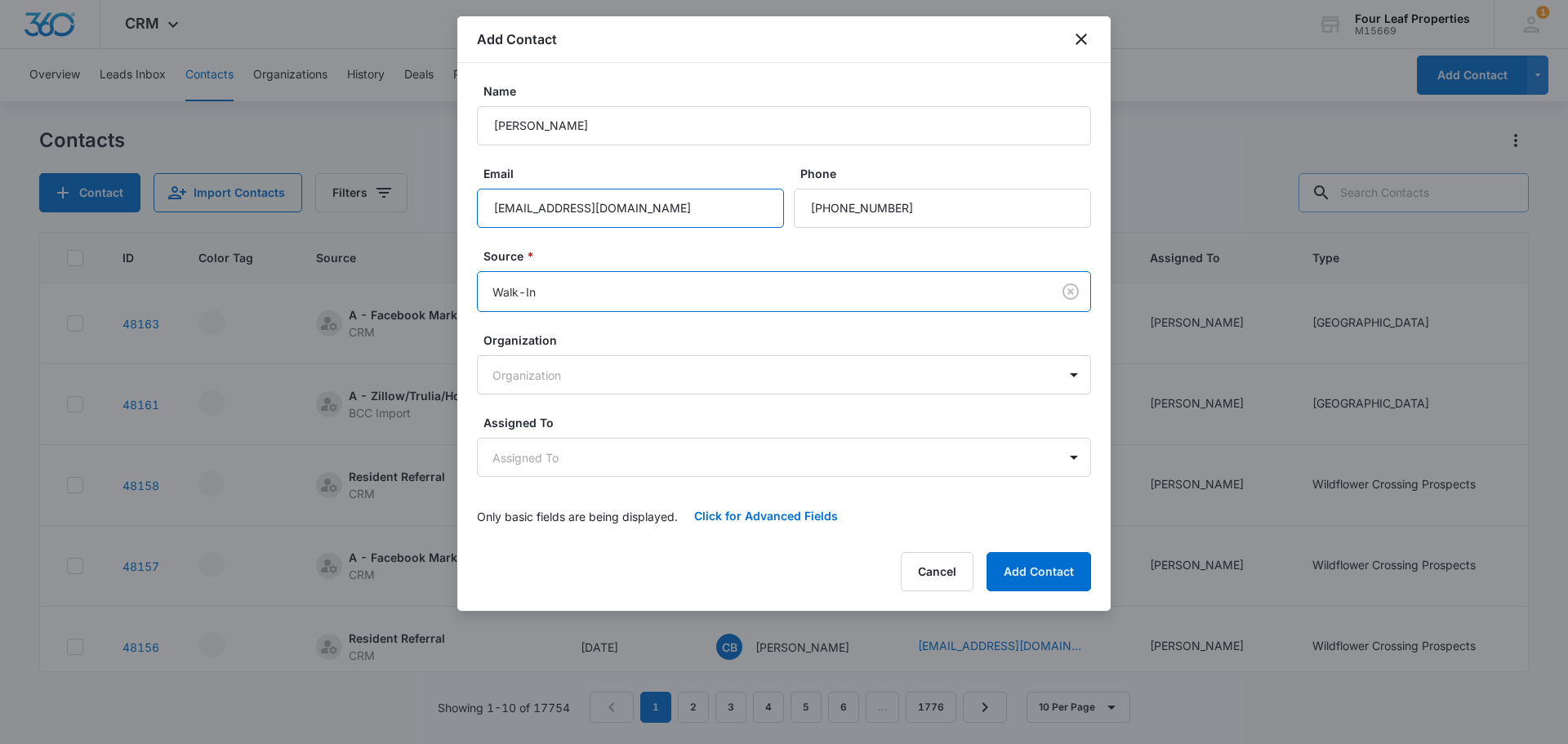
click at [554, 226] on input "[EMAIL_ADDRESS][DOMAIN_NAME]" at bounding box center [630, 208] width 307 height 39
click at [534, 460] on body "CRM Apps Reputation Websites Forms CRM Email Social Shop Payments POS Content A…" at bounding box center [784, 372] width 1568 height 744
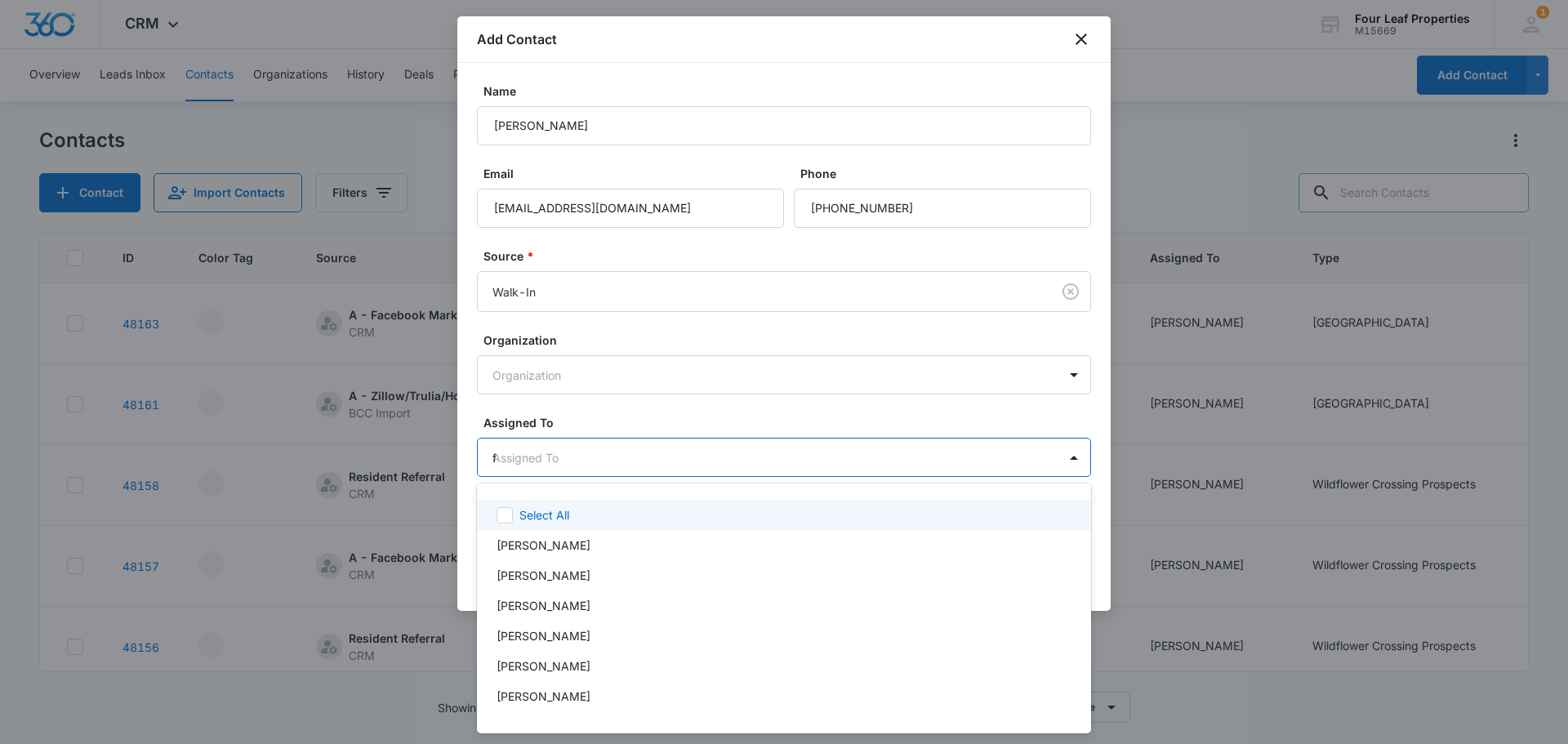
type input "fe"
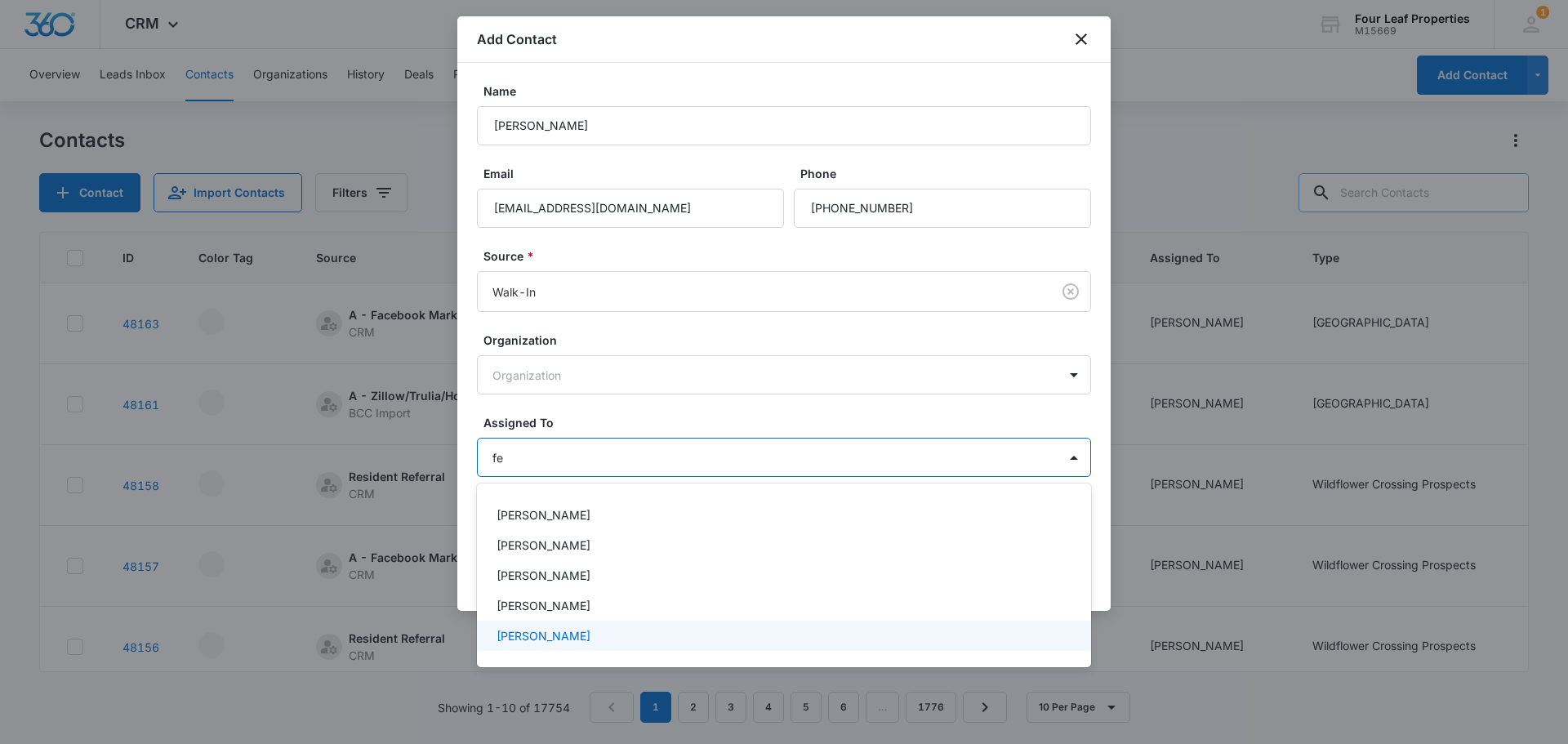
click at [534, 634] on p "[PERSON_NAME]" at bounding box center [543, 636] width 94 height 18
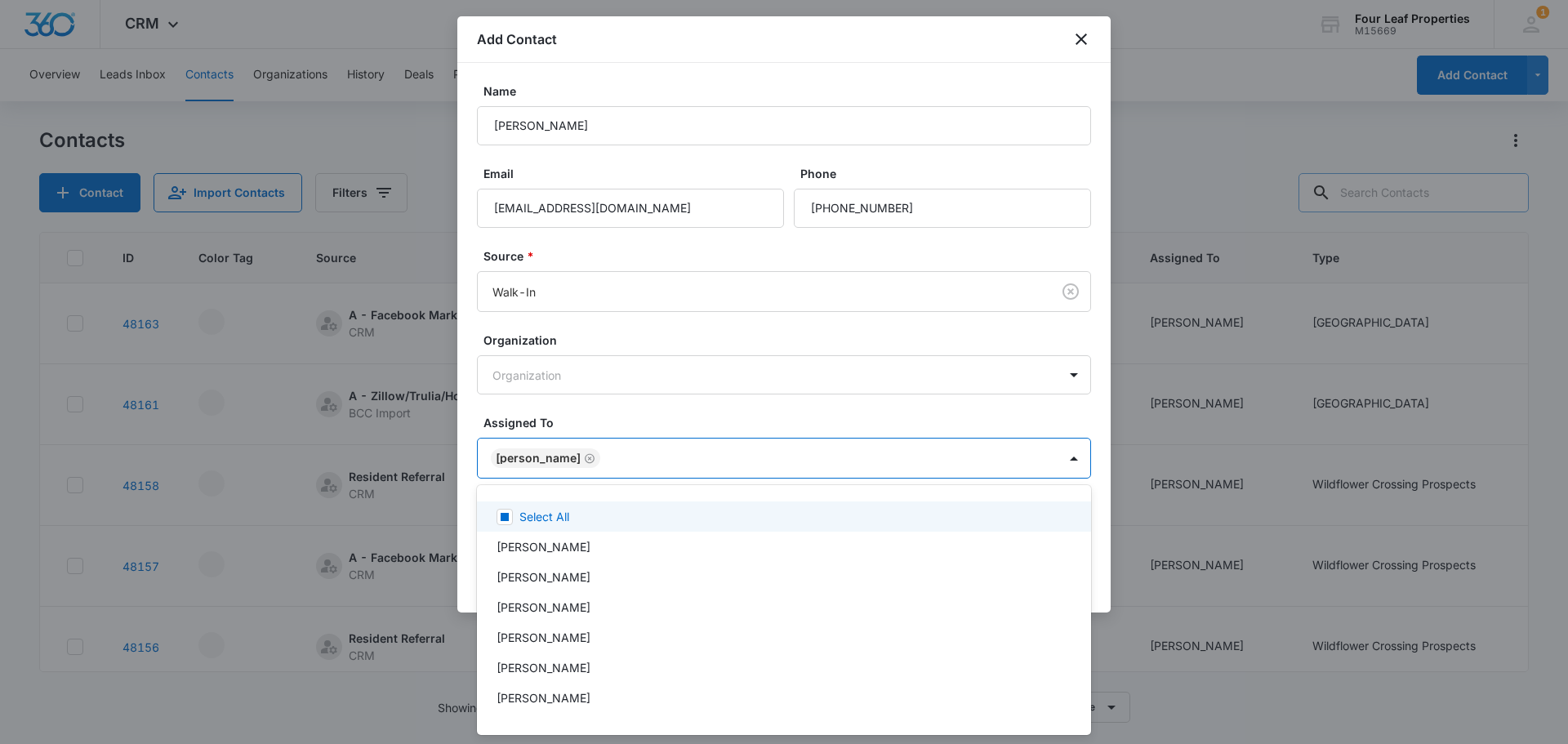
click at [573, 453] on div at bounding box center [784, 372] width 1568 height 744
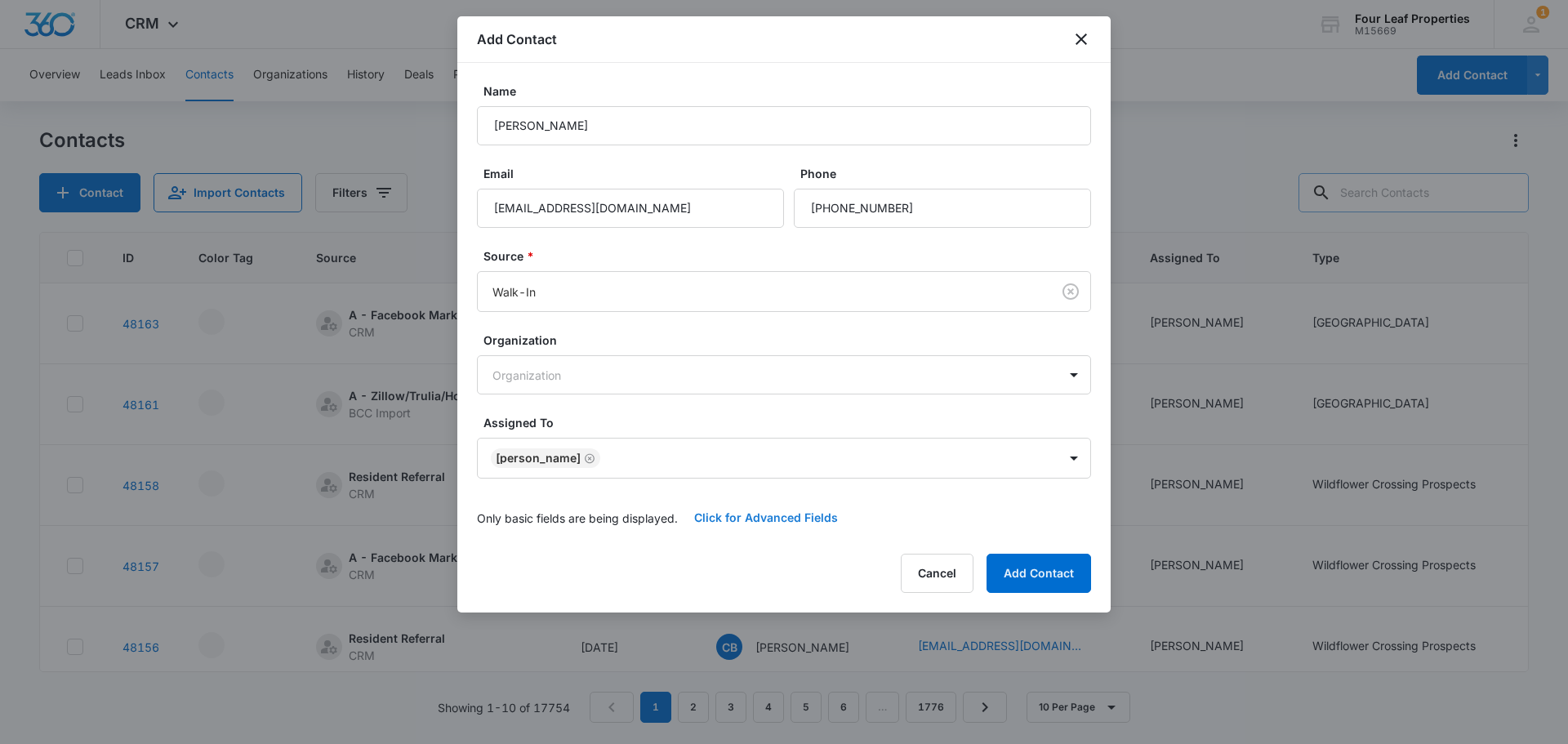
click at [698, 512] on button "Click for Advanced Fields" at bounding box center [766, 518] width 176 height 39
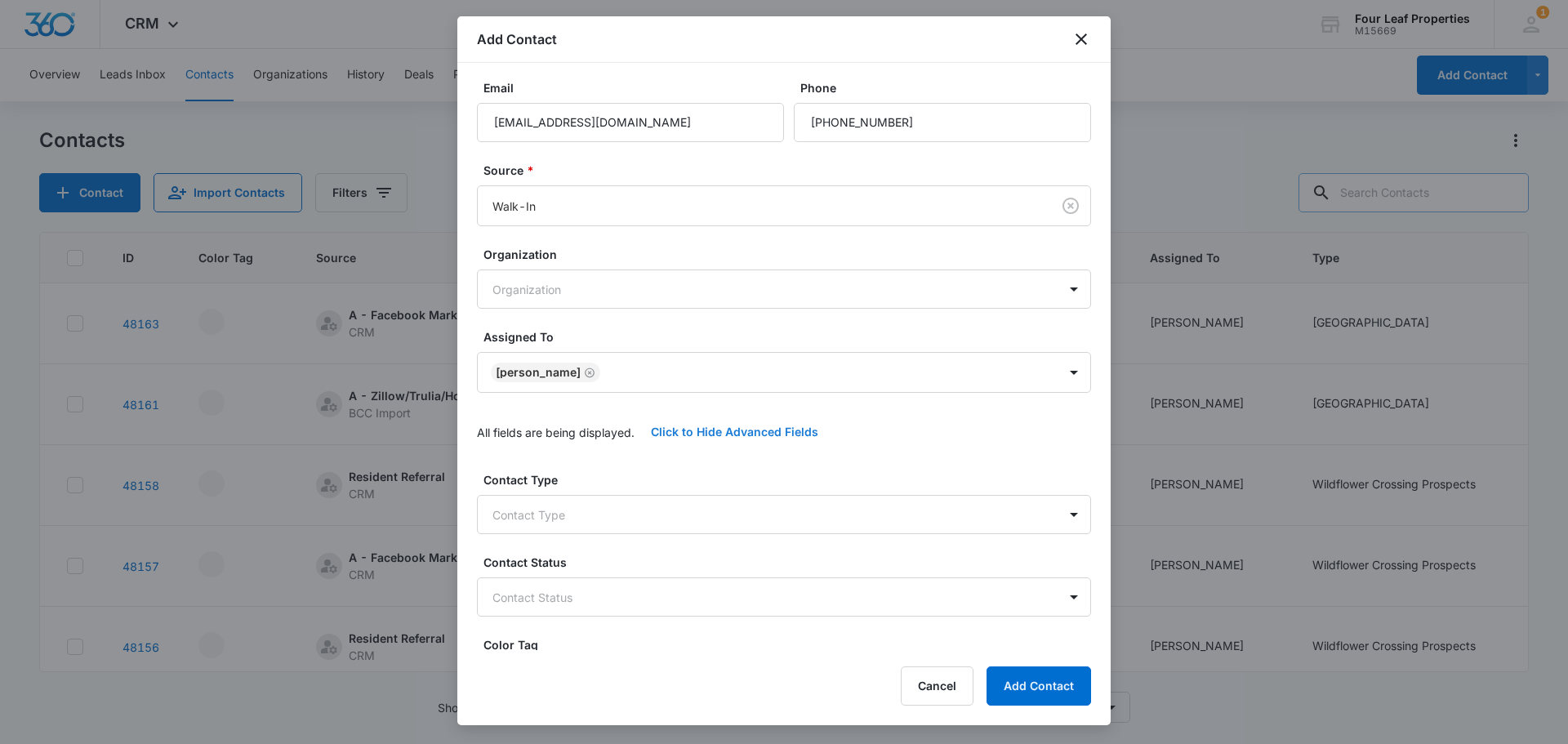
scroll to position [163, 0]
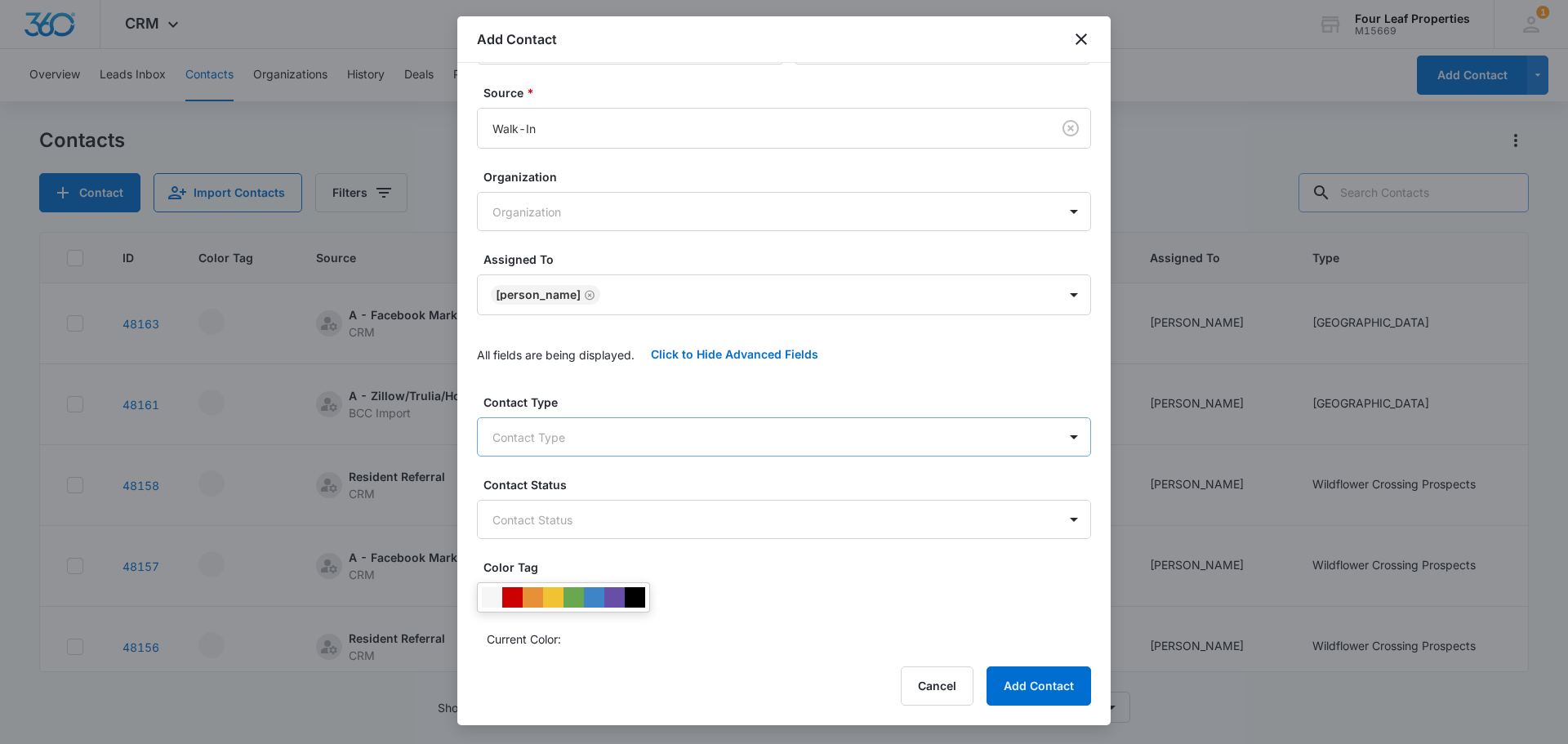
click at [577, 442] on body "CRM Apps Reputation Websites Forms CRM Email Social Shop Payments POS Content A…" at bounding box center [784, 372] width 1568 height 744
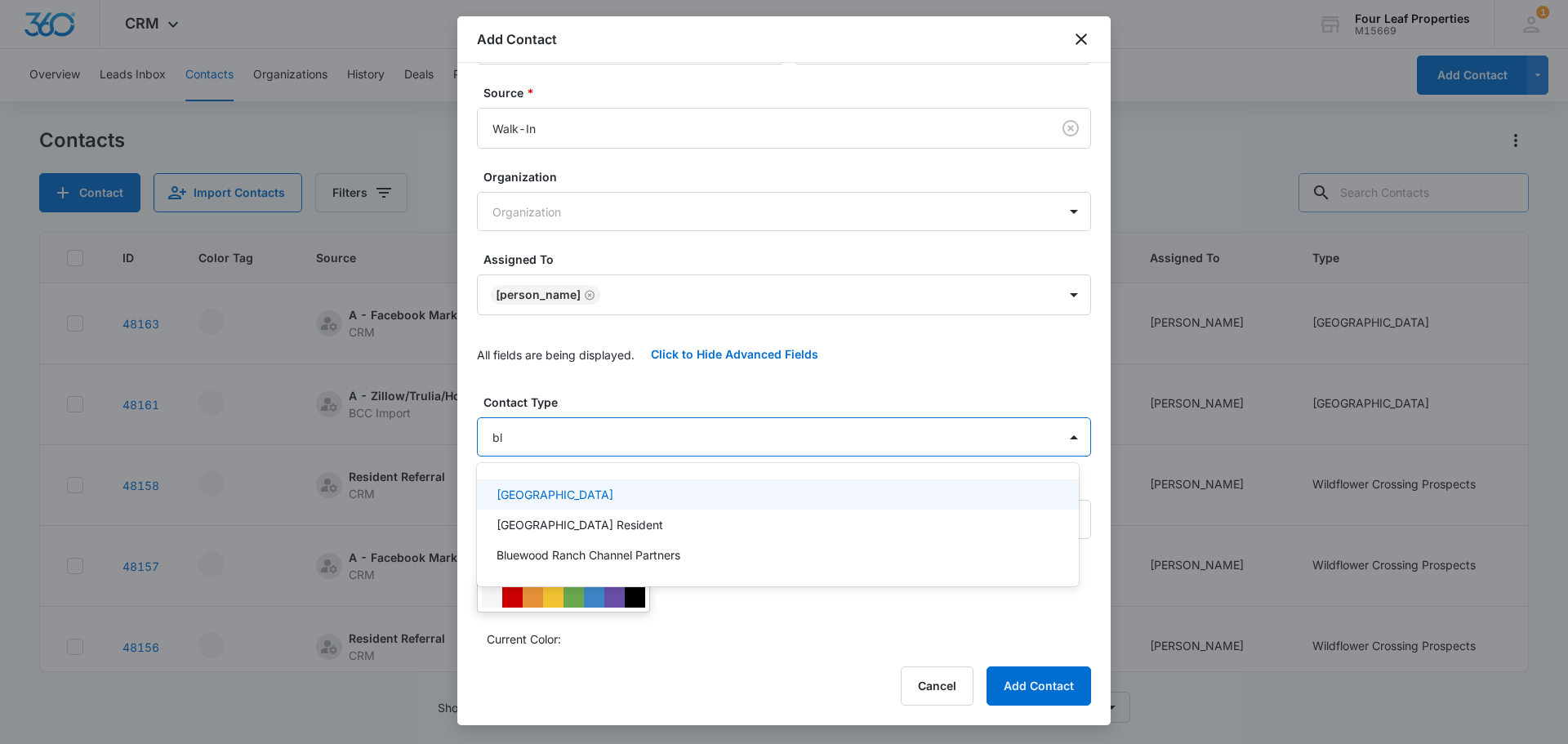
type input "blu"
click at [571, 498] on p "[GEOGRAPHIC_DATA]" at bounding box center [555, 494] width 117 height 18
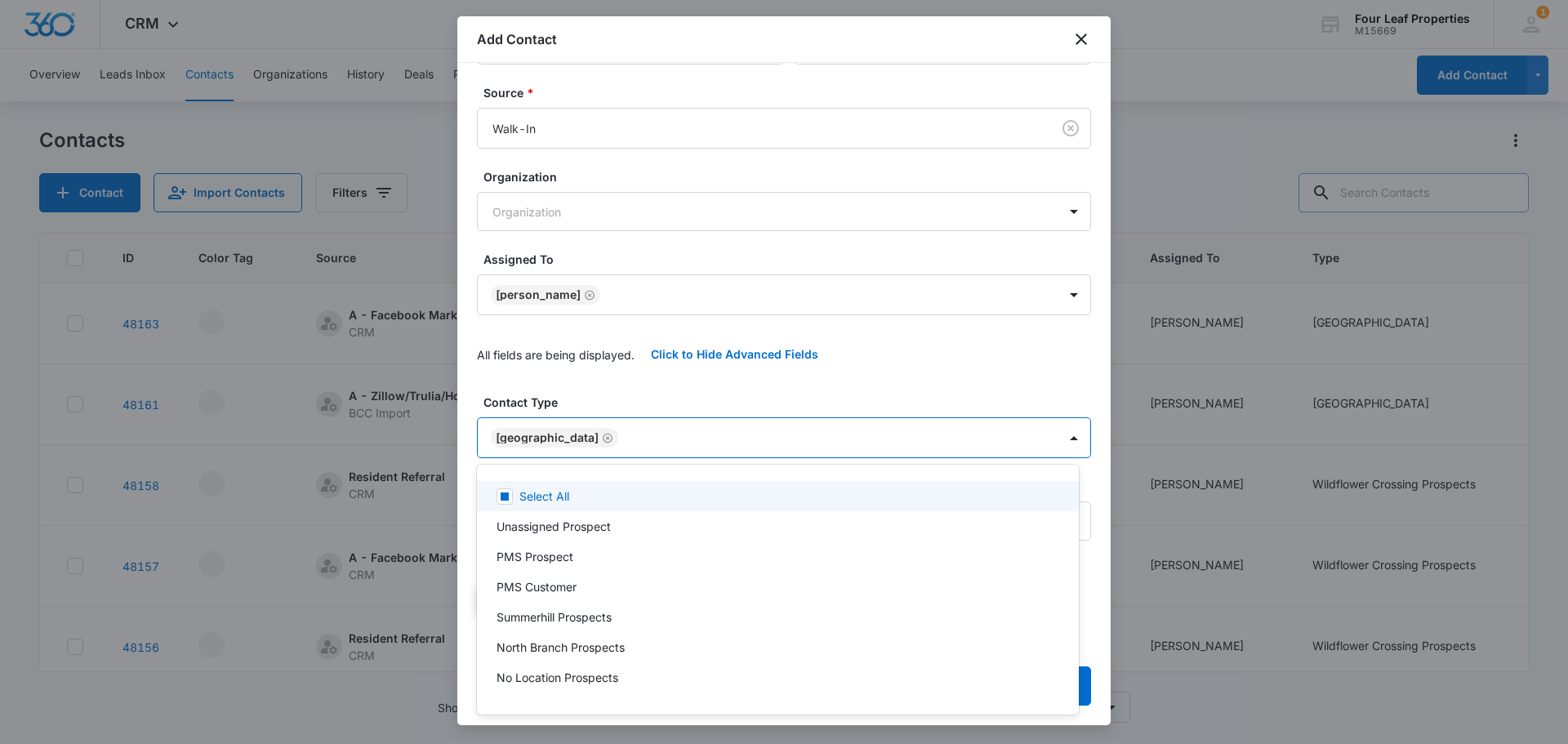
click at [593, 389] on div at bounding box center [784, 372] width 1568 height 744
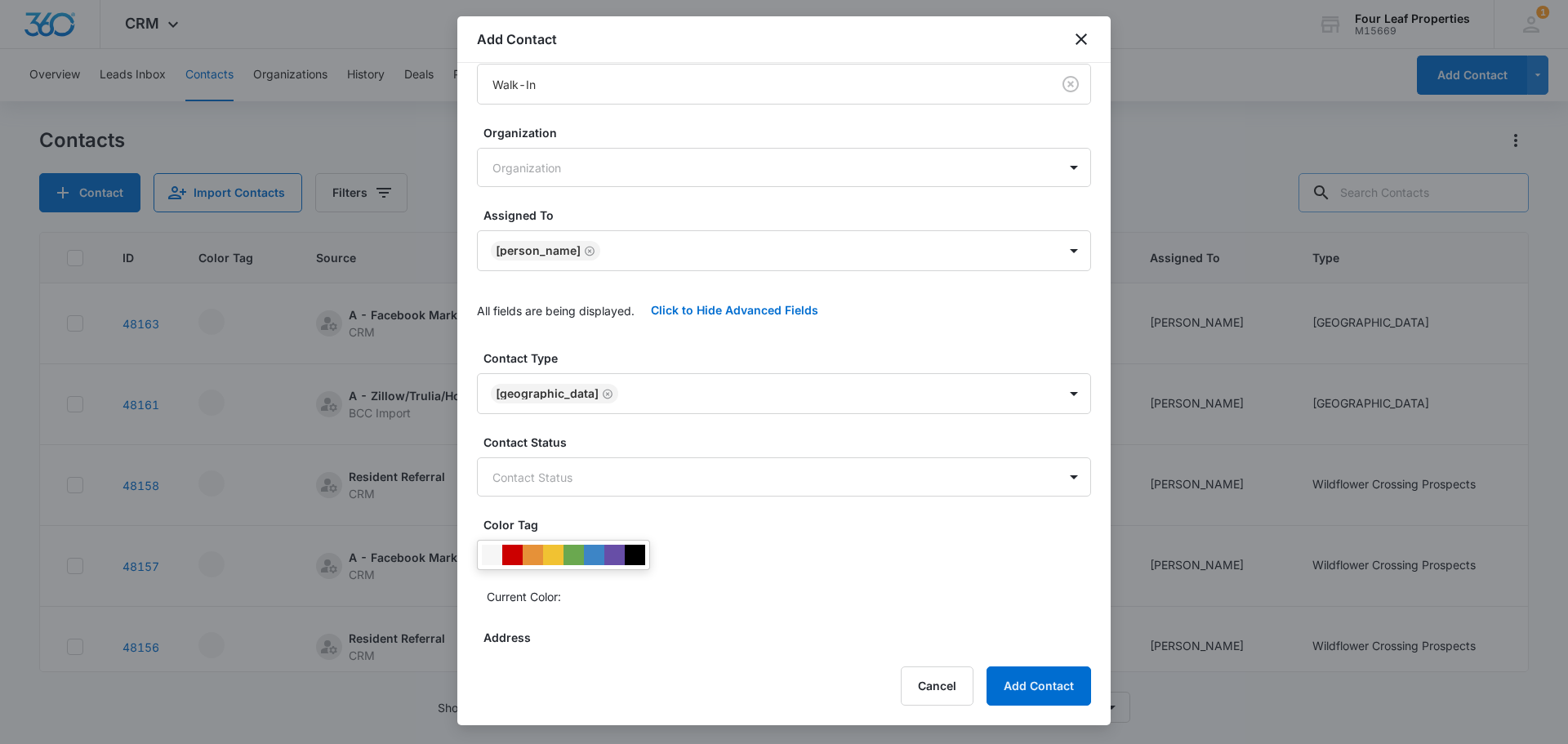
scroll to position [245, 0]
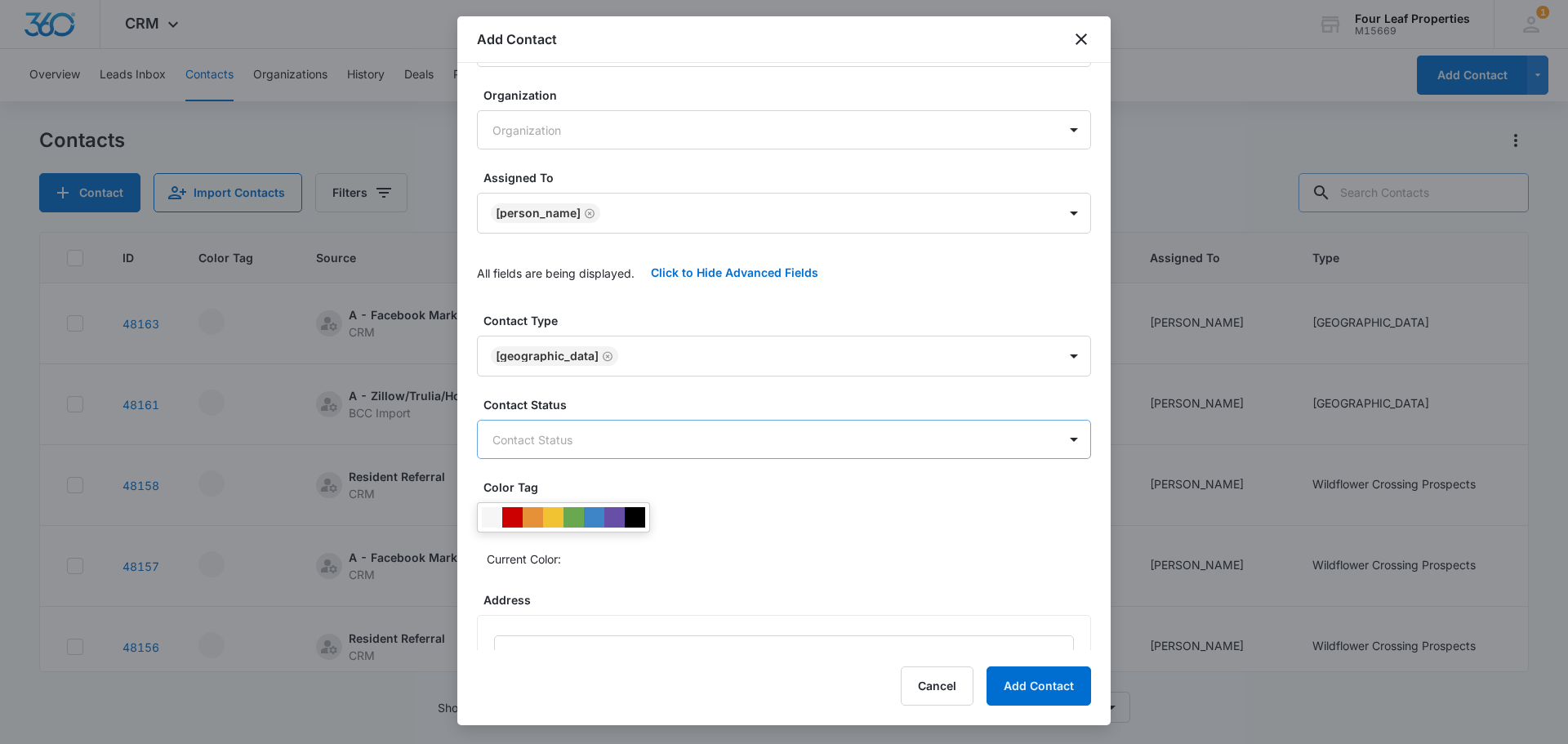
click at [575, 456] on body "CRM Apps Reputation Websites Forms CRM Email Social Shop Payments POS Content A…" at bounding box center [784, 372] width 1568 height 744
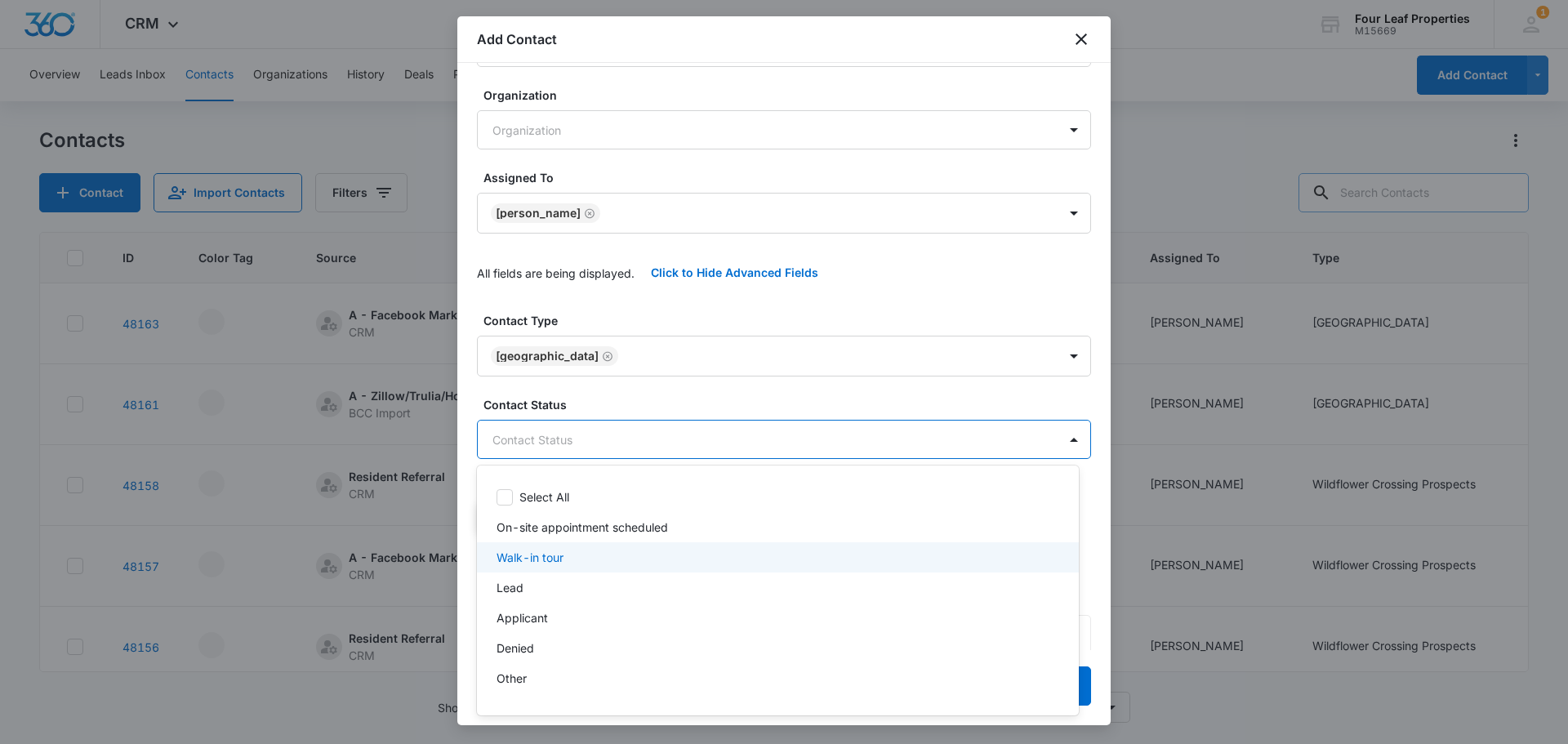
click at [550, 555] on p "Walk-in tour" at bounding box center [530, 557] width 67 height 18
click at [665, 379] on div at bounding box center [784, 372] width 1568 height 744
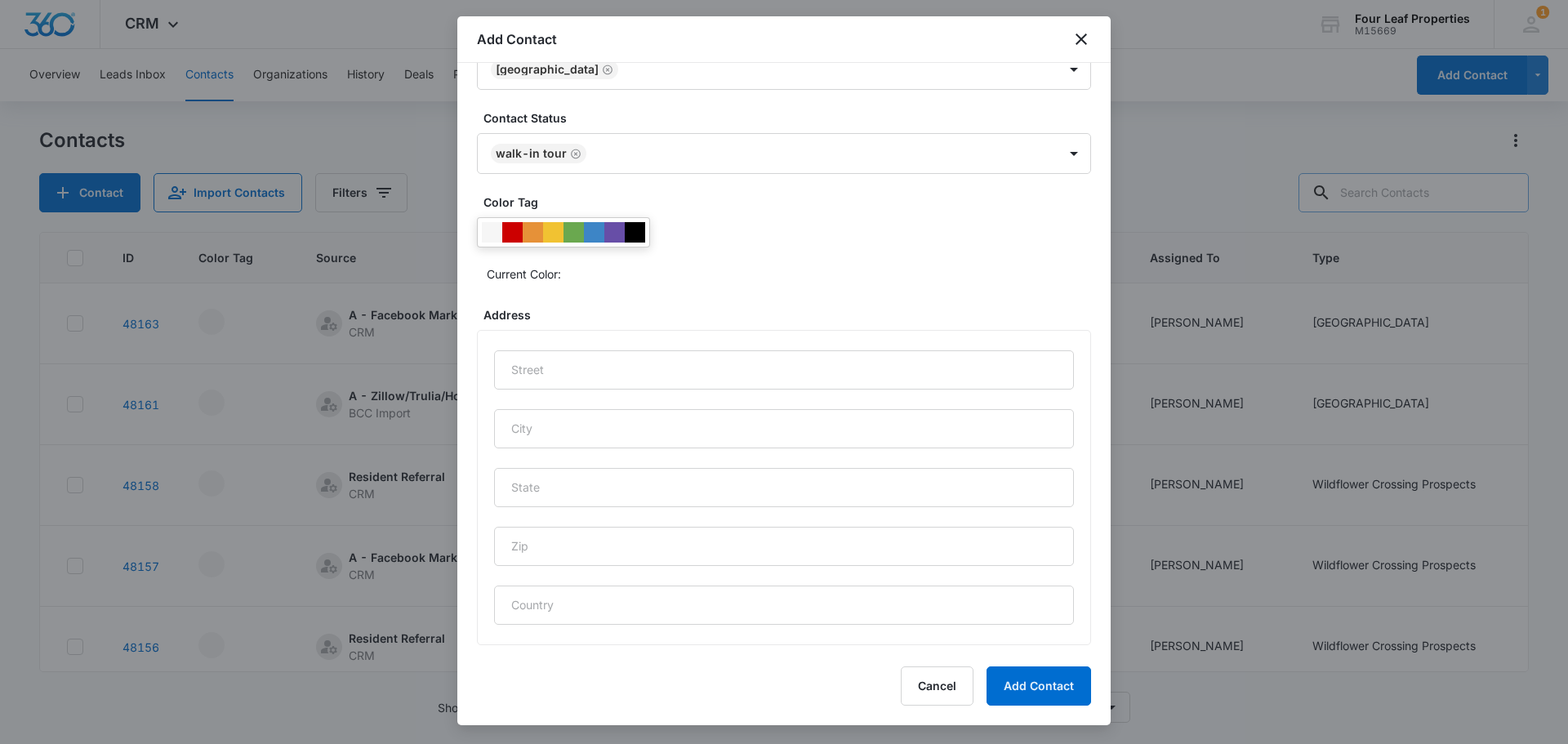
scroll to position [683, 0]
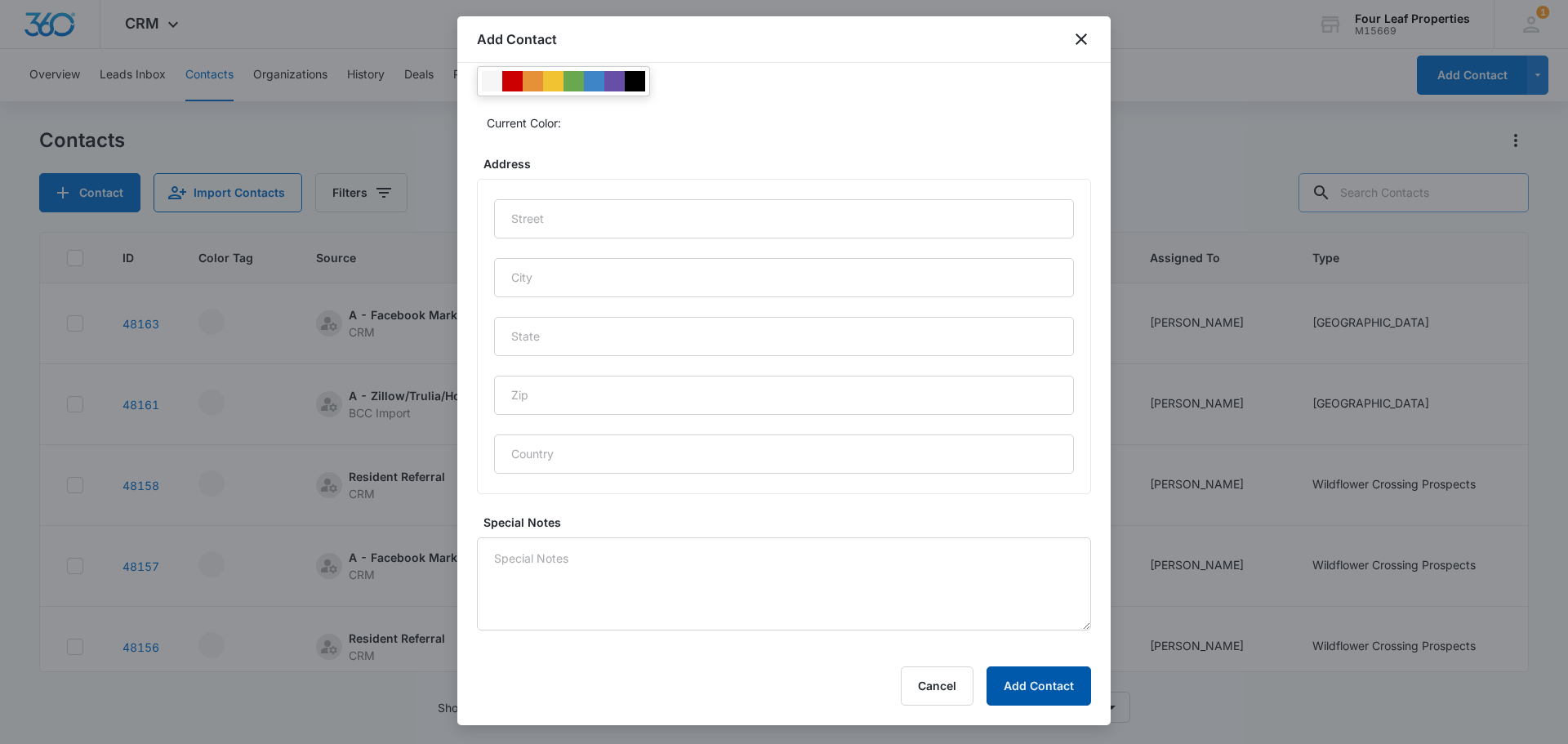
click at [1061, 687] on button "Add Contact" at bounding box center [1039, 686] width 105 height 39
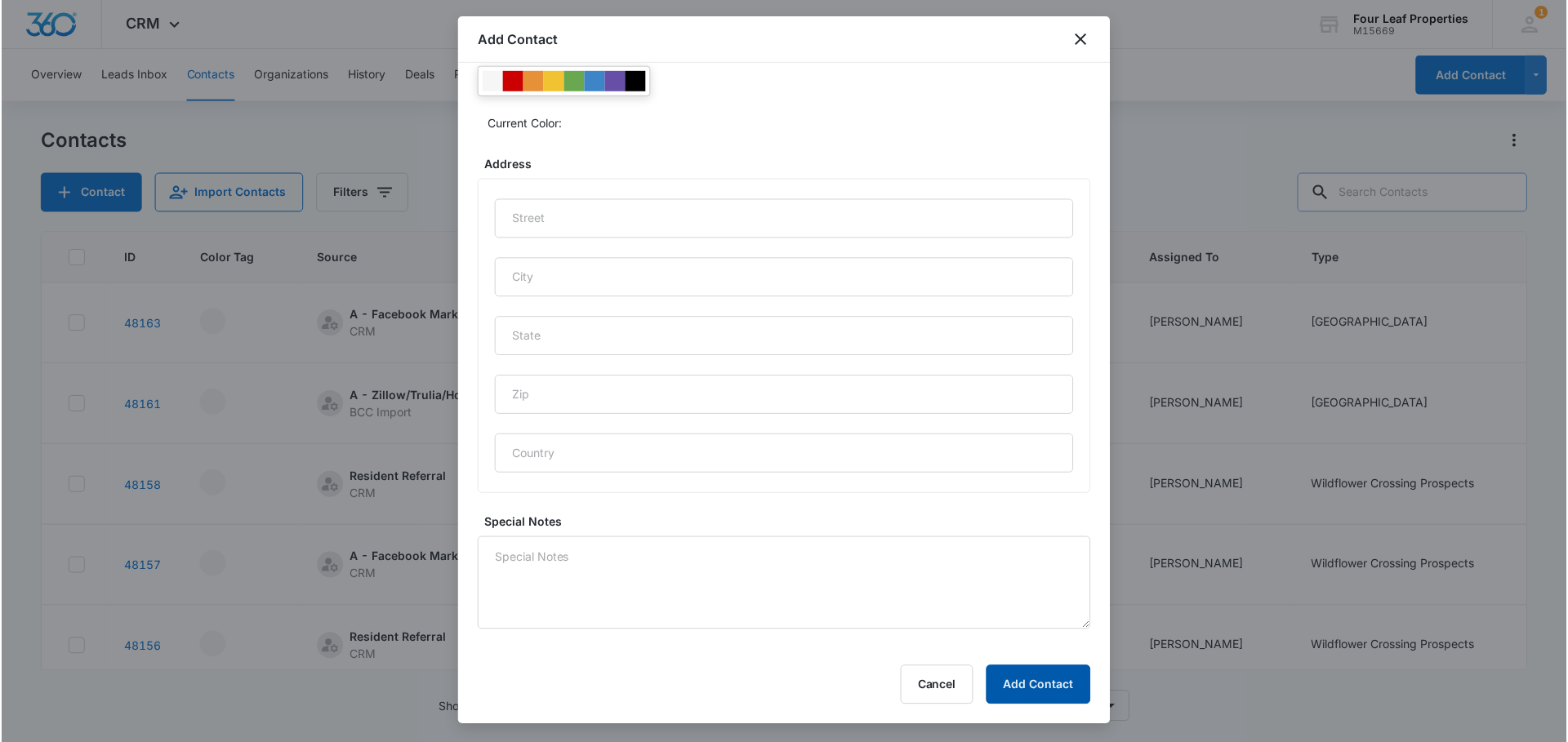
scroll to position [0, 0]
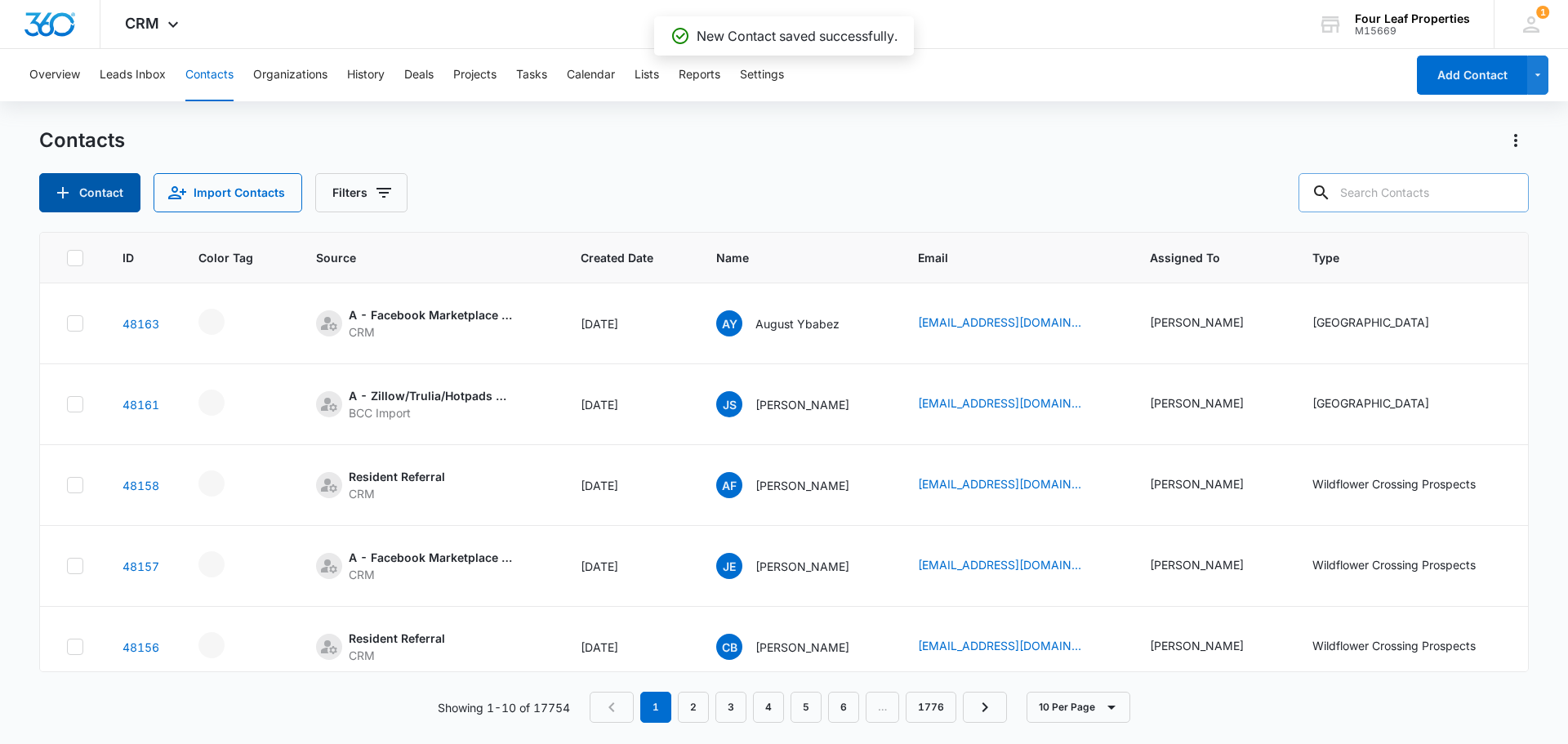
click at [86, 199] on button "Contact" at bounding box center [89, 193] width 101 height 39
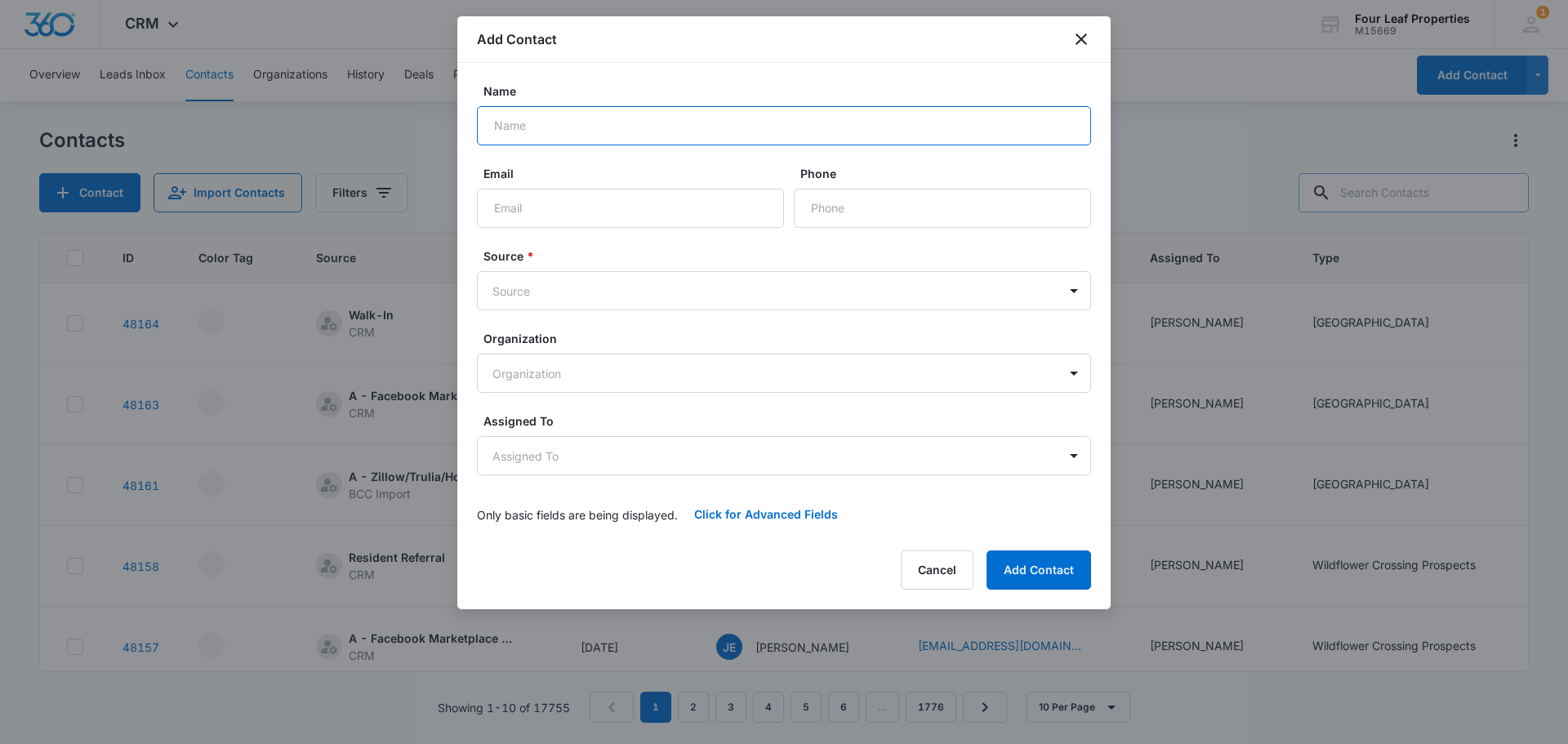
click at [562, 133] on input "Name" at bounding box center [784, 126] width 614 height 39
type input "[PERSON_NAME]"
type input "k"
click at [919, 563] on button "Cancel" at bounding box center [937, 570] width 72 height 39
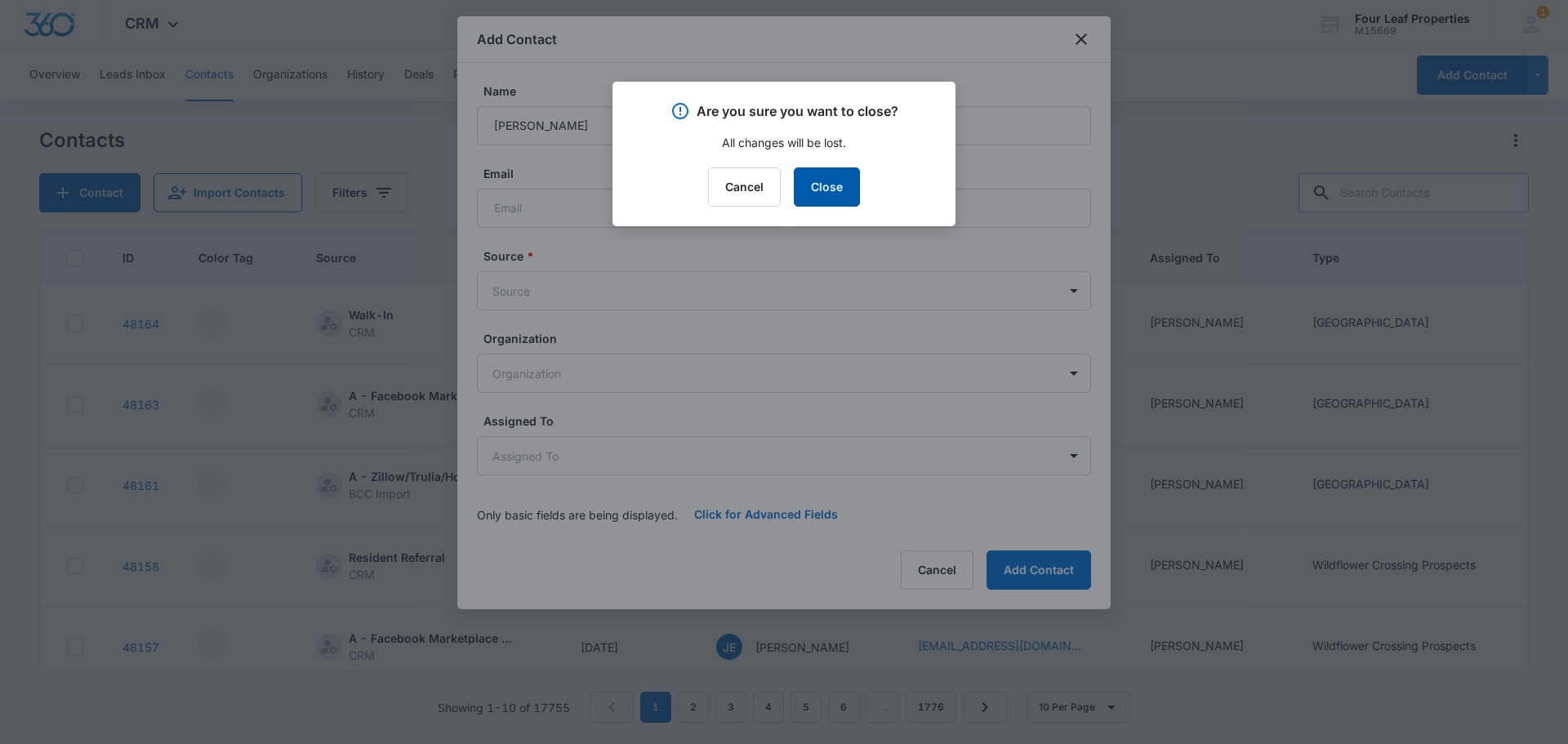
click at [839, 169] on button "Close" at bounding box center [827, 187] width 66 height 39
